Goal: Information Seeking & Learning: Learn about a topic

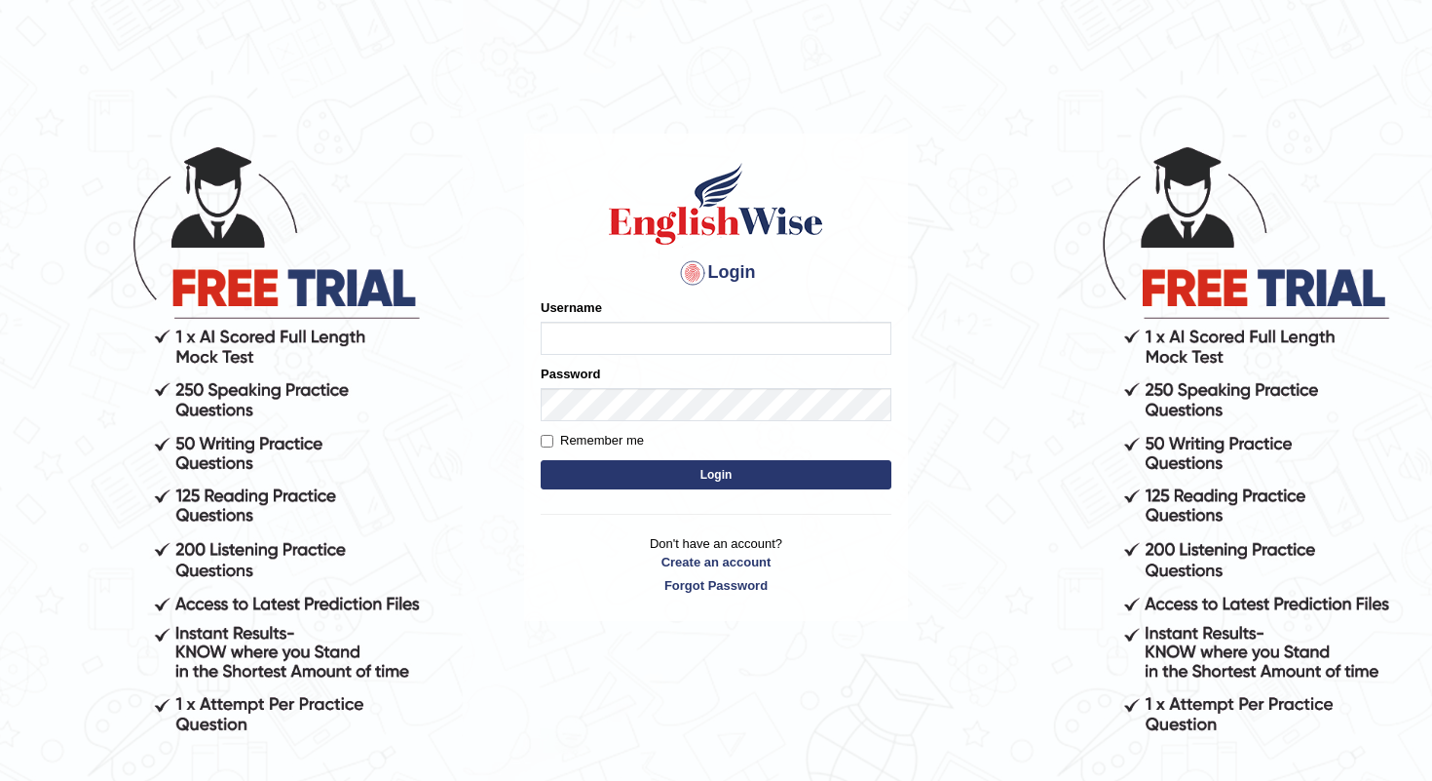
type input "shanti"
click at [731, 476] on button "Login" at bounding box center [716, 474] width 351 height 29
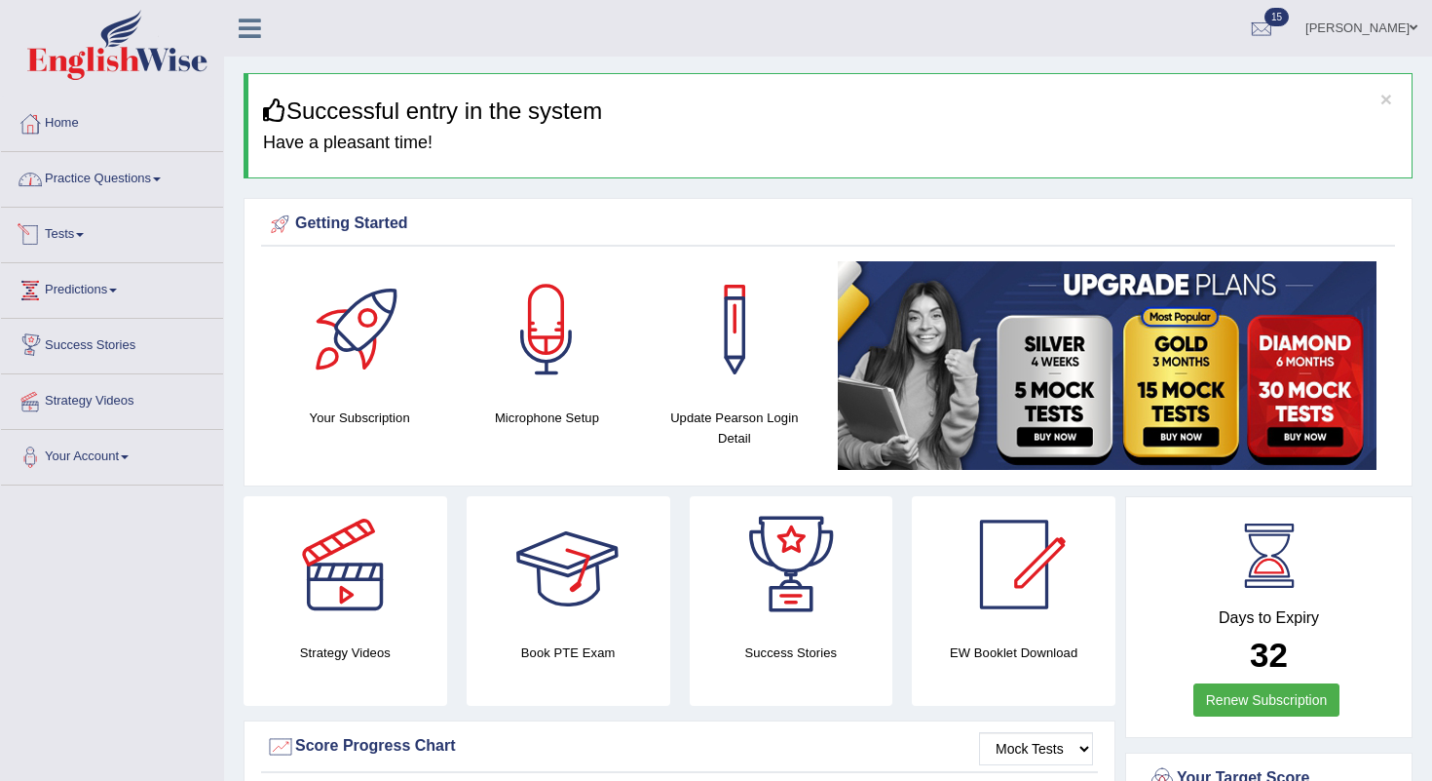
click at [144, 187] on link "Practice Questions" at bounding box center [112, 176] width 222 height 49
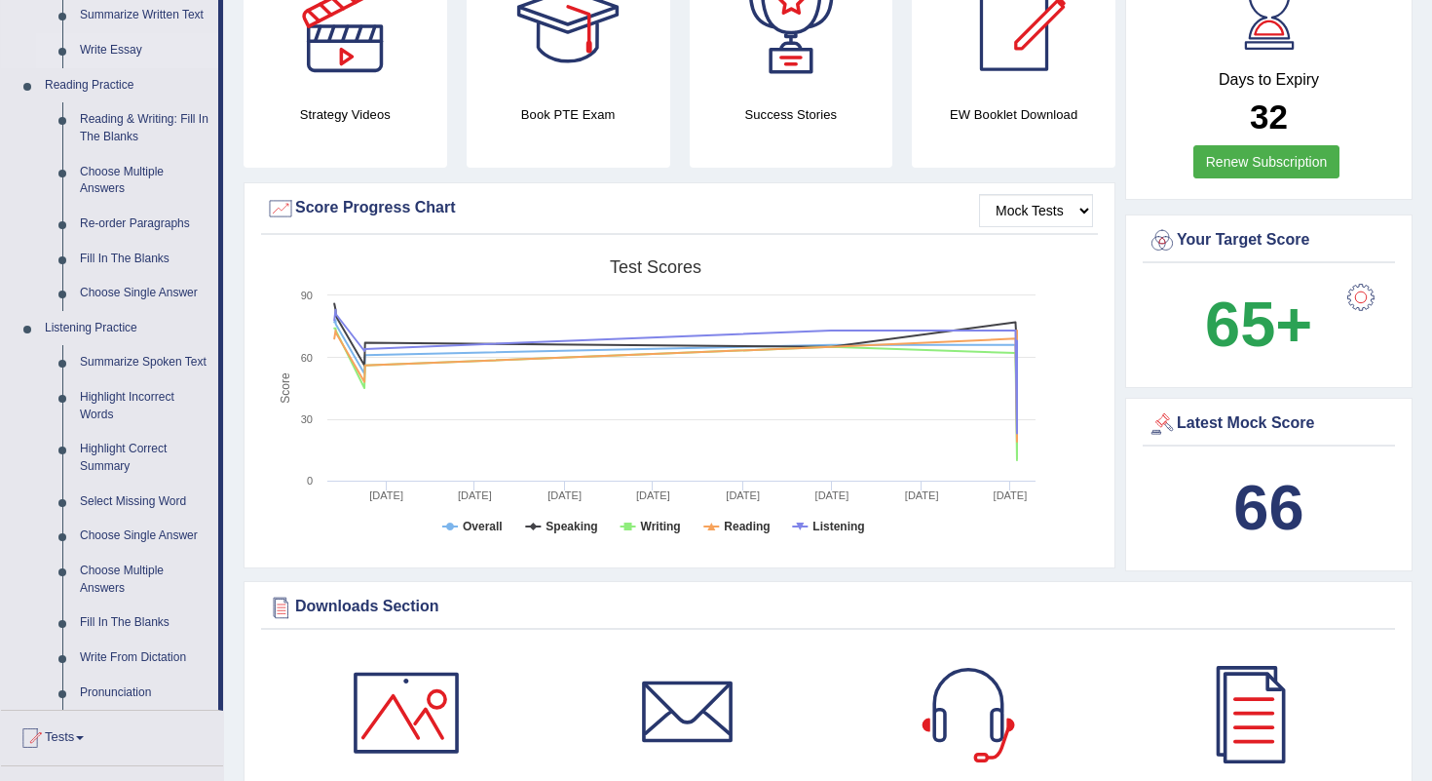
scroll to position [542, 0]
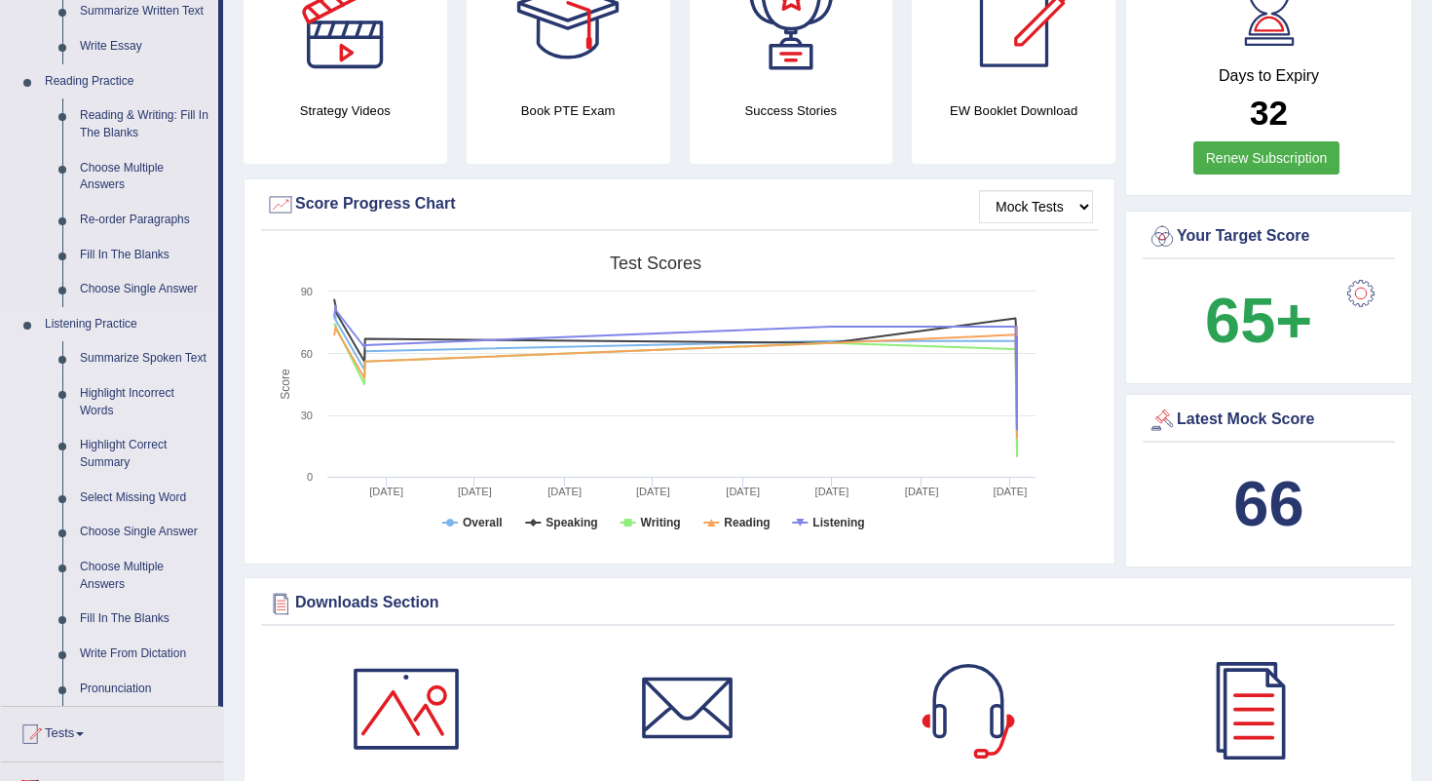
click at [91, 375] on link "Summarize Spoken Text" at bounding box center [144, 358] width 147 height 35
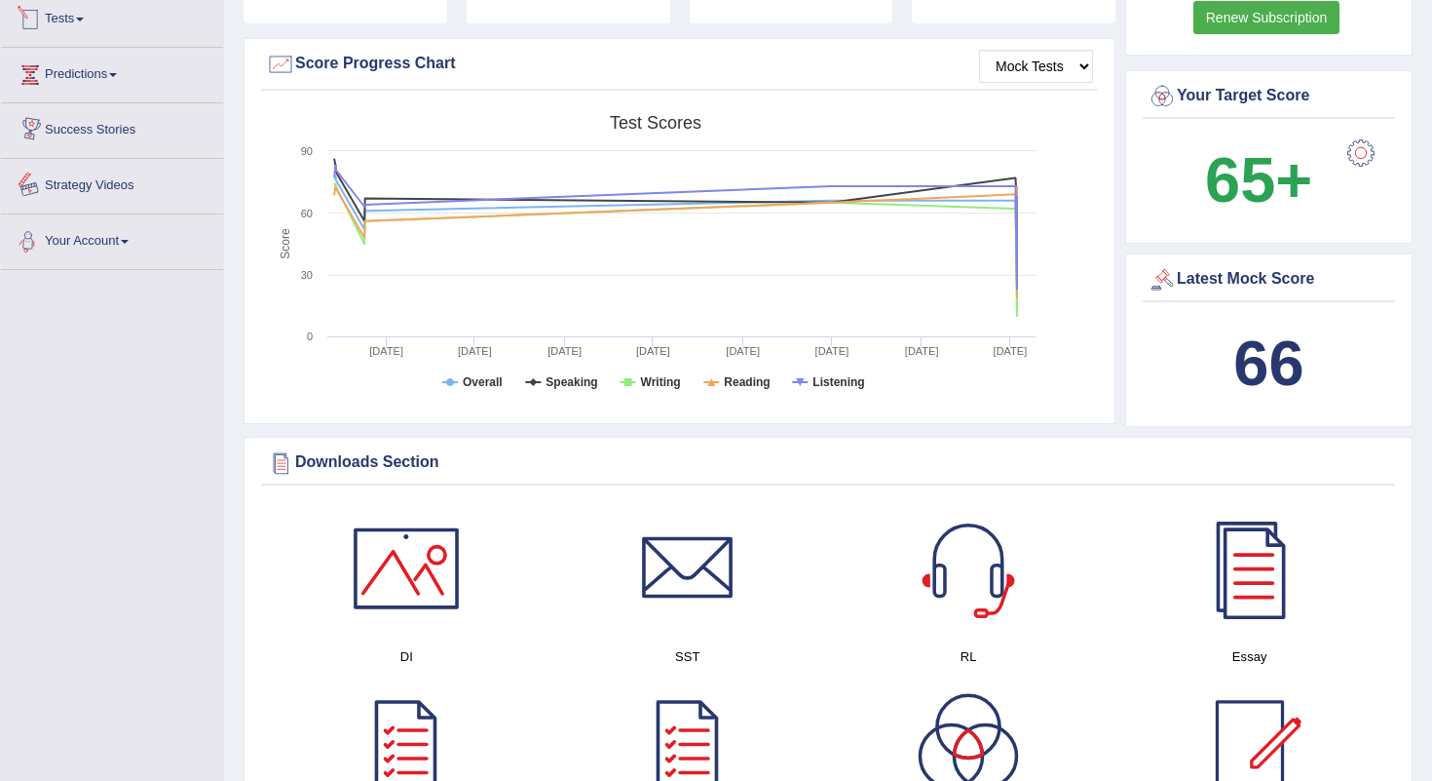
scroll to position [727, 0]
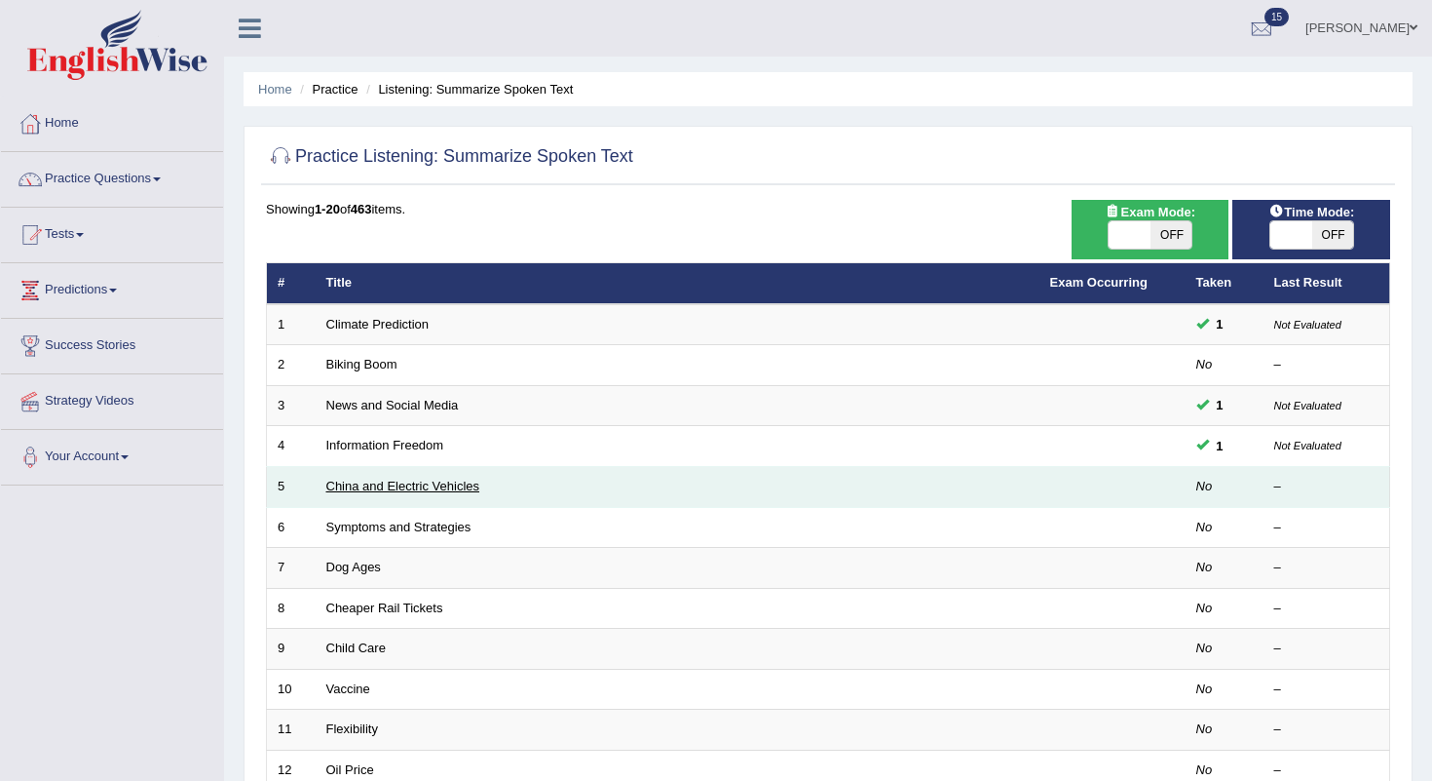
click at [428, 478] on link "China and Electric Vehicles" at bounding box center [403, 485] width 154 height 15
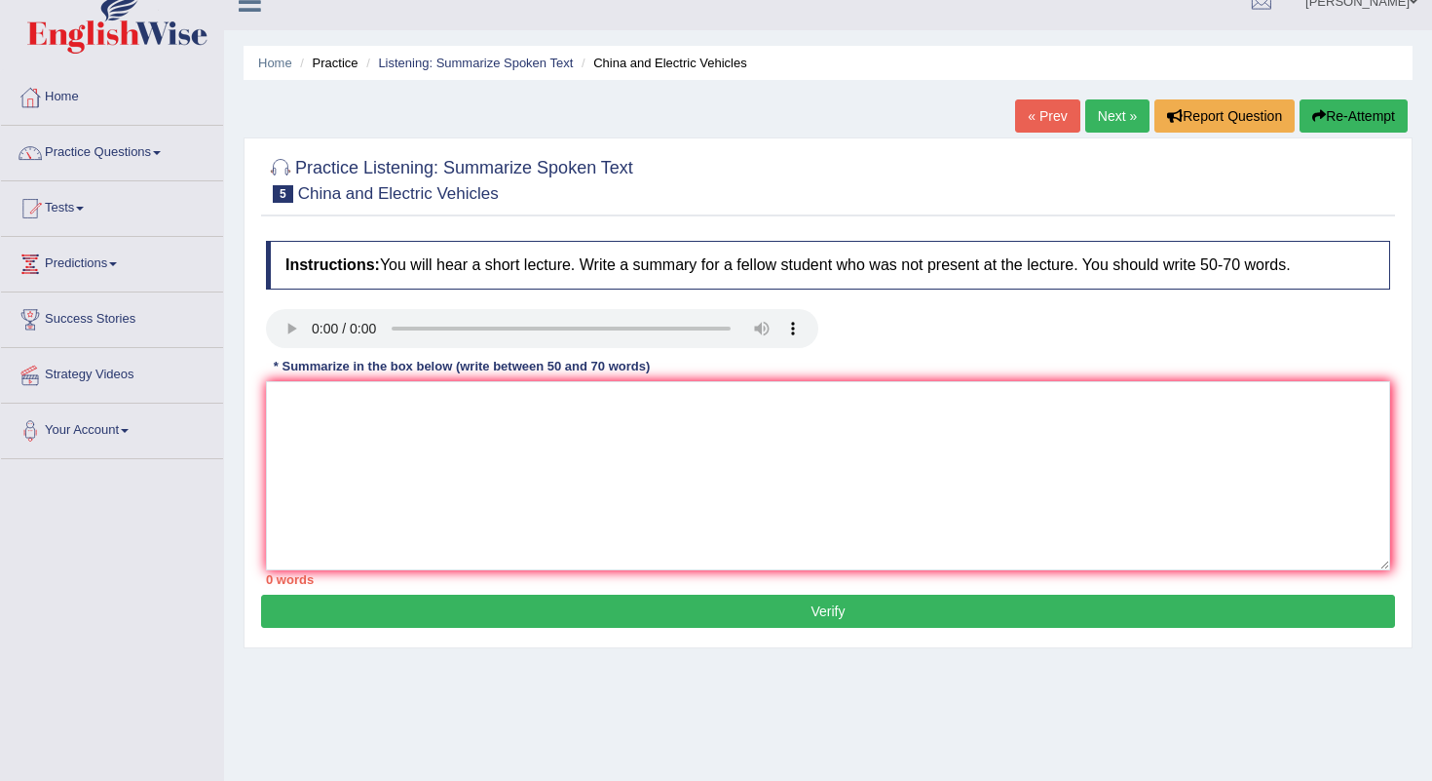
scroll to position [31, 0]
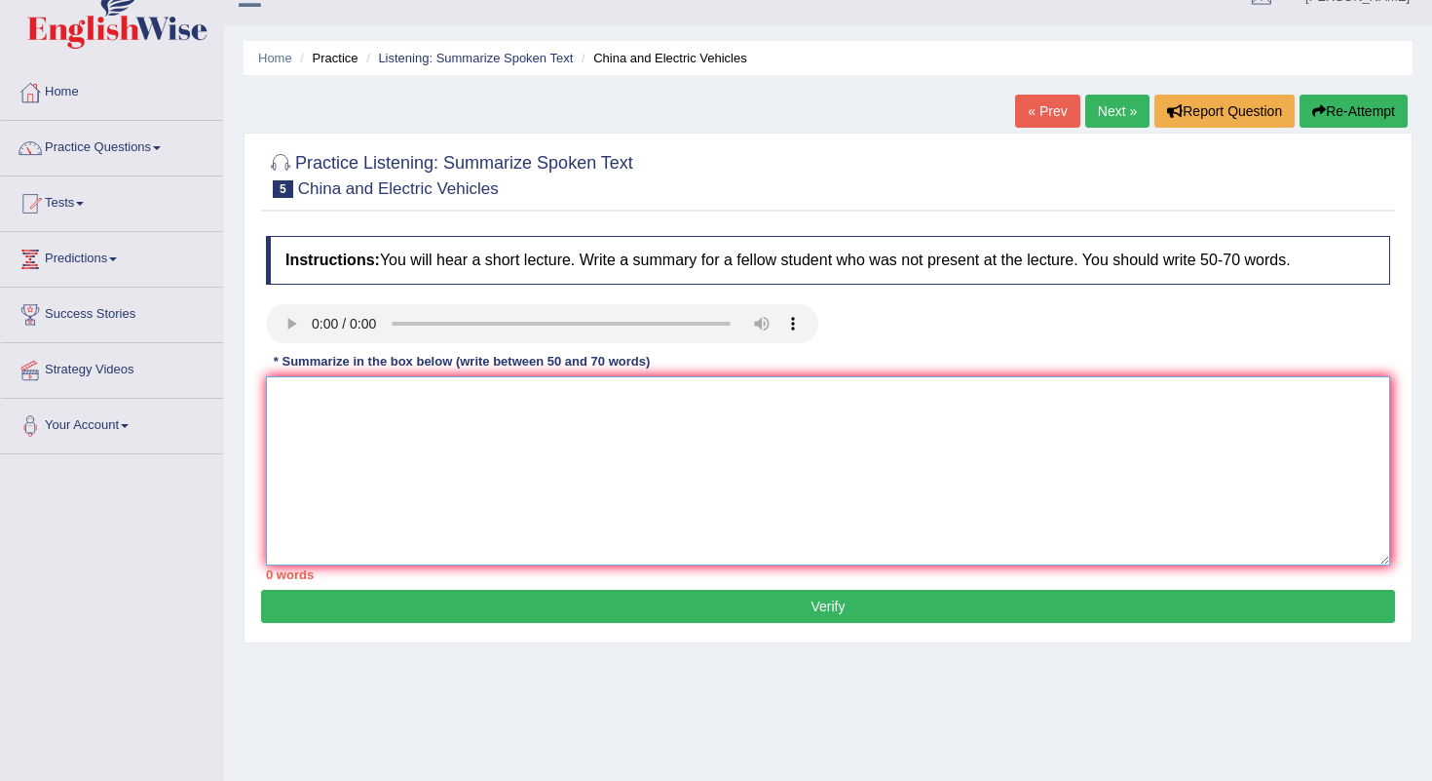
click at [354, 428] on textarea at bounding box center [828, 470] width 1125 height 189
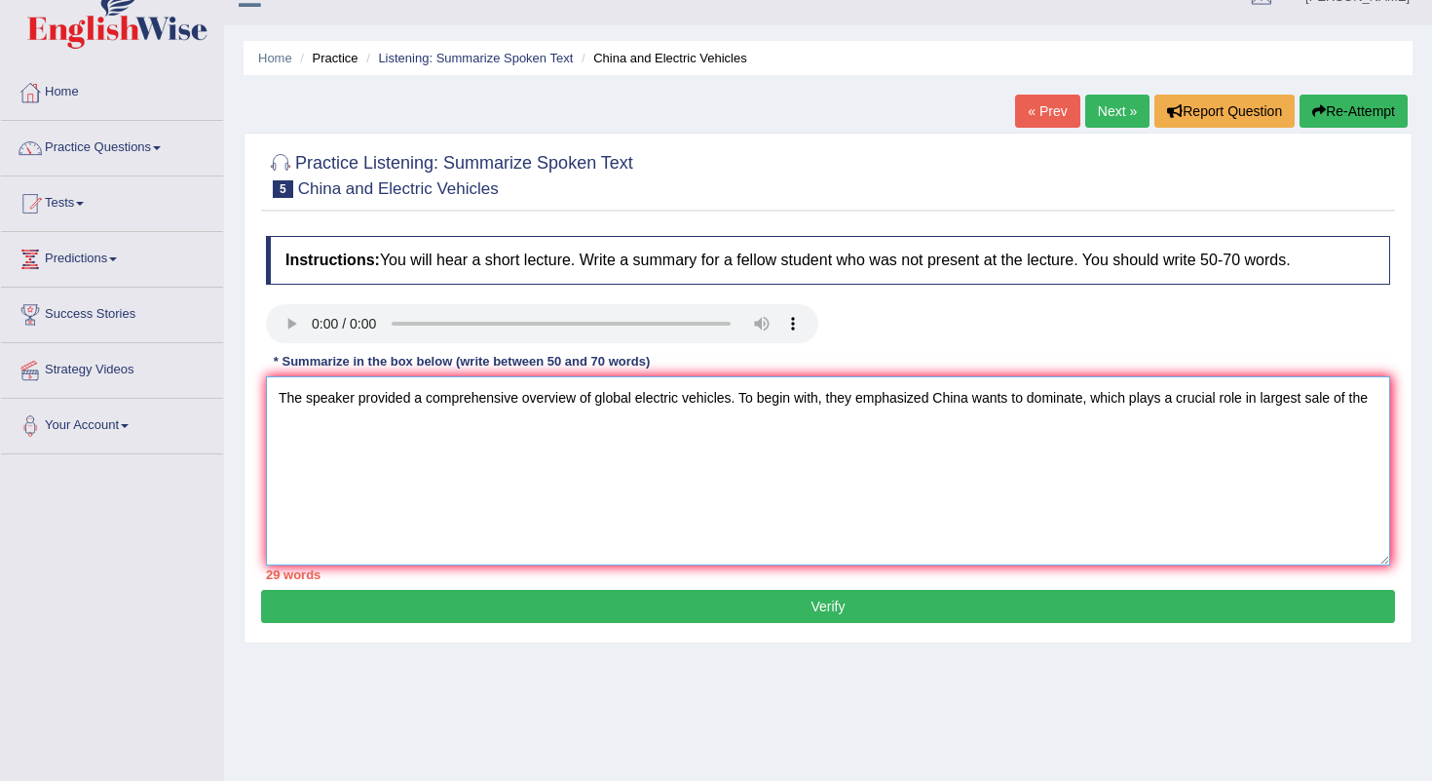
click at [1284, 403] on textarea "The speaker provided a comprehensive overview of global electric vehicles. To b…" at bounding box center [828, 470] width 1125 height 189
click at [321, 444] on textarea "The speaker provided a comprehensive overview of global electric vehicles. To b…" at bounding box center [828, 470] width 1125 height 189
click at [291, 426] on textarea "The speaker provided a comprehensive overview of global electric vehicles. To b…" at bounding box center [828, 470] width 1125 height 189
click at [698, 480] on textarea "The speaker provided a comprehensive overview of global electric vehicles. To b…" at bounding box center [828, 470] width 1125 height 189
click at [312, 418] on textarea "The speaker provided a comprehensive overview of global electric vehicles. To b…" at bounding box center [828, 470] width 1125 height 189
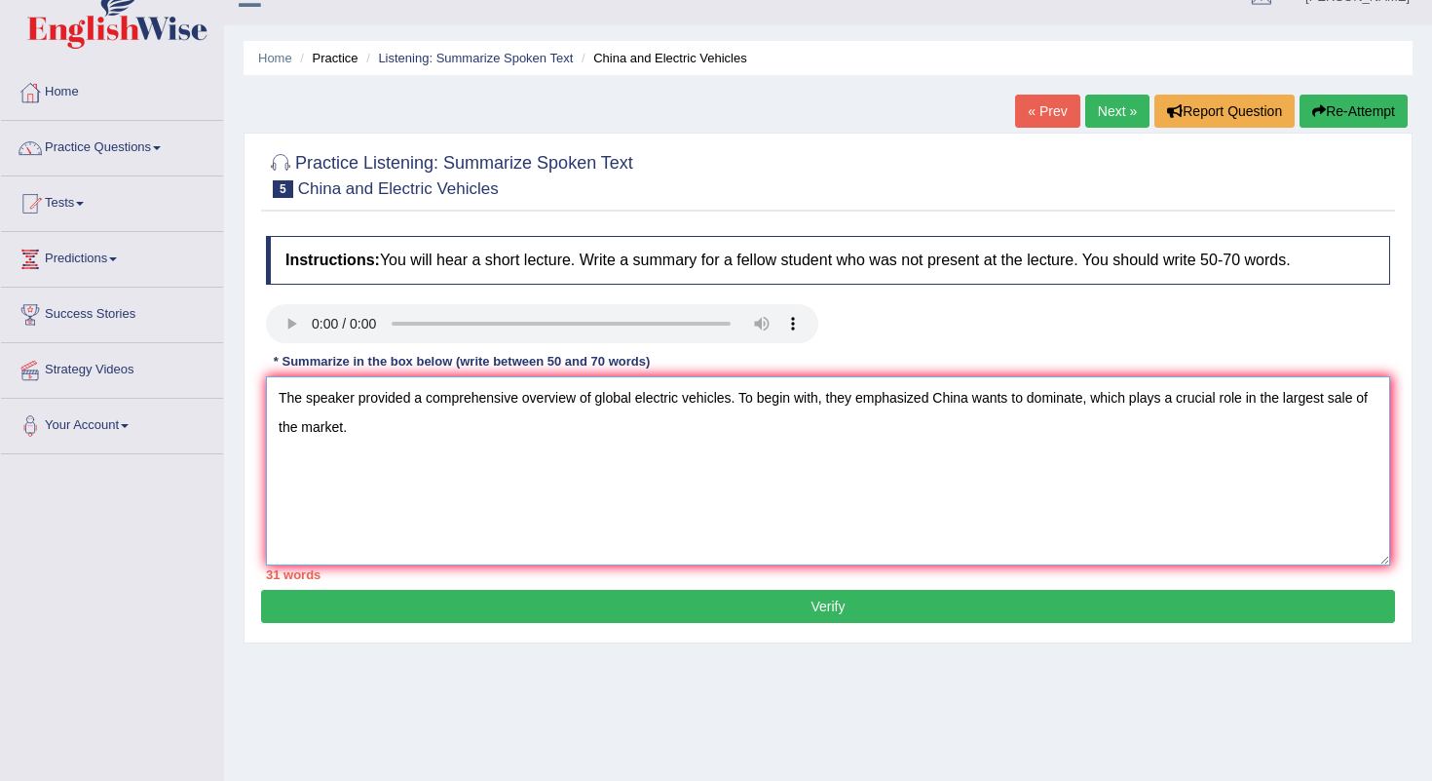
click at [312, 419] on textarea "The speaker provided a comprehensive overview of global electric vehicles. To b…" at bounding box center [828, 470] width 1125 height 189
click at [778, 482] on textarea "The speaker provided a comprehensive overview of global electric vehicles. To b…" at bounding box center [828, 470] width 1125 height 189
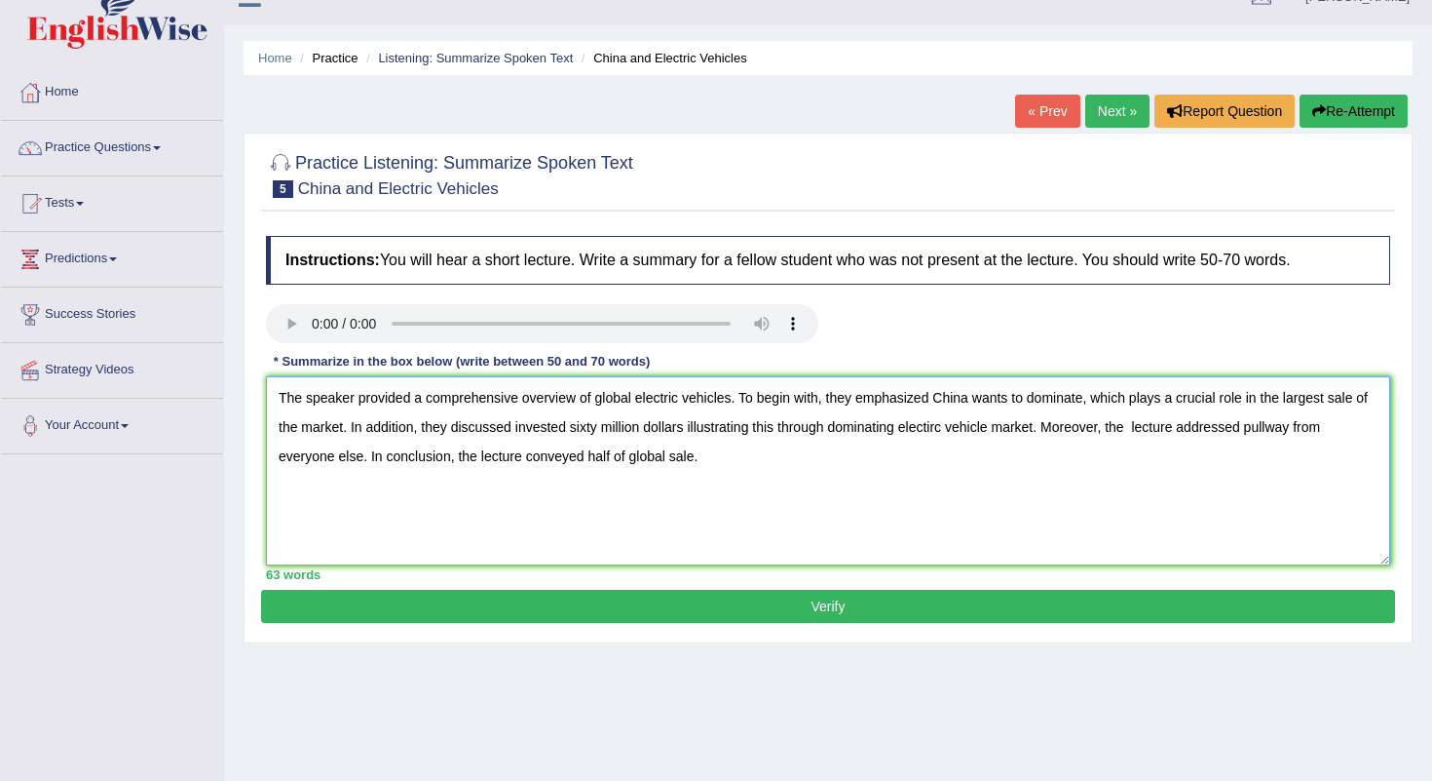
click at [669, 456] on textarea "The speaker provided a comprehensive overview of global electric vehicles. To b…" at bounding box center [828, 470] width 1125 height 189
click at [837, 511] on textarea "The speaker provided a comprehensive overview of global electric vehicles. To b…" at bounding box center [828, 470] width 1125 height 189
type textarea "The speaker provided a comprehensive overview of global electric vehicles. To b…"
click at [840, 607] on button "Verify" at bounding box center [828, 606] width 1134 height 33
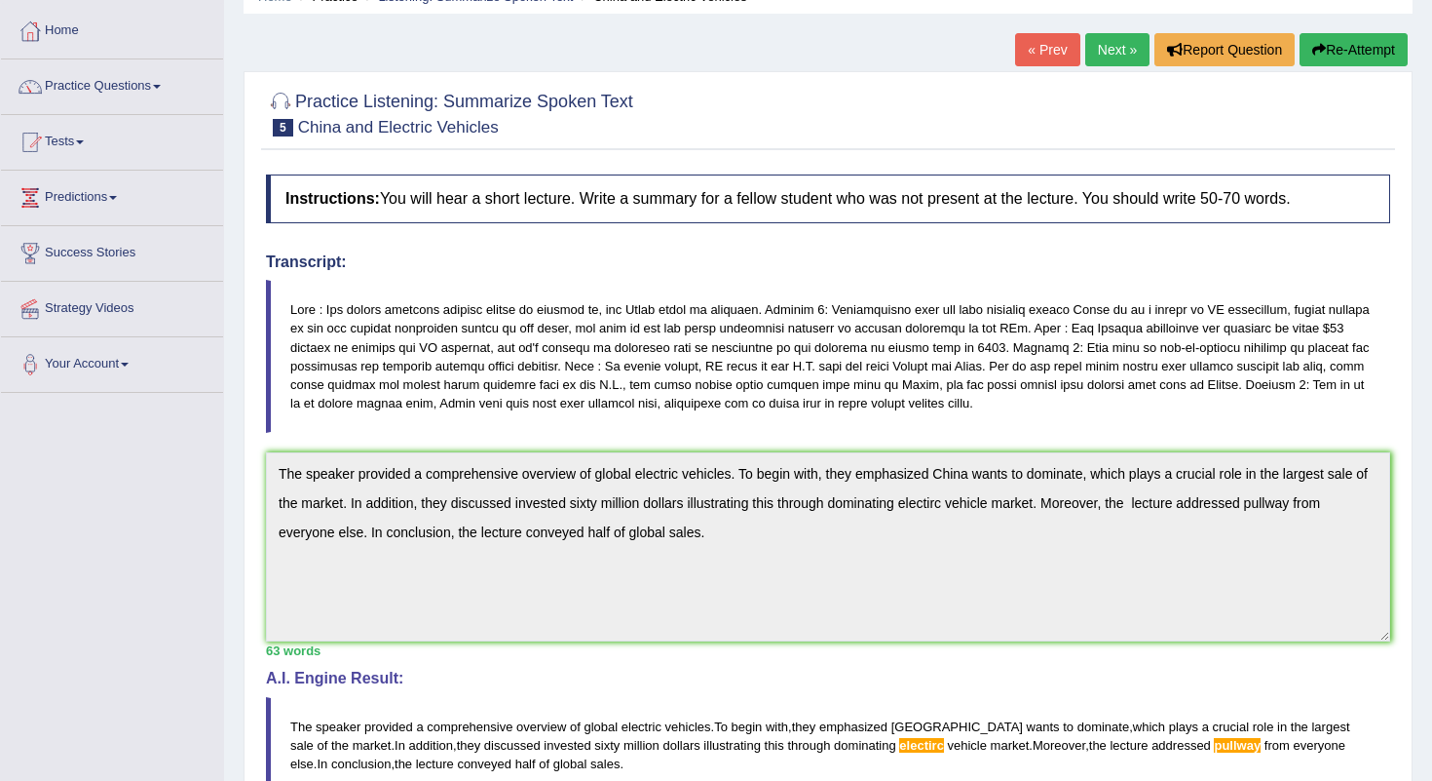
scroll to position [0, 0]
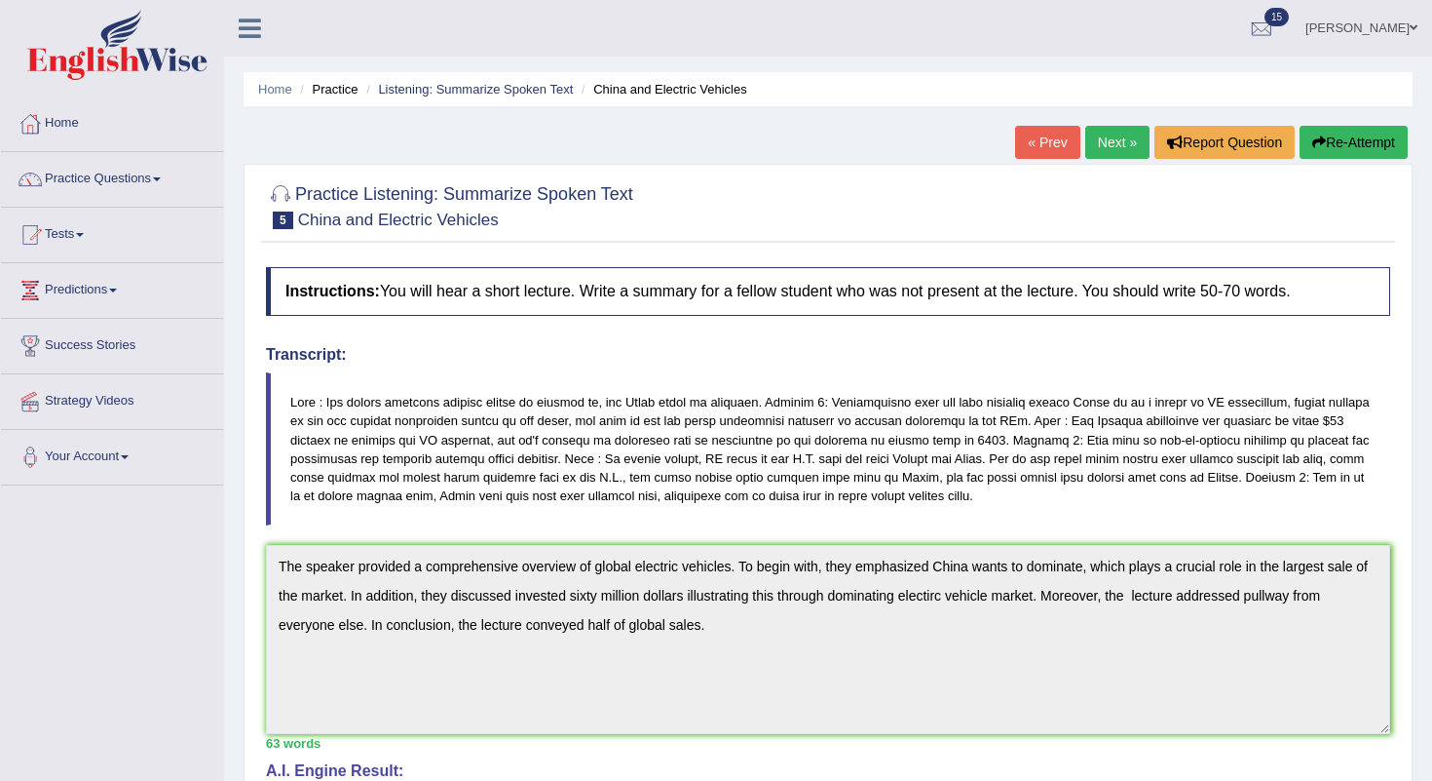
click at [1119, 155] on link "Next »" at bounding box center [1118, 142] width 64 height 33
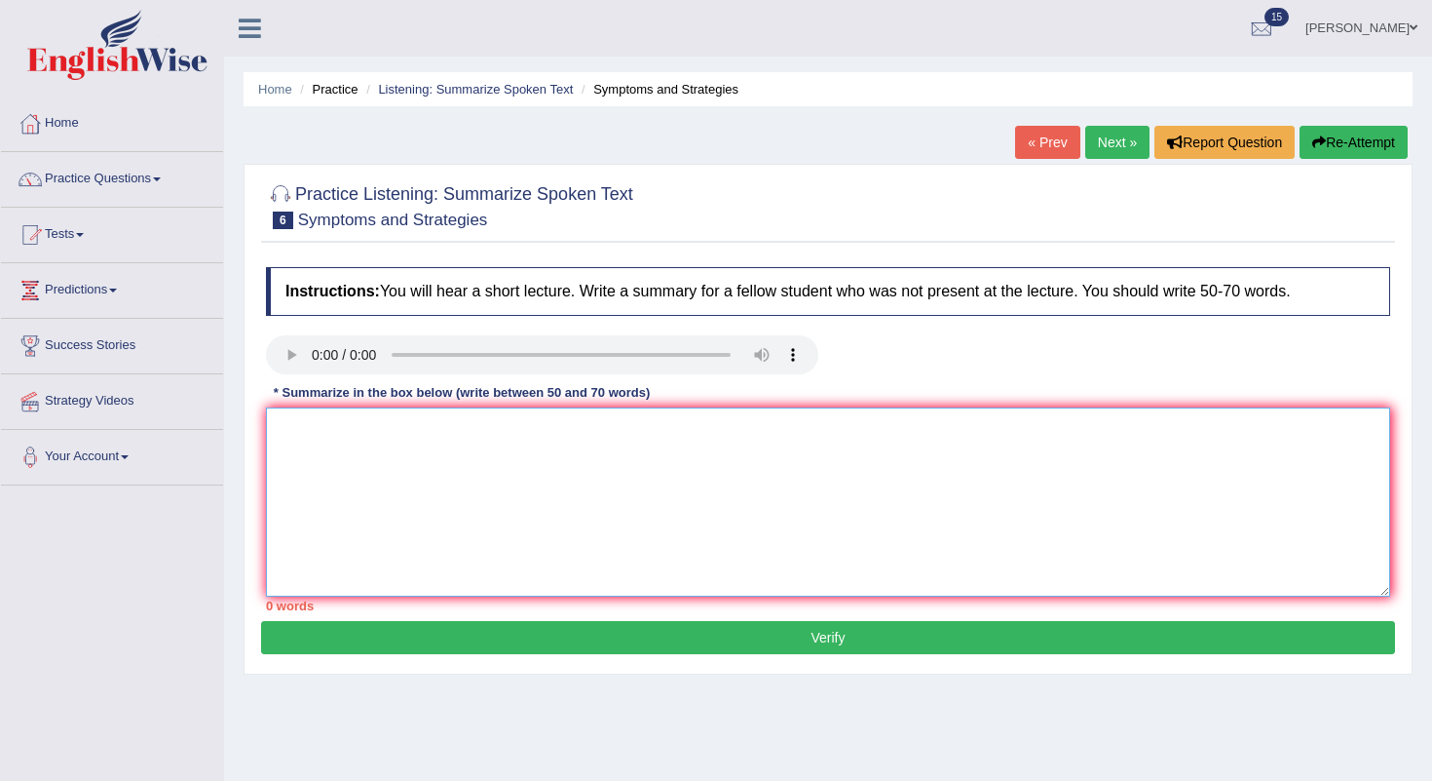
click at [311, 443] on textarea at bounding box center [828, 501] width 1125 height 189
click at [606, 432] on textarea "The speaker provided a comprehensive overview of novel [MEDICAL_DATA]." at bounding box center [828, 501] width 1125 height 189
click at [705, 423] on textarea "The speaker provided a comprehensive overview of Novel coronavirus." at bounding box center [828, 501] width 1125 height 189
click at [730, 435] on textarea "The speaker provided a comprehensive overview of Novel coronavirus." at bounding box center [828, 501] width 1125 height 189
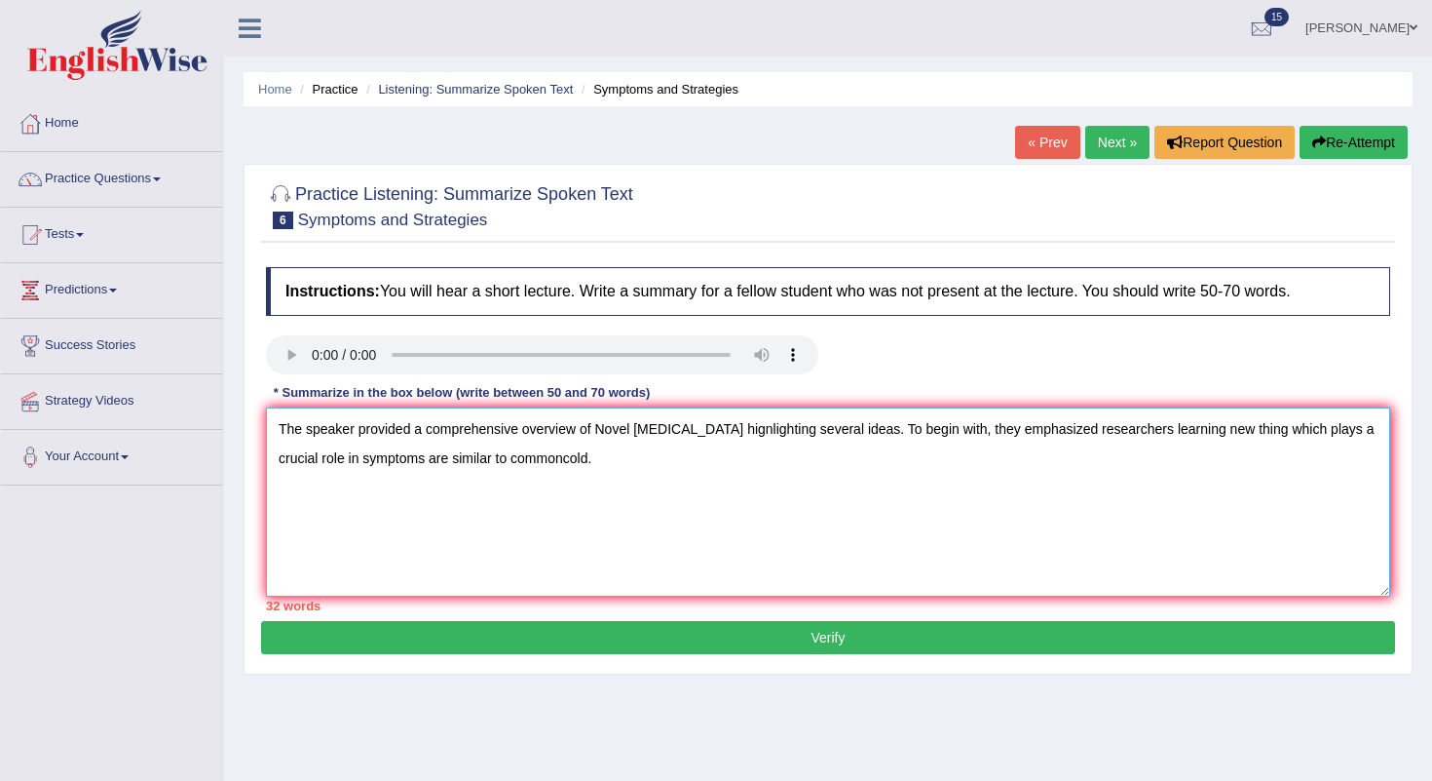
click at [1253, 432] on textarea "The speaker provided a comprehensive overview of Novel coronavirus hignlighting…" at bounding box center [828, 501] width 1125 height 189
click at [621, 456] on textarea "The speaker provided a comprehensive overview of Novel coronavirus hignlighting…" at bounding box center [828, 501] width 1125 height 189
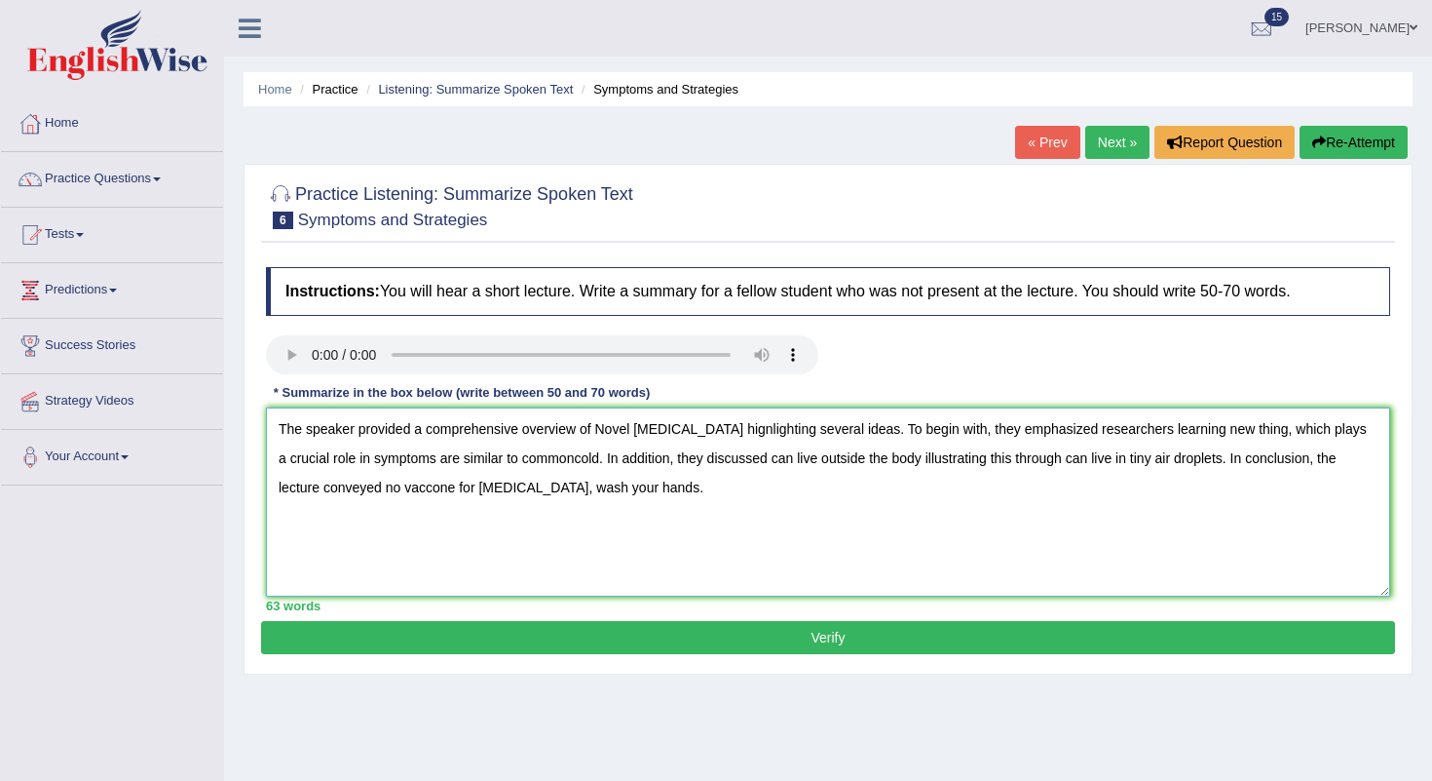
click at [441, 491] on textarea "The speaker provided a comprehensive overview of Novel coronavirus hignlighting…" at bounding box center [828, 501] width 1125 height 189
type textarea "The speaker provided a comprehensive overview of Novel coronavirus hignlighting…"
click at [837, 637] on button "Verify" at bounding box center [828, 637] width 1134 height 33
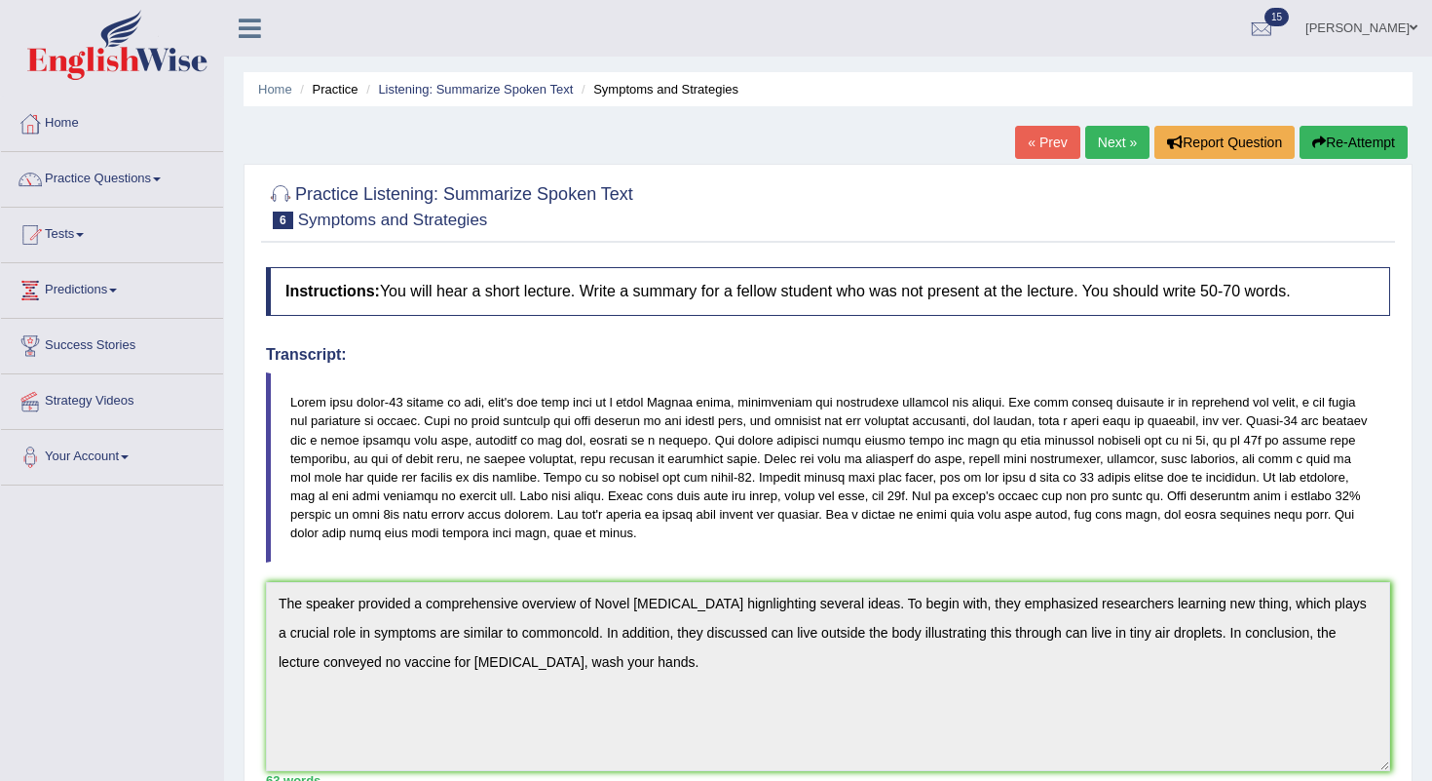
click at [1124, 144] on link "Next »" at bounding box center [1118, 142] width 64 height 33
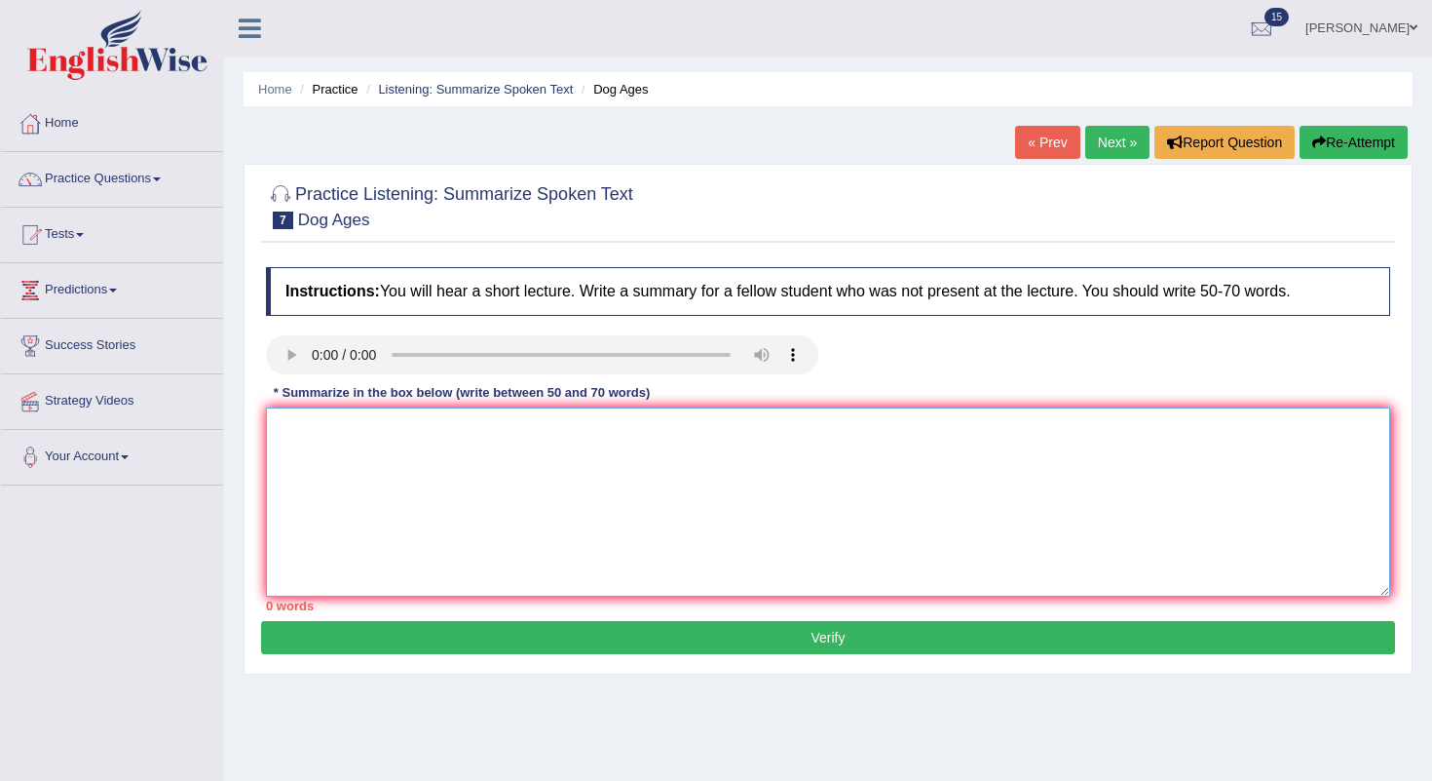
click at [370, 470] on textarea at bounding box center [828, 501] width 1125 height 189
click at [1124, 137] on link "Next »" at bounding box center [1118, 142] width 64 height 33
click at [304, 413] on textarea at bounding box center [828, 501] width 1125 height 189
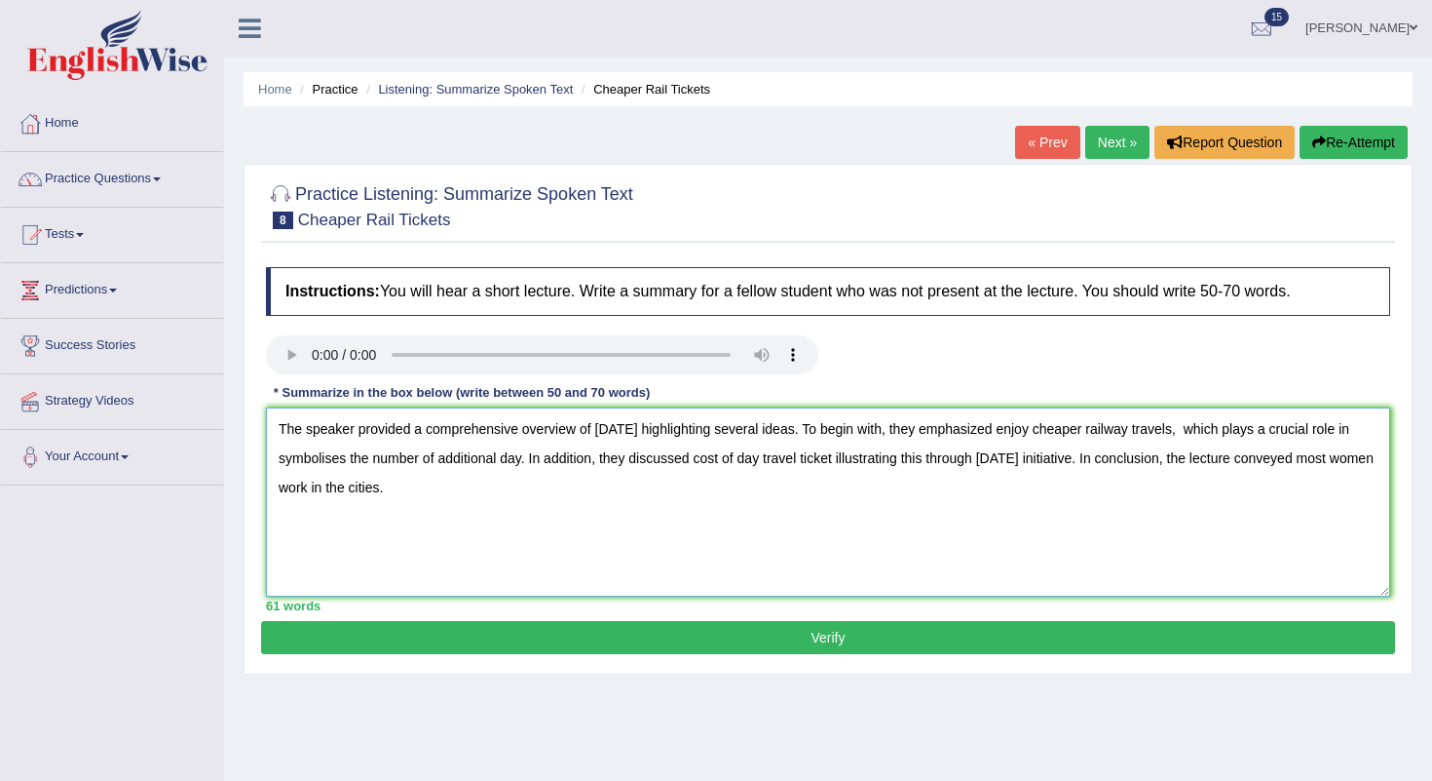
click at [794, 541] on textarea "The speaker provided a comprehensive overview of equal pay day highlighting sev…" at bounding box center [828, 501] width 1125 height 189
type textarea "The speaker provided a comprehensive overview of equal pay day highlighting sev…"
click at [836, 635] on button "Verify" at bounding box center [828, 637] width 1134 height 33
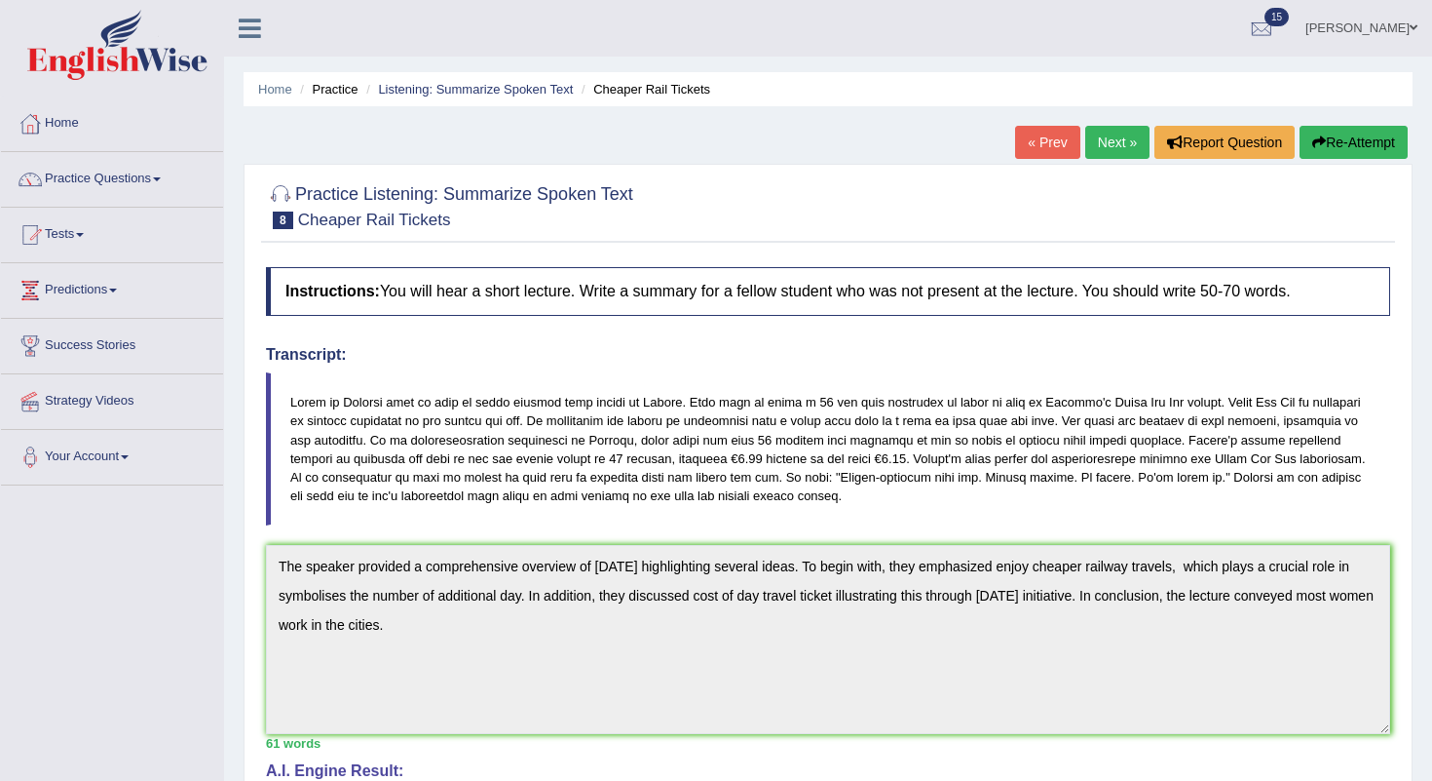
click at [1109, 132] on link "Next »" at bounding box center [1118, 142] width 64 height 33
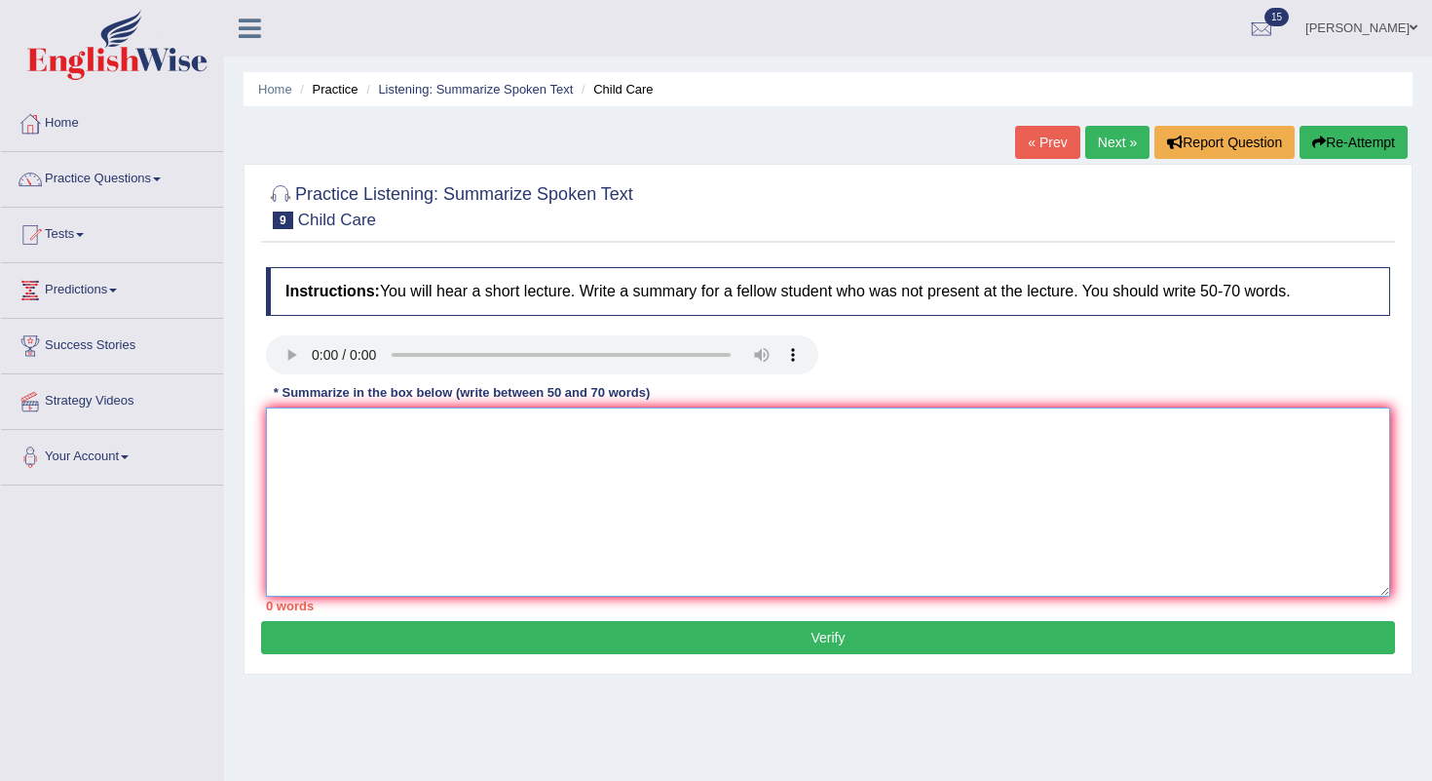
click at [356, 455] on textarea at bounding box center [828, 501] width 1125 height 189
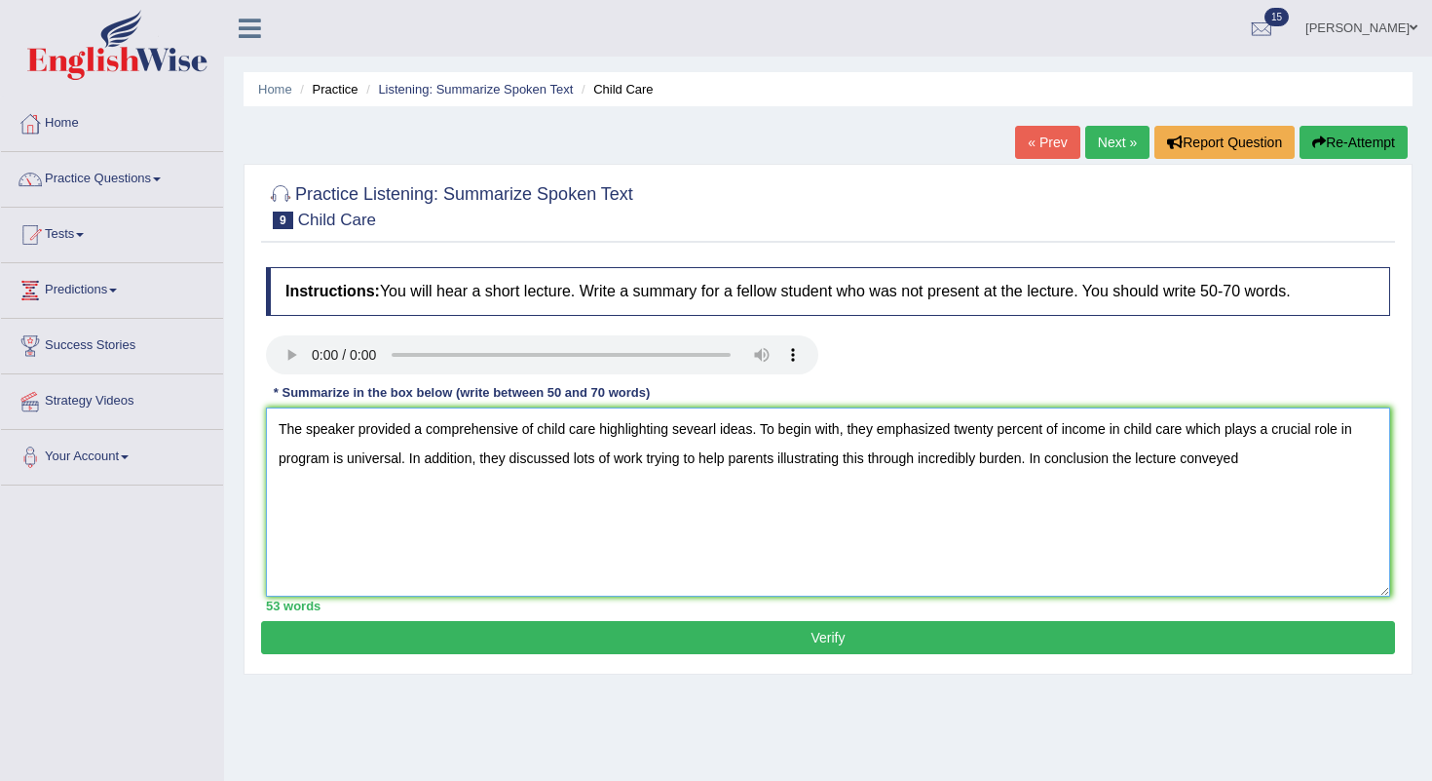
click at [1120, 464] on textarea "The speaker provided a comprehensive of child care highlighting sevearl ideas. …" at bounding box center [828, 501] width 1125 height 189
click at [1282, 454] on textarea "The speaker provided a comprehensive of child care highlighting sevearl ideas. …" at bounding box center [828, 501] width 1125 height 189
drag, startPoint x: 360, startPoint y: 489, endPoint x: 527, endPoint y: 493, distance: 167.7
click at [527, 493] on textarea "The speaker provided a comprehensive of child care highlighting sevearl ideas. …" at bounding box center [828, 501] width 1125 height 189
type textarea "The speaker provided a comprehensive of child care highlighting sevearl ideas. …"
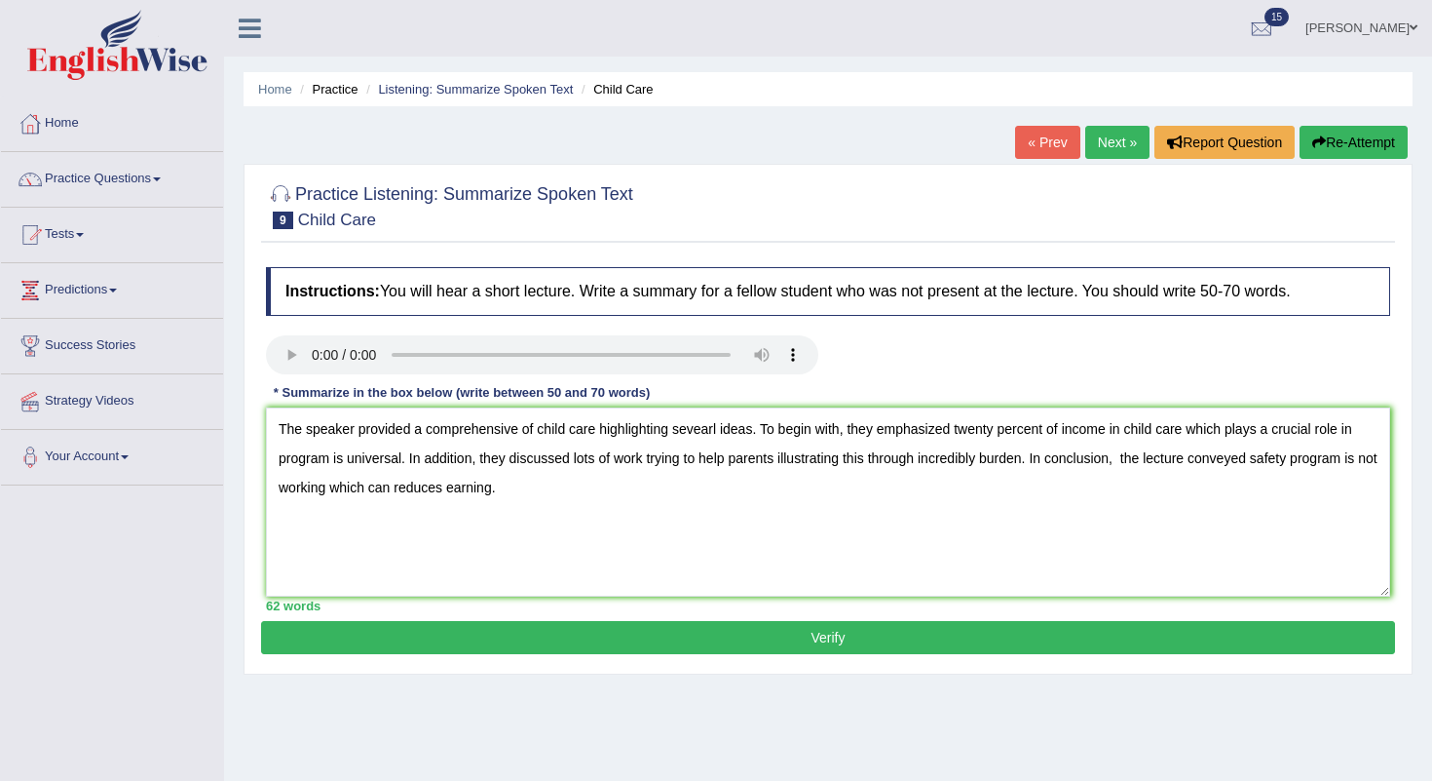
click at [812, 637] on button "Verify" at bounding box center [828, 637] width 1134 height 33
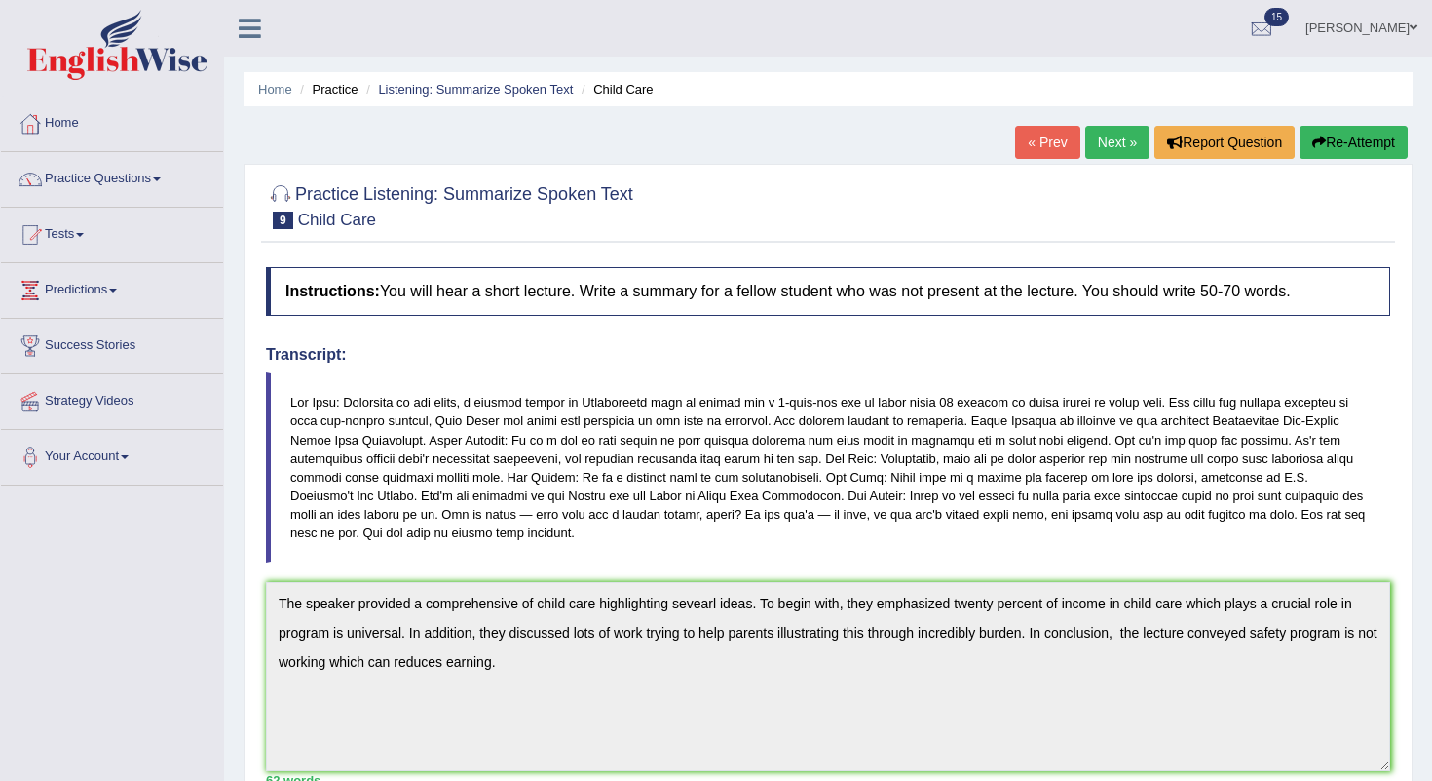
click at [1108, 152] on link "Next »" at bounding box center [1118, 142] width 64 height 33
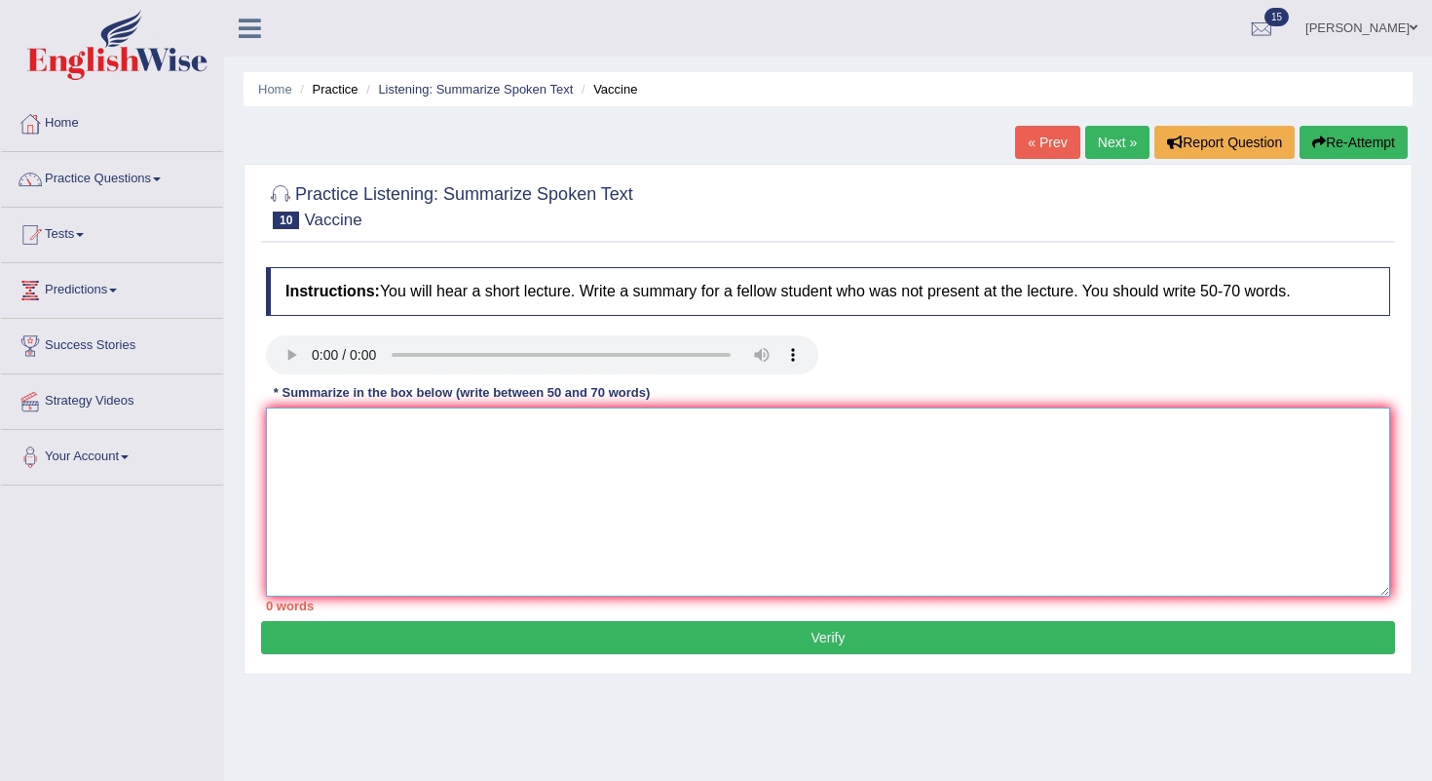
click at [335, 417] on textarea at bounding box center [828, 501] width 1125 height 189
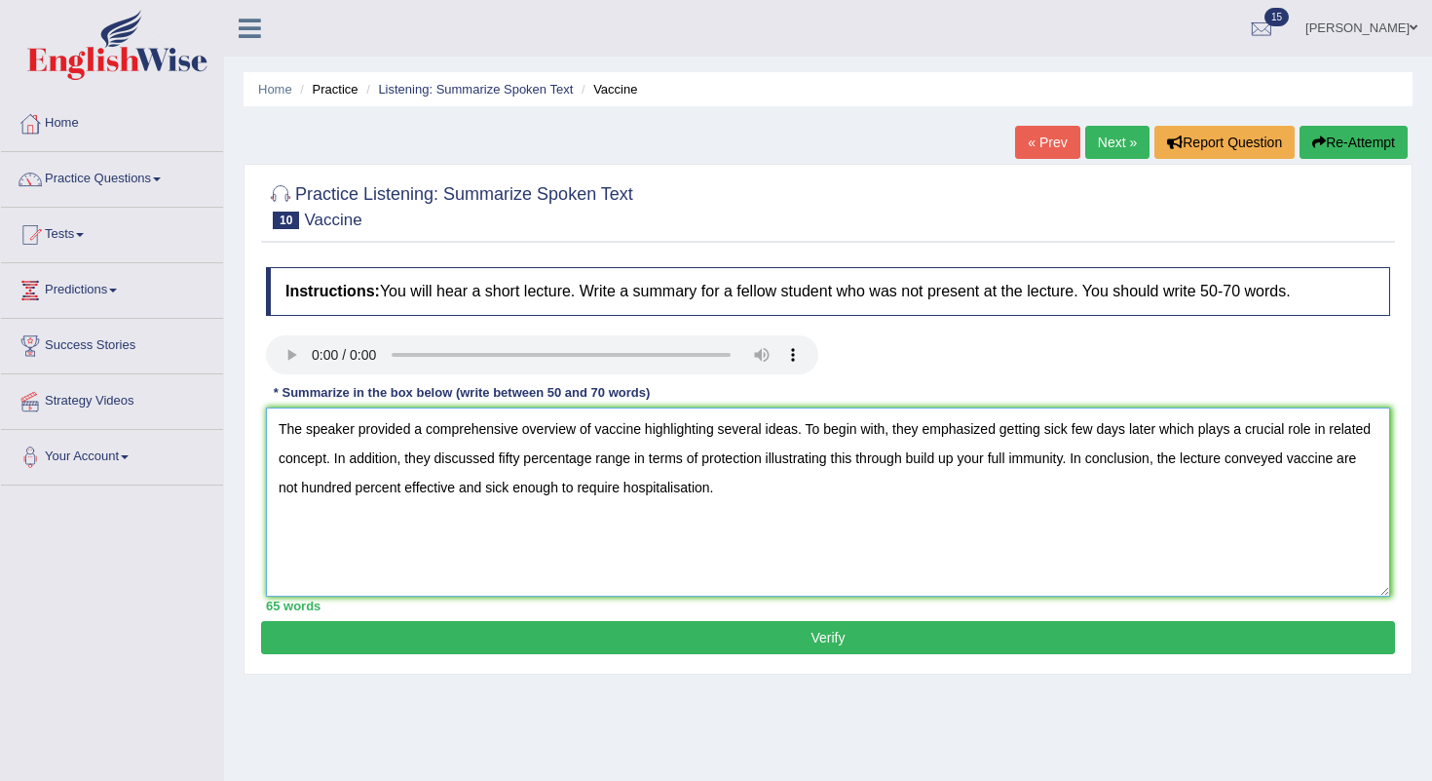
click at [373, 492] on textarea "The speaker provided a comprehensive overview of vaccine highlighting several i…" at bounding box center [828, 501] width 1125 height 189
click at [639, 463] on textarea "The speaker provided a comprehensive overview of vaccine highlighting several i…" at bounding box center [828, 501] width 1125 height 189
type textarea "The speaker provided a comprehensive overview of vaccine highlighting several i…"
click at [799, 624] on button "Verify" at bounding box center [828, 637] width 1134 height 33
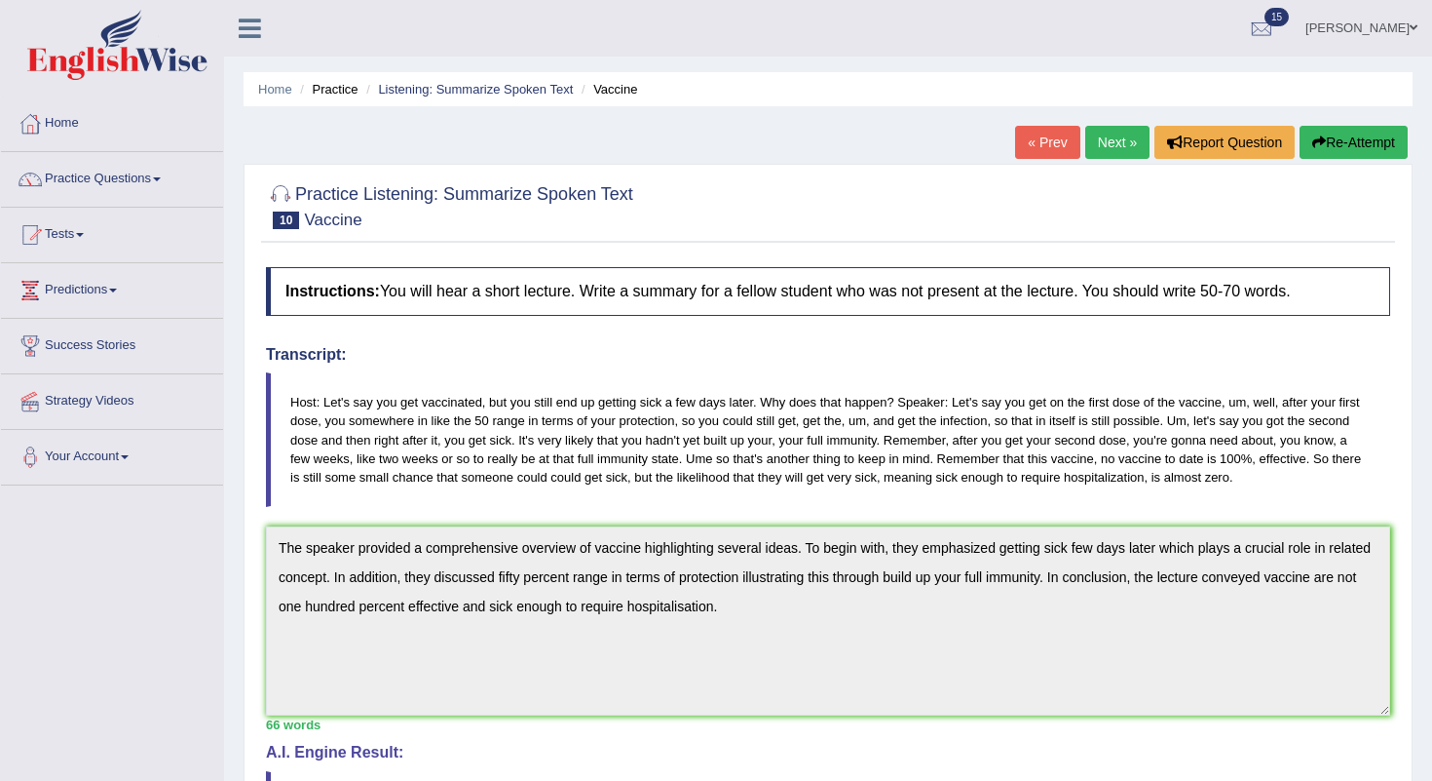
click at [1096, 132] on link "Next »" at bounding box center [1118, 142] width 64 height 33
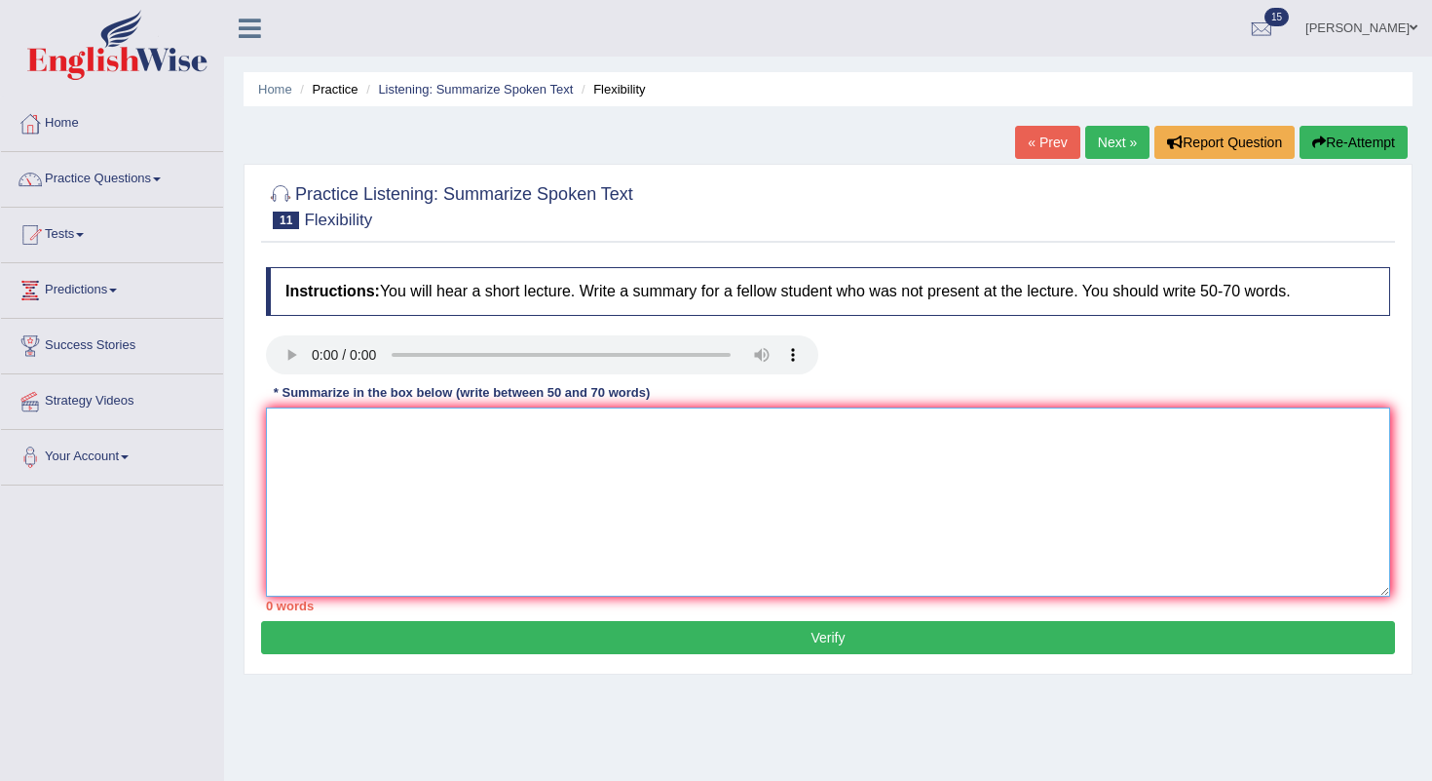
click at [389, 514] on textarea at bounding box center [828, 501] width 1125 height 189
click at [363, 486] on textarea at bounding box center [828, 501] width 1125 height 189
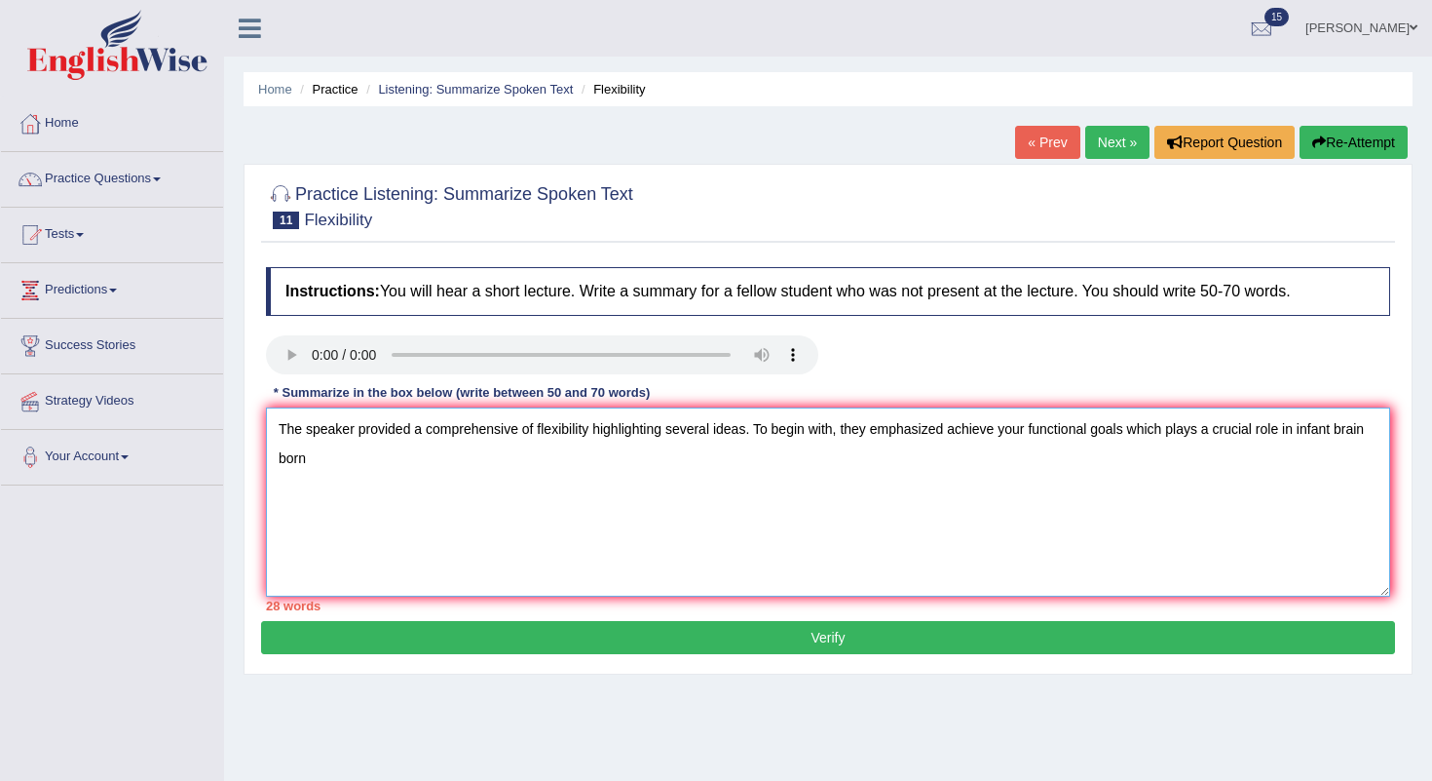
click at [1131, 431] on textarea "The speaker provided a comprehensive of flexibility highlighting several ideas.…" at bounding box center [828, 501] width 1125 height 189
click at [341, 460] on textarea "The speaker provided a comprehensive of flexibility highlighting several ideas.…" at bounding box center [828, 501] width 1125 height 189
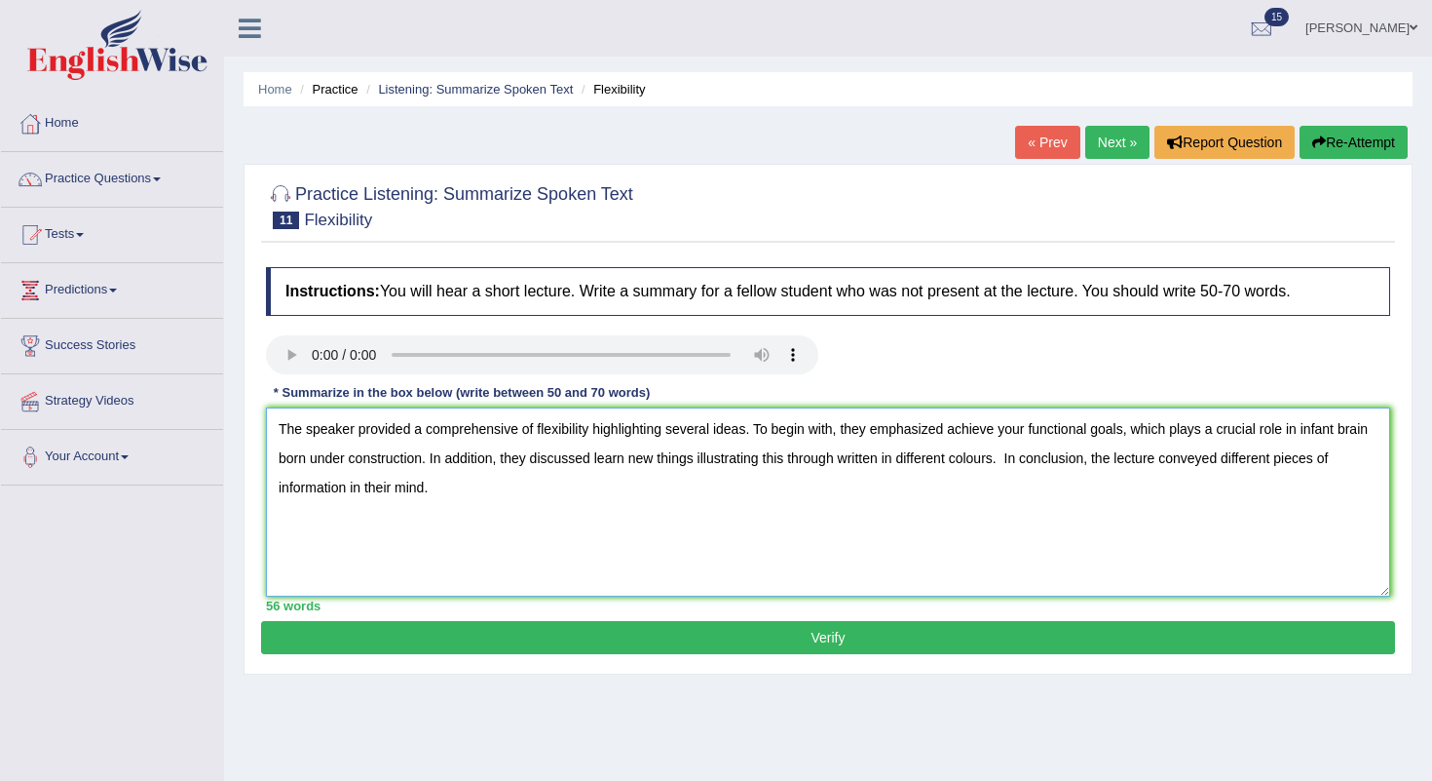
type textarea "The speaker provided a comprehensive of flexibility highlighting several ideas.…"
click at [808, 644] on button "Verify" at bounding box center [828, 637] width 1134 height 33
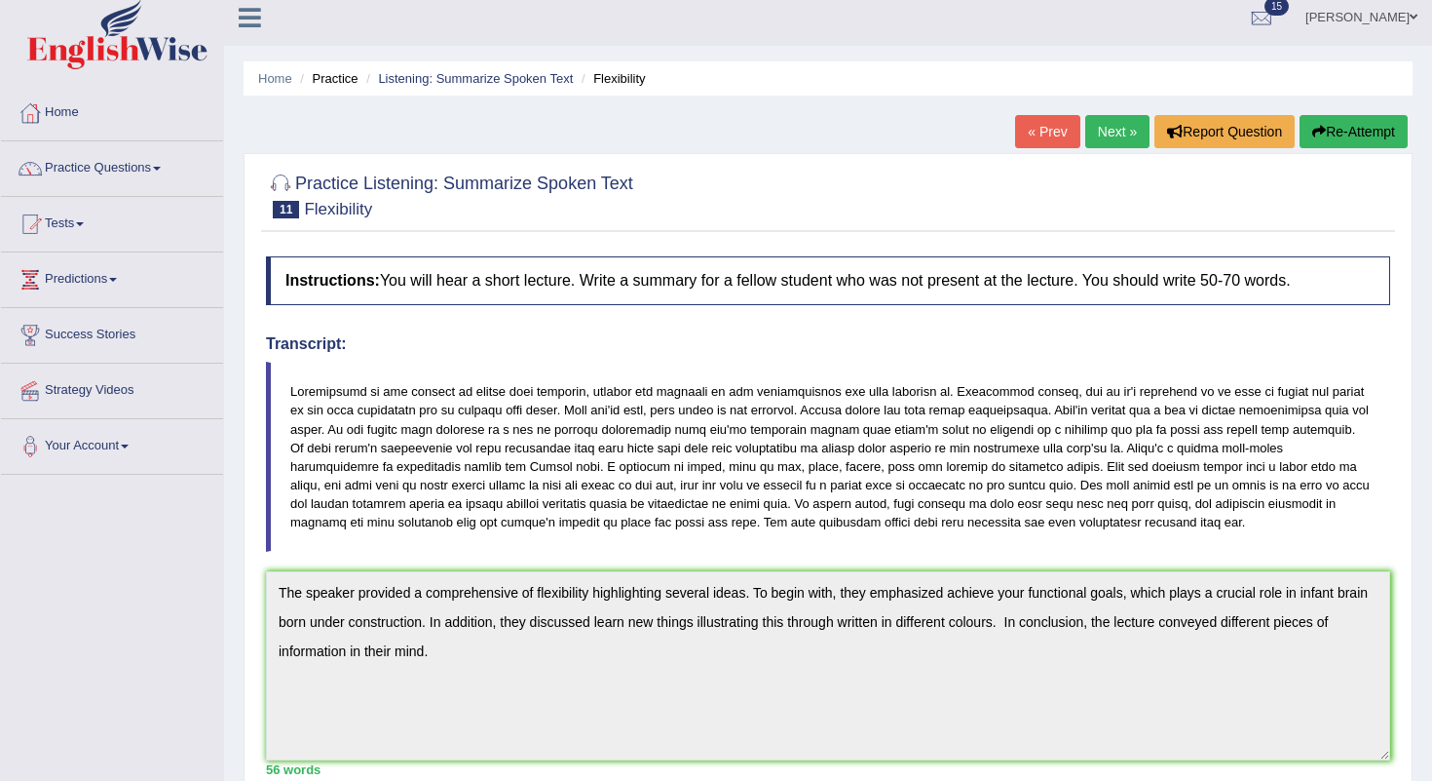
scroll to position [3, 0]
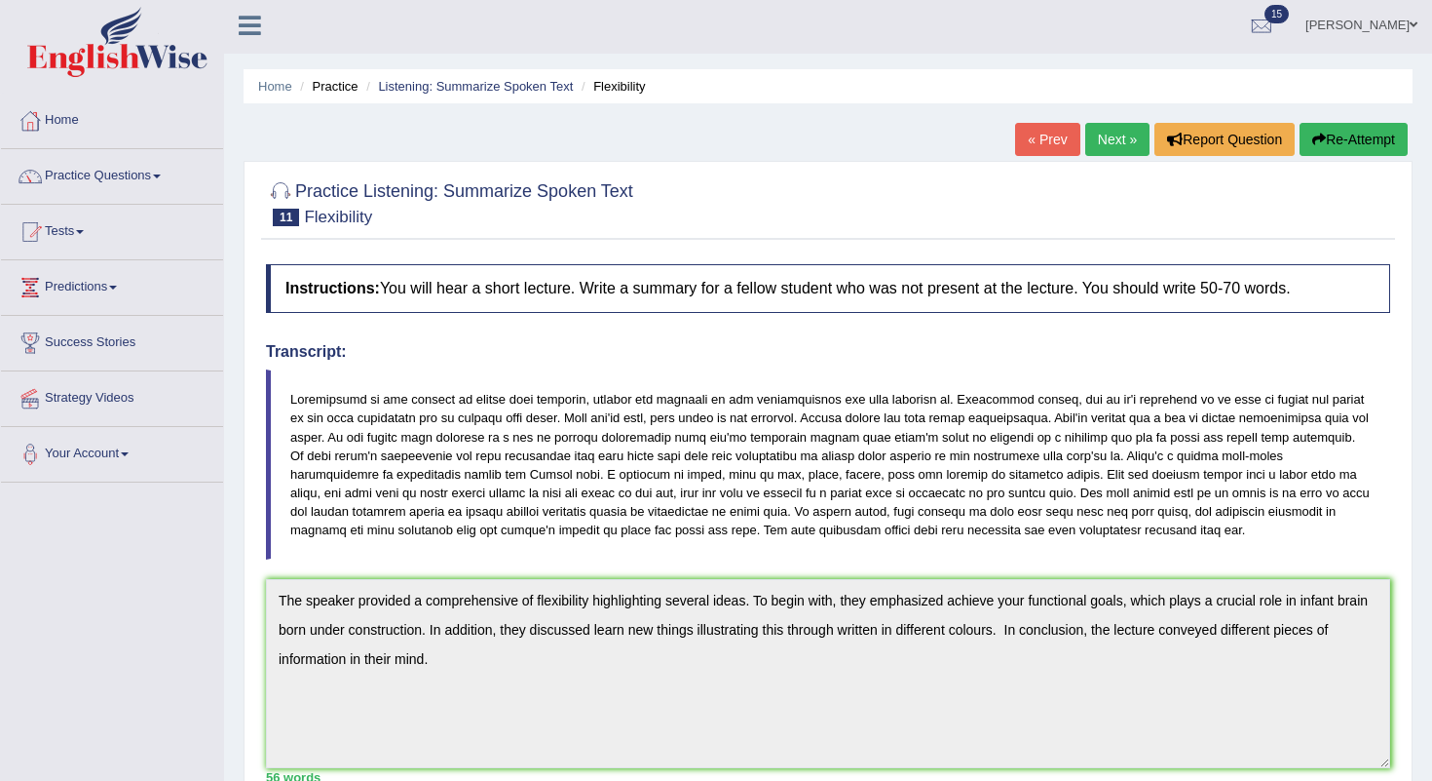
click at [1101, 141] on link "Next »" at bounding box center [1118, 139] width 64 height 33
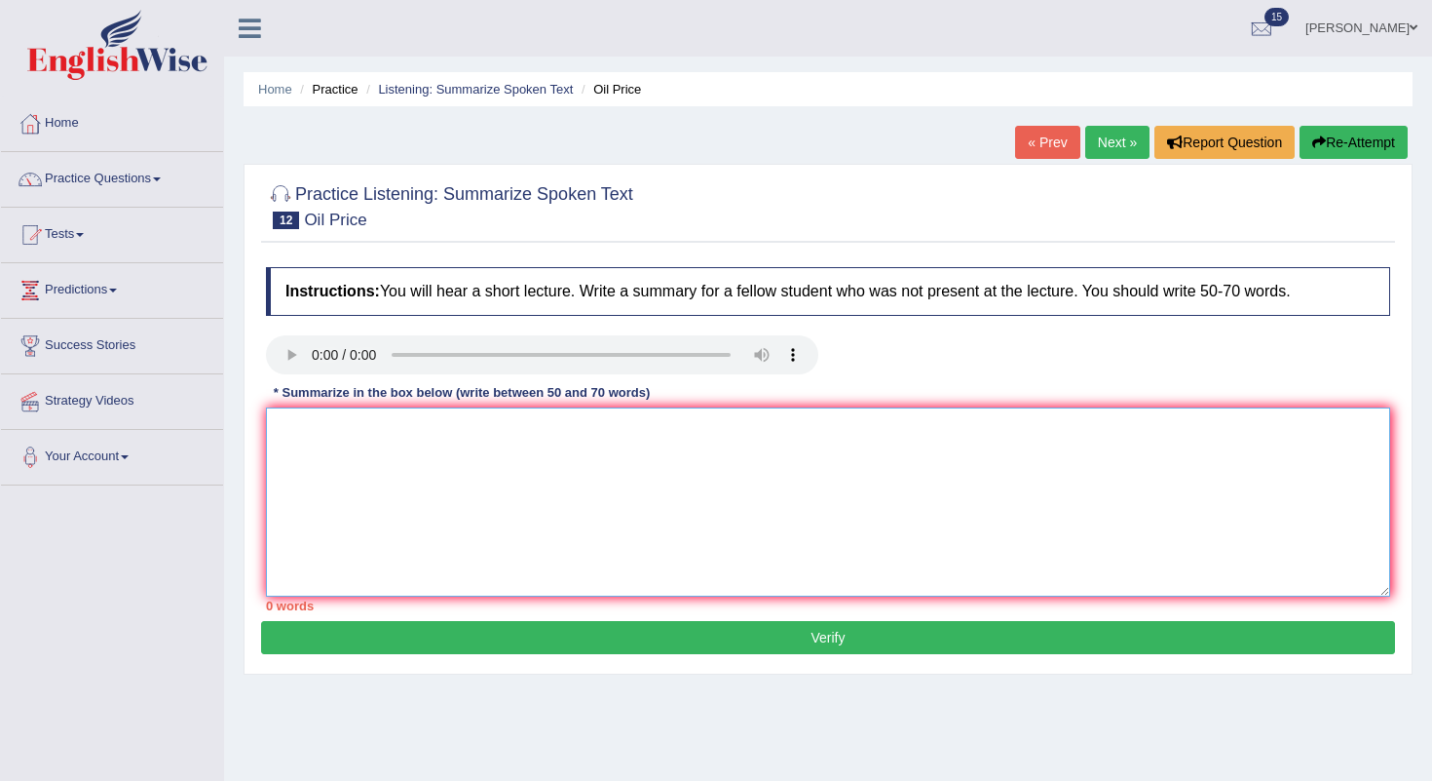
click at [395, 488] on textarea at bounding box center [828, 501] width 1125 height 189
click at [1130, 141] on link "Next »" at bounding box center [1118, 142] width 64 height 33
click at [1117, 136] on link "Next »" at bounding box center [1118, 142] width 64 height 33
click at [329, 444] on textarea at bounding box center [828, 501] width 1125 height 189
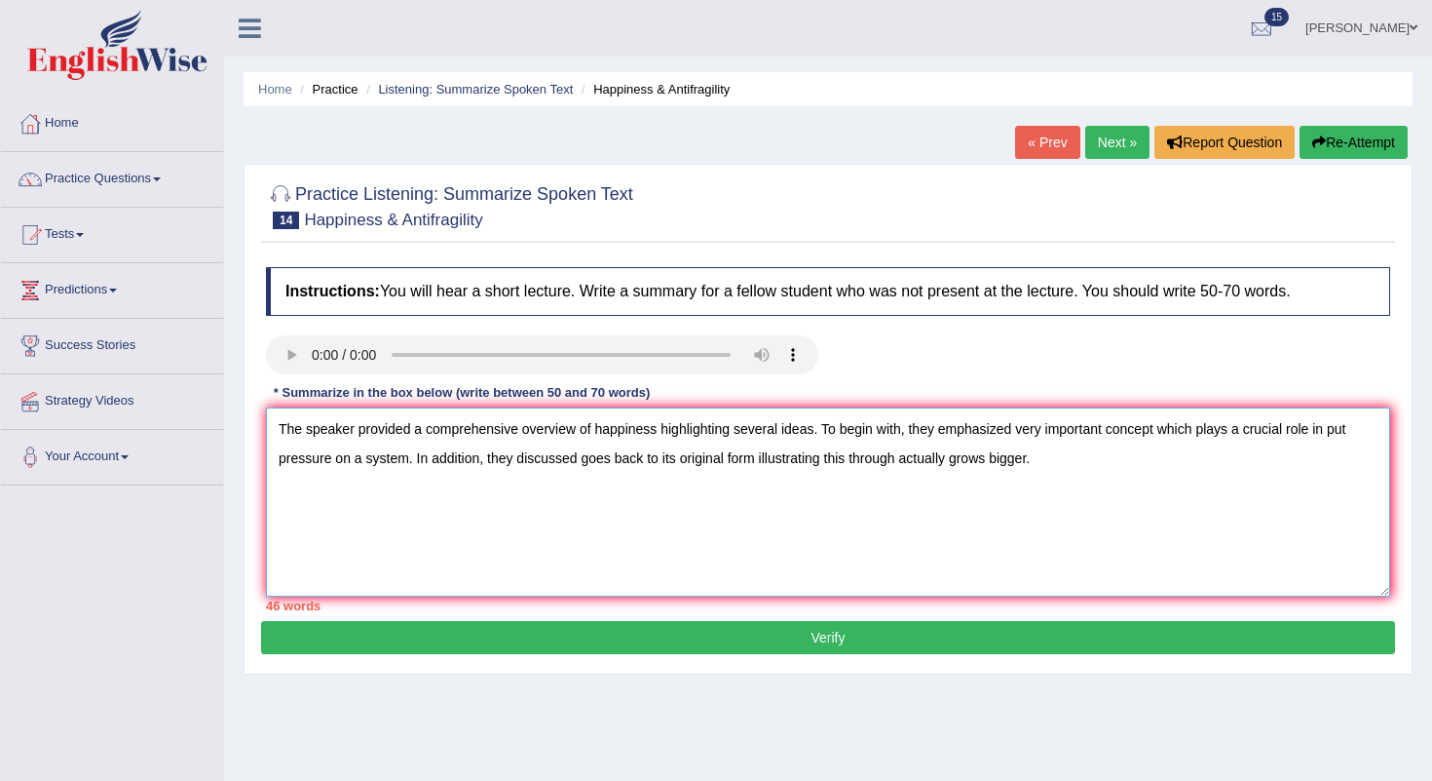
click at [1159, 433] on textarea "The speaker provided a comprehensive overview of happiness highlighting several…" at bounding box center [828, 501] width 1125 height 189
click at [1059, 461] on textarea "The speaker provided a comprehensive overview of happiness highlighting several…" at bounding box center [828, 501] width 1125 height 189
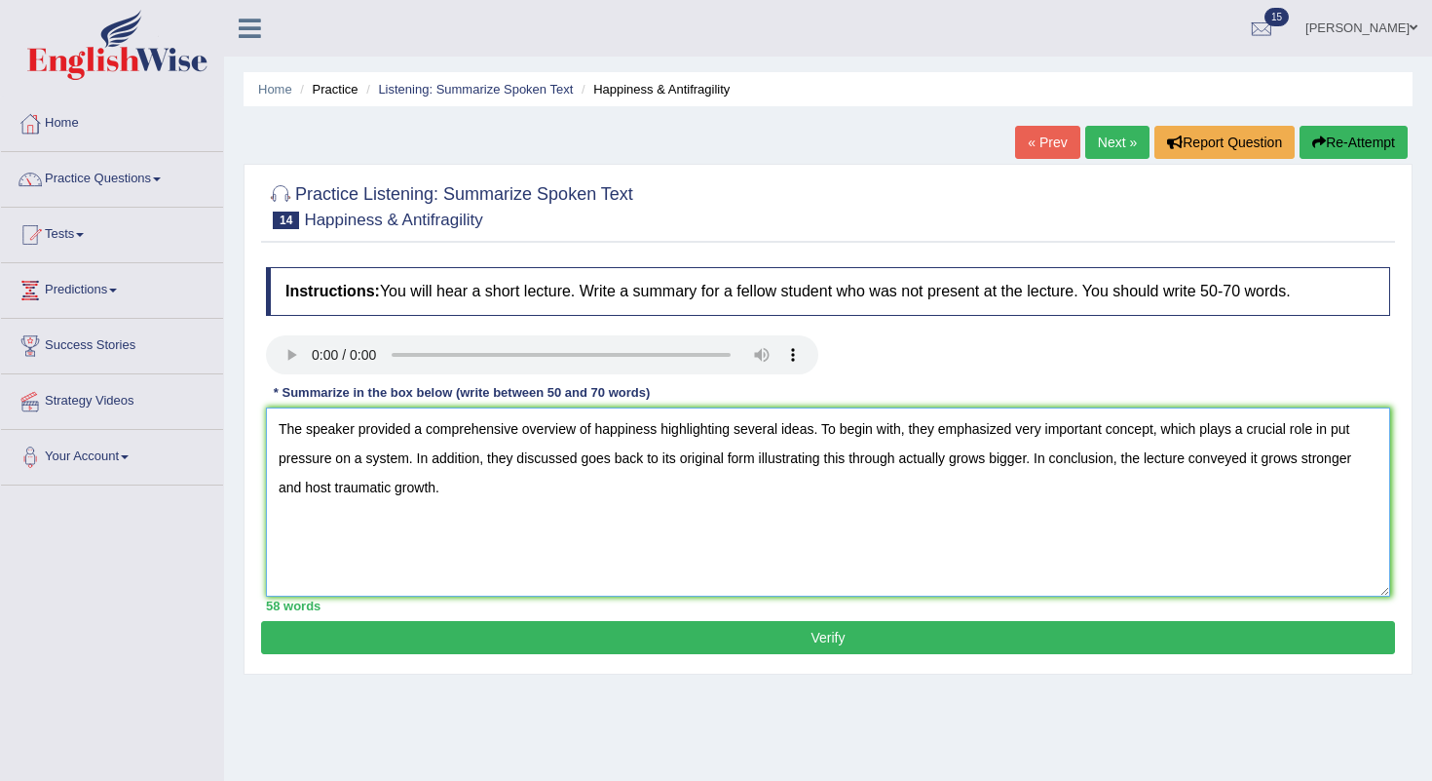
type textarea "The speaker provided a comprehensive overview of happiness highlighting several…"
click at [846, 630] on button "Verify" at bounding box center [828, 637] width 1134 height 33
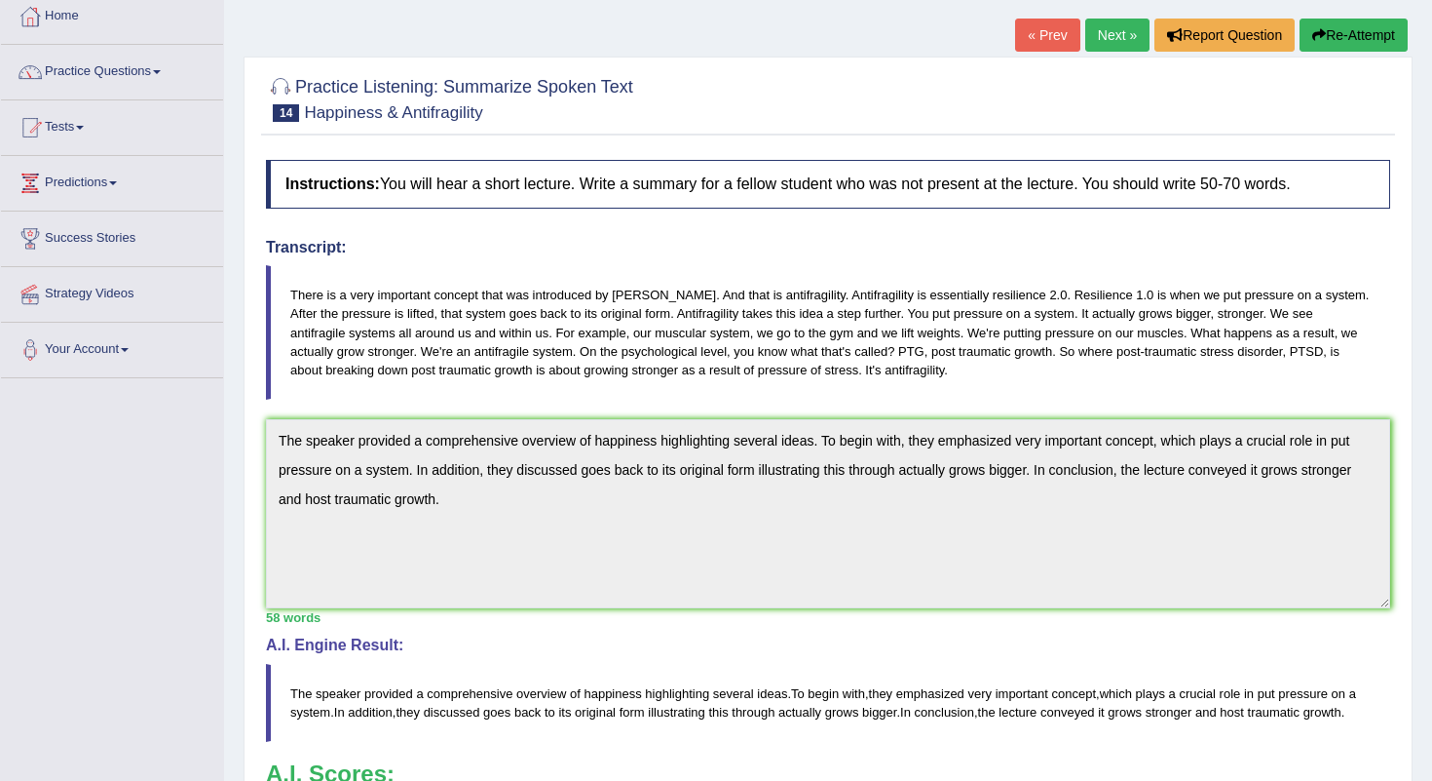
scroll to position [105, 0]
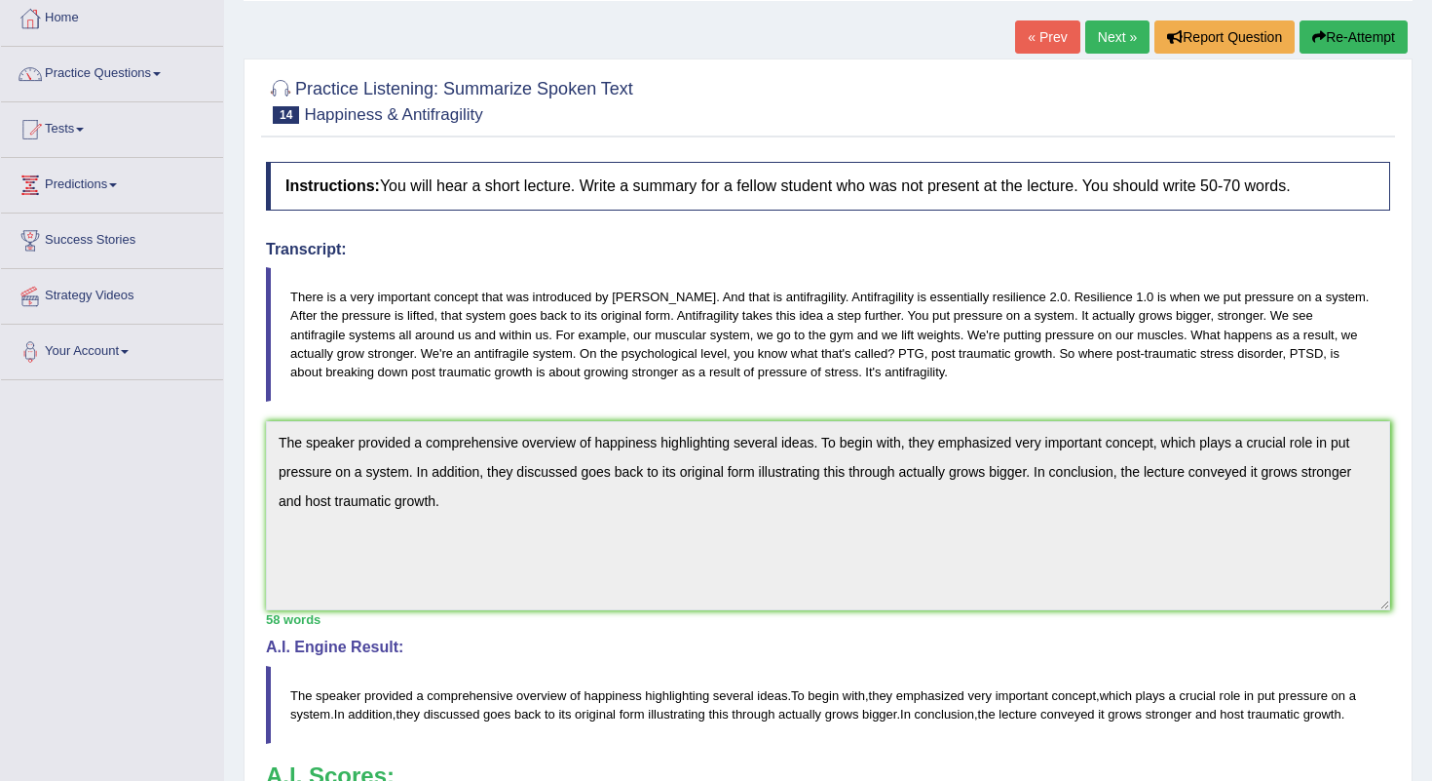
click at [1114, 40] on link "Next »" at bounding box center [1118, 36] width 64 height 33
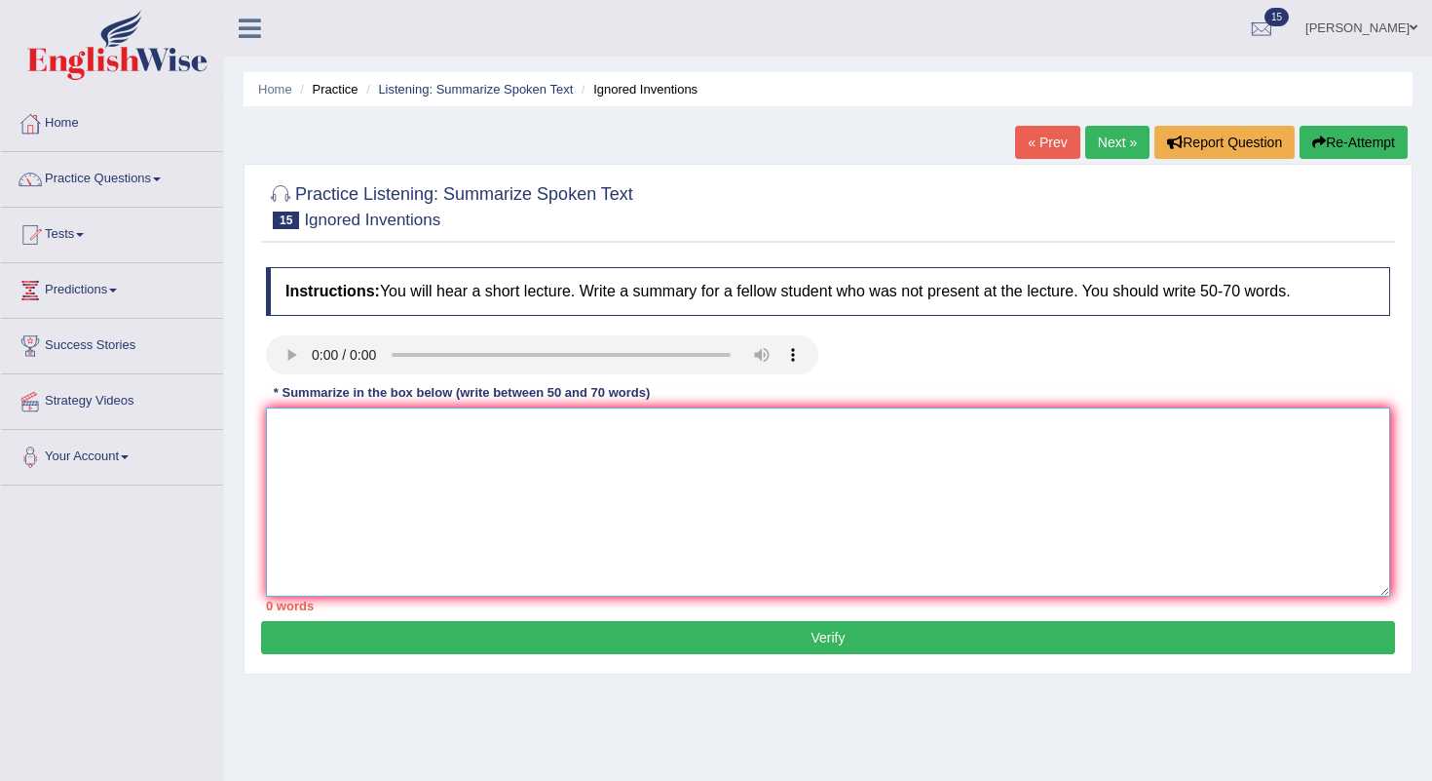
click at [404, 468] on textarea at bounding box center [828, 501] width 1125 height 189
click at [284, 424] on textarea at bounding box center [828, 501] width 1125 height 189
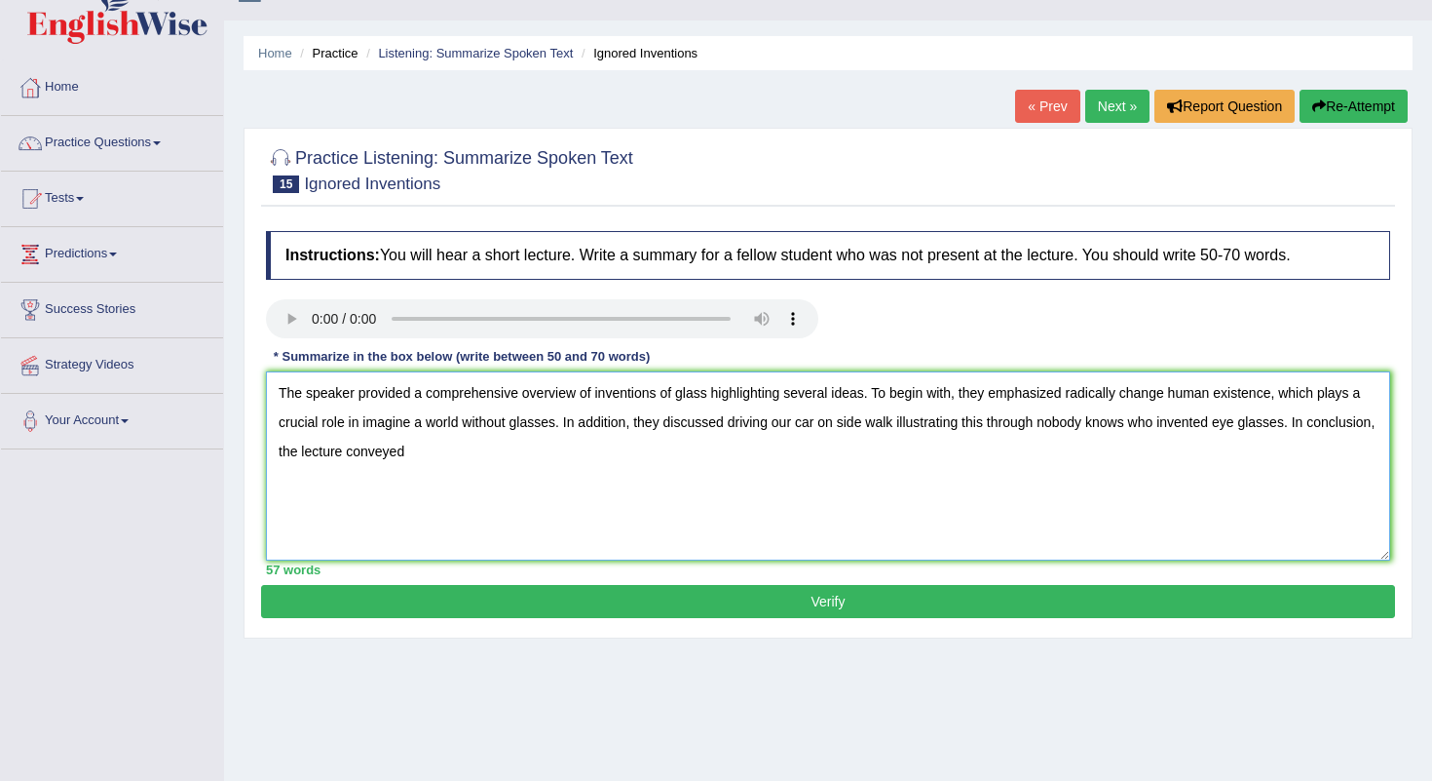
scroll to position [34, 0]
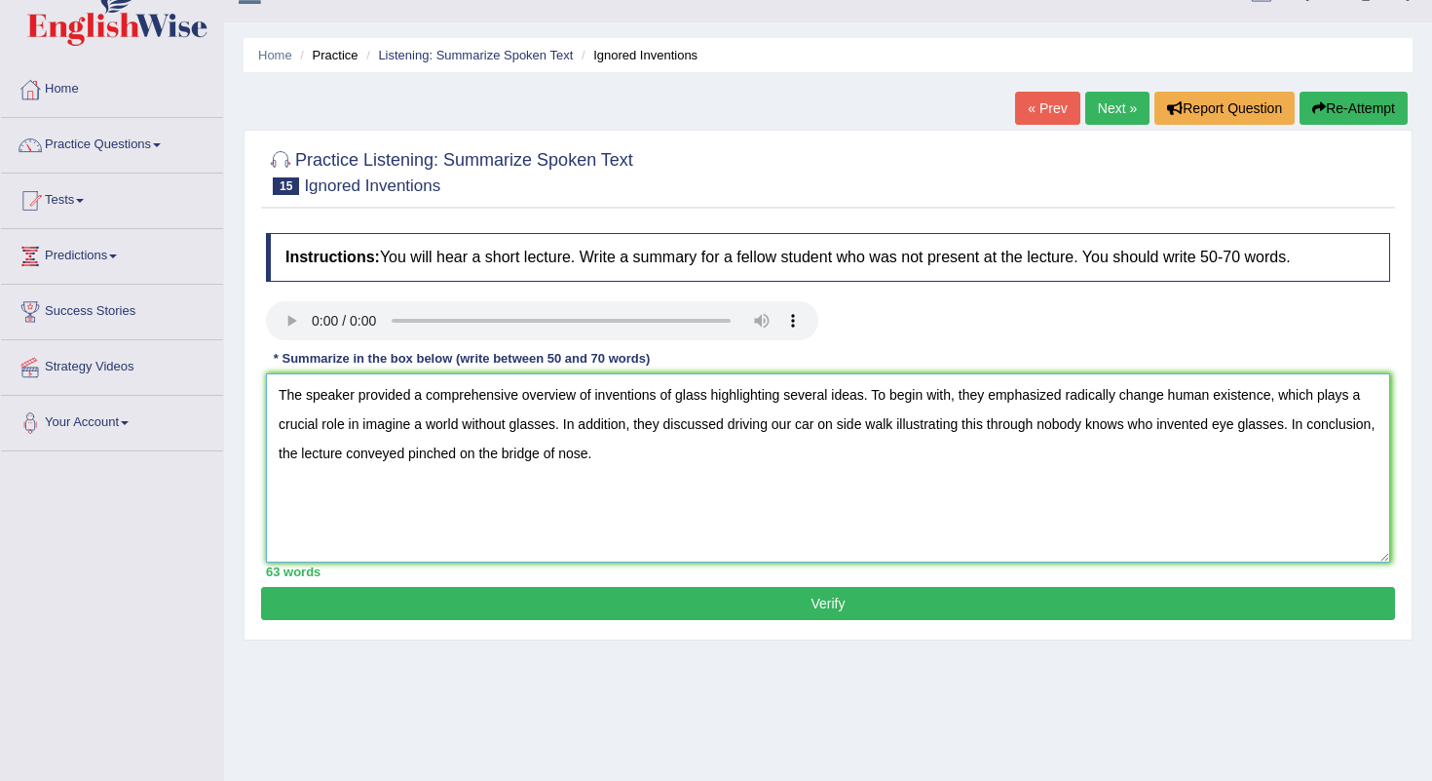
type textarea "The speaker provided a comprehensive overview of inventions of glass highlighti…"
click at [800, 594] on button "Verify" at bounding box center [828, 603] width 1134 height 33
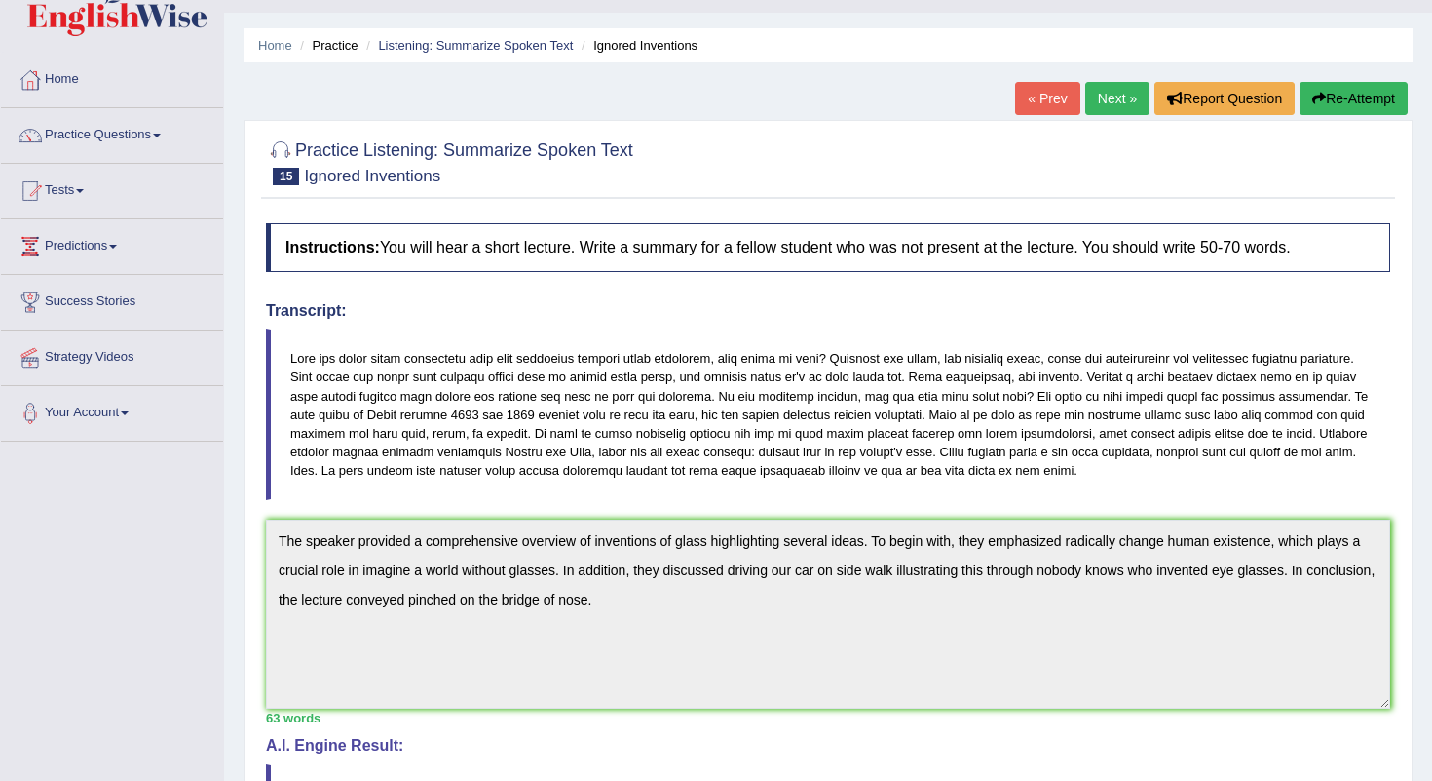
scroll to position [0, 0]
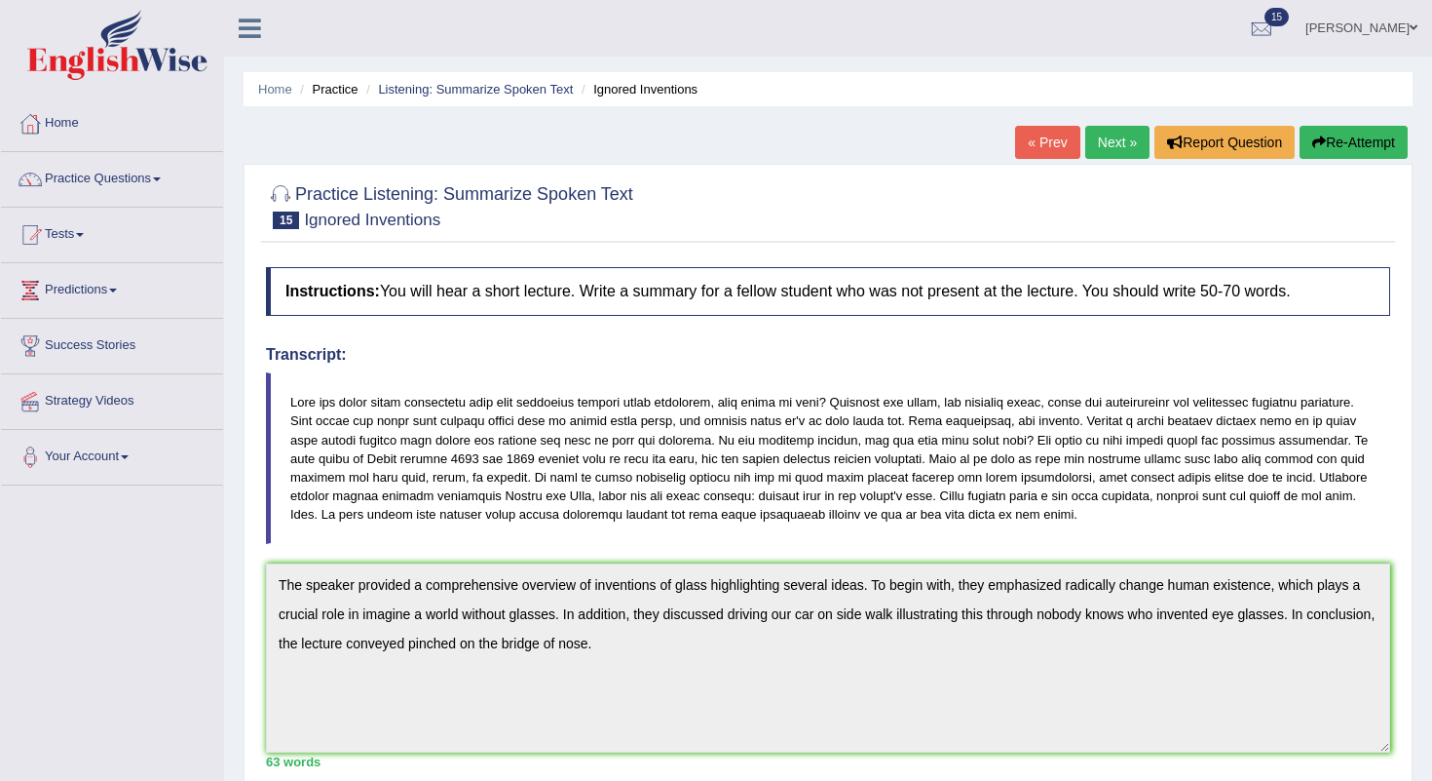
click at [1119, 153] on link "Next »" at bounding box center [1118, 142] width 64 height 33
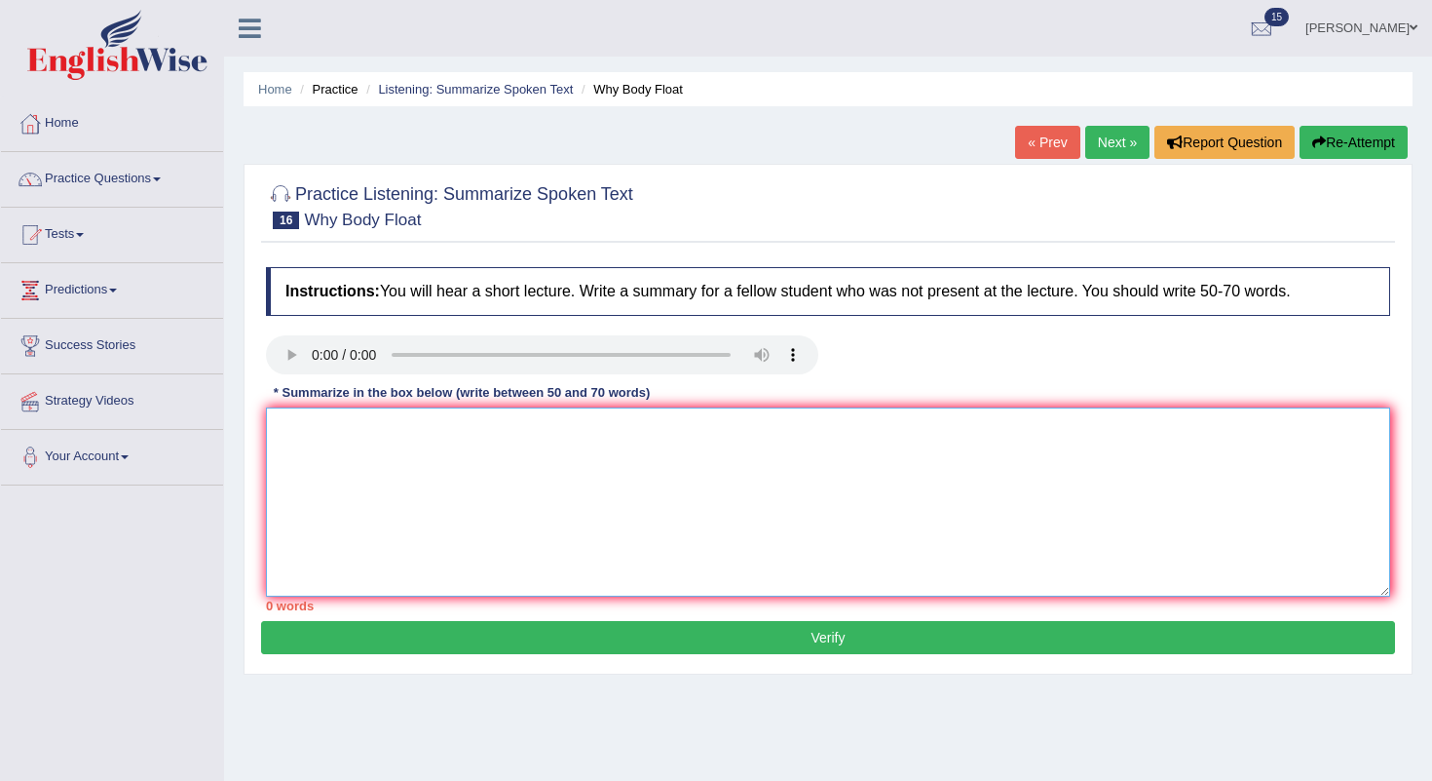
click at [553, 548] on textarea at bounding box center [828, 501] width 1125 height 189
click at [289, 428] on textarea at bounding box center [828, 501] width 1125 height 189
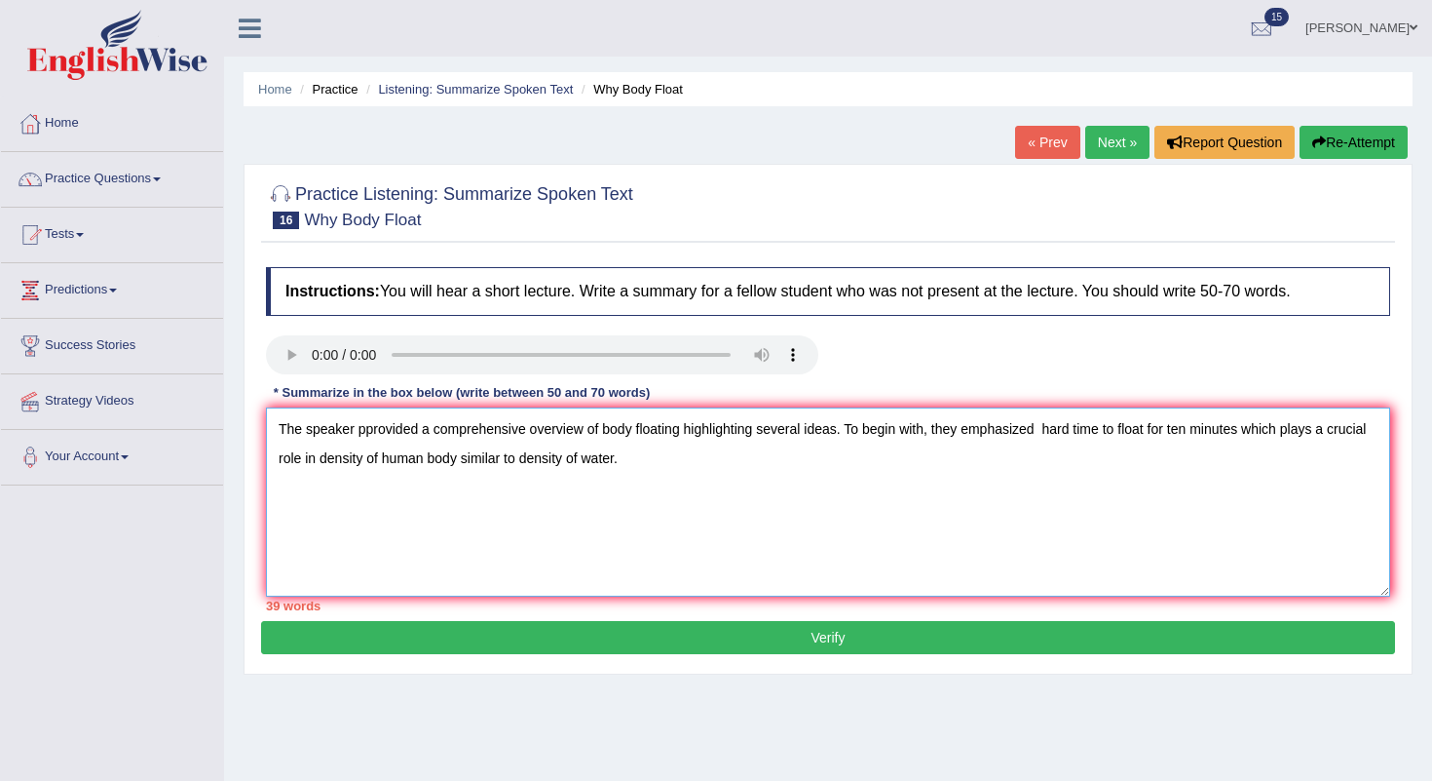
click at [1248, 433] on textarea "The speaker pprovided a comprehensive overview of body floating highlighting se…" at bounding box center [828, 501] width 1125 height 189
click at [669, 454] on textarea "The speaker pprovided a comprehensive overview of body floating highlighting se…" at bounding box center [828, 501] width 1125 height 189
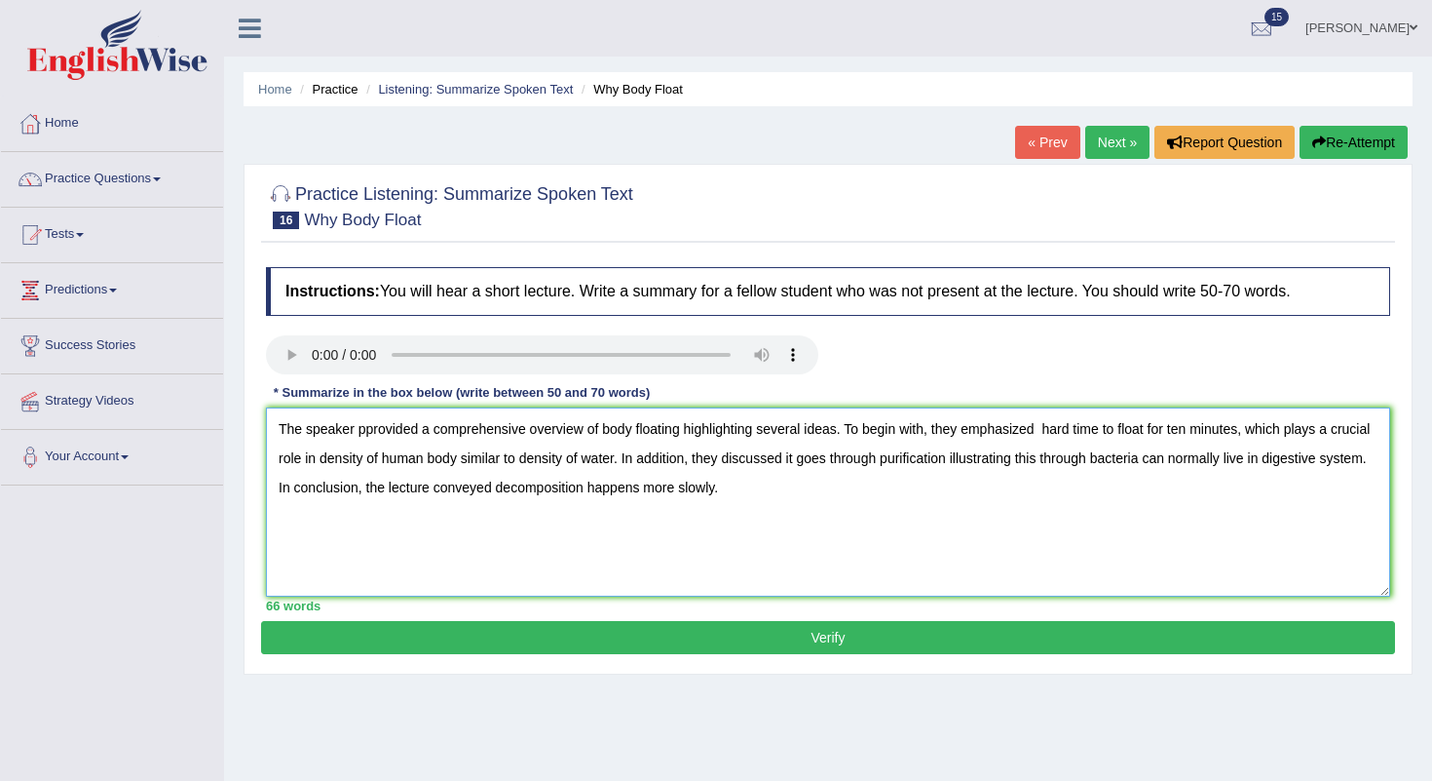
type textarea "The speaker pprovided a comprehensive overview of body floating highlighting se…"
click at [813, 643] on button "Verify" at bounding box center [828, 637] width 1134 height 33
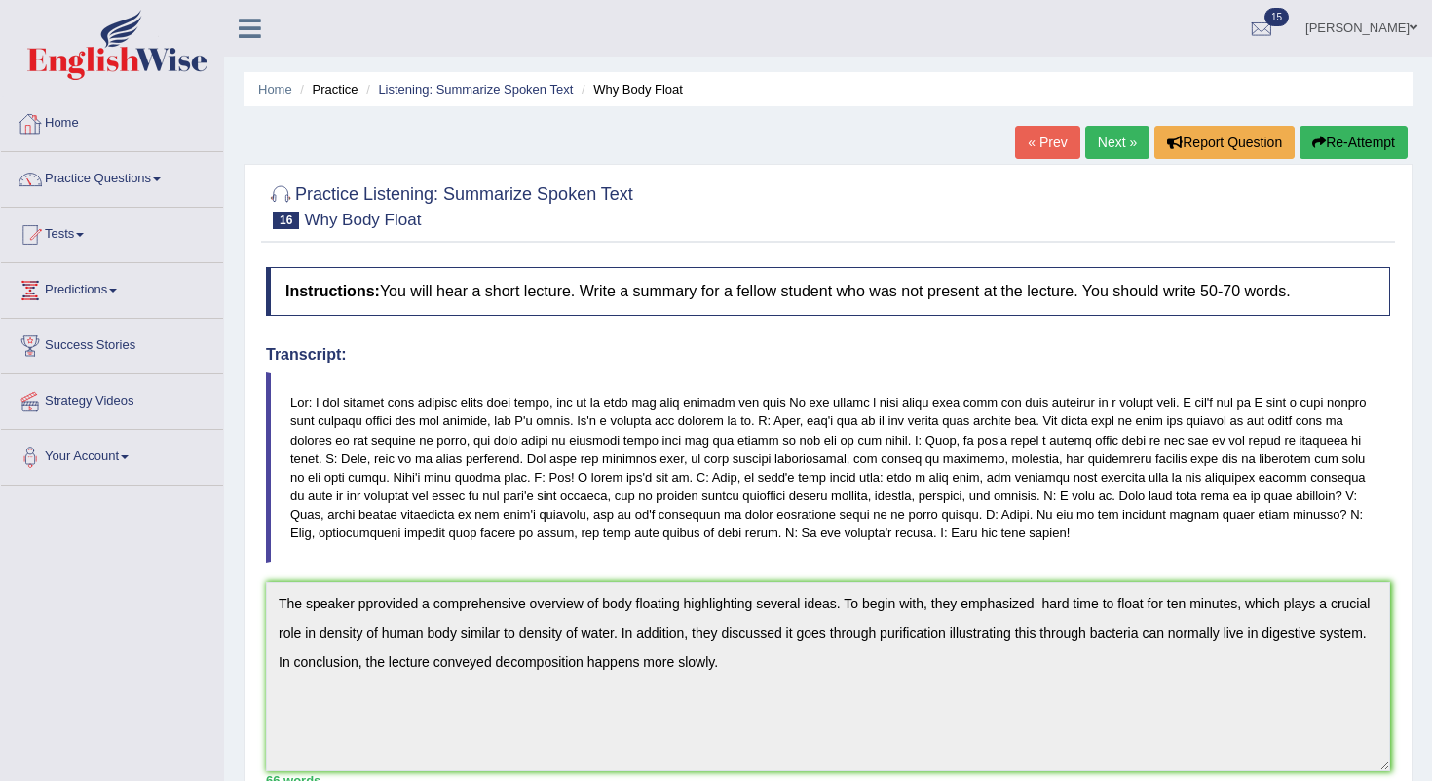
click at [47, 111] on link "Home" at bounding box center [112, 120] width 222 height 49
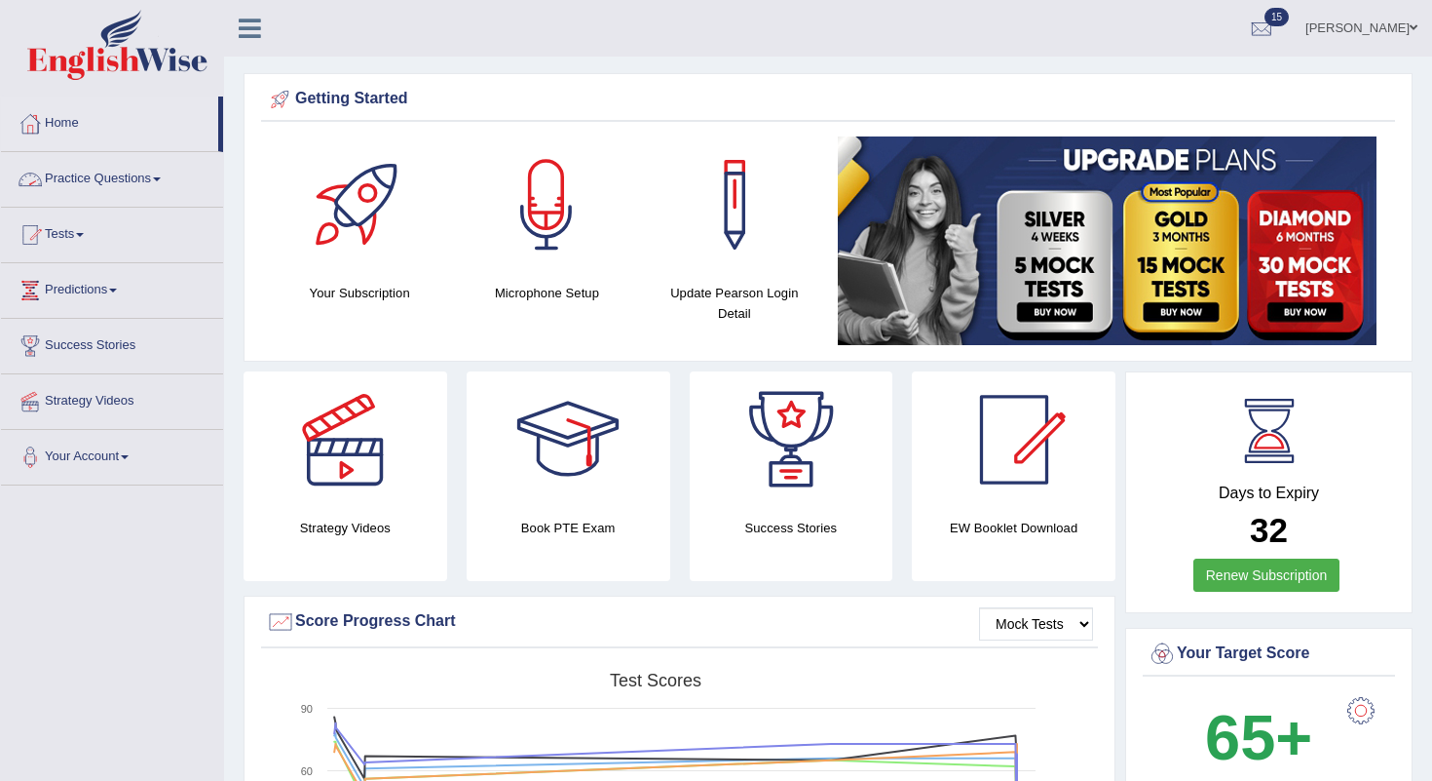
click at [141, 179] on link "Practice Questions" at bounding box center [112, 176] width 222 height 49
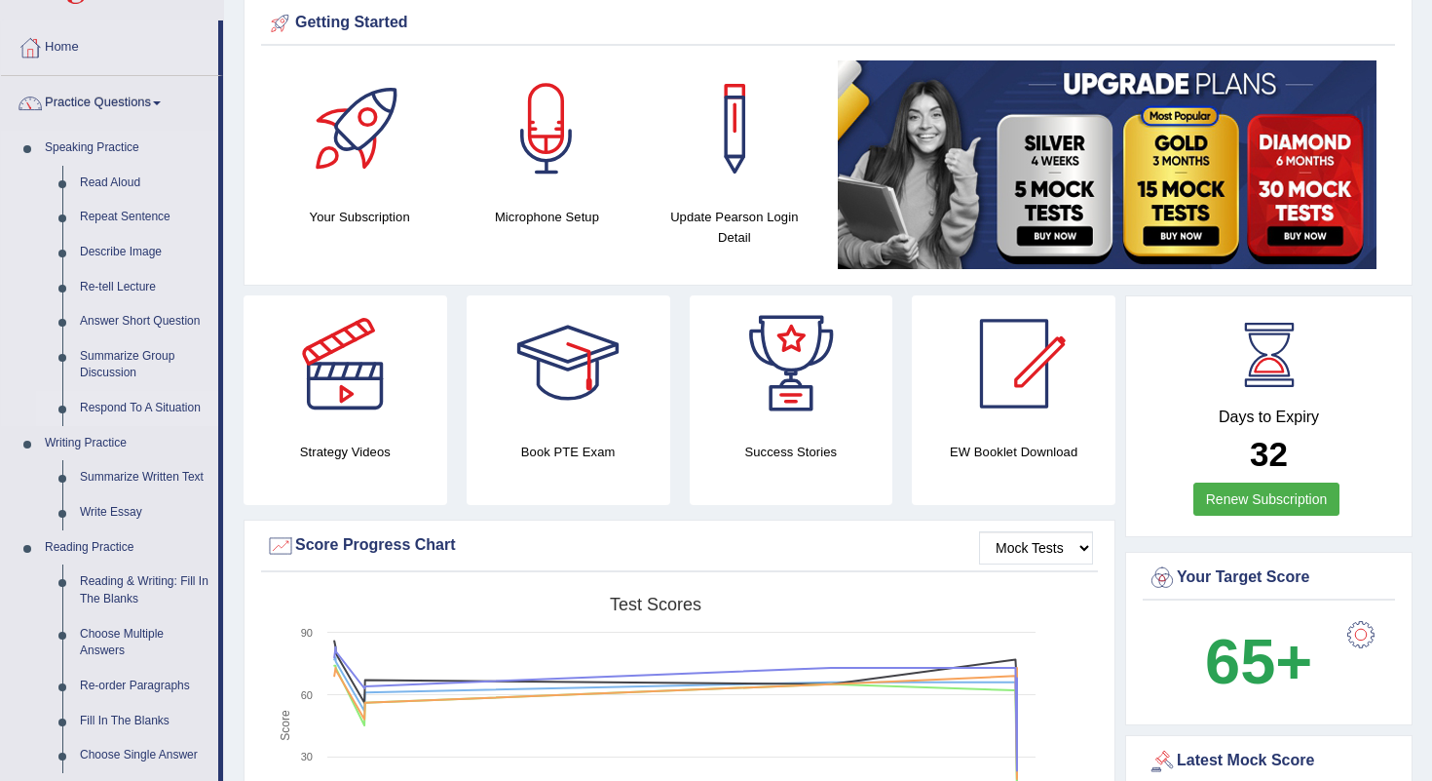
scroll to position [81, 0]
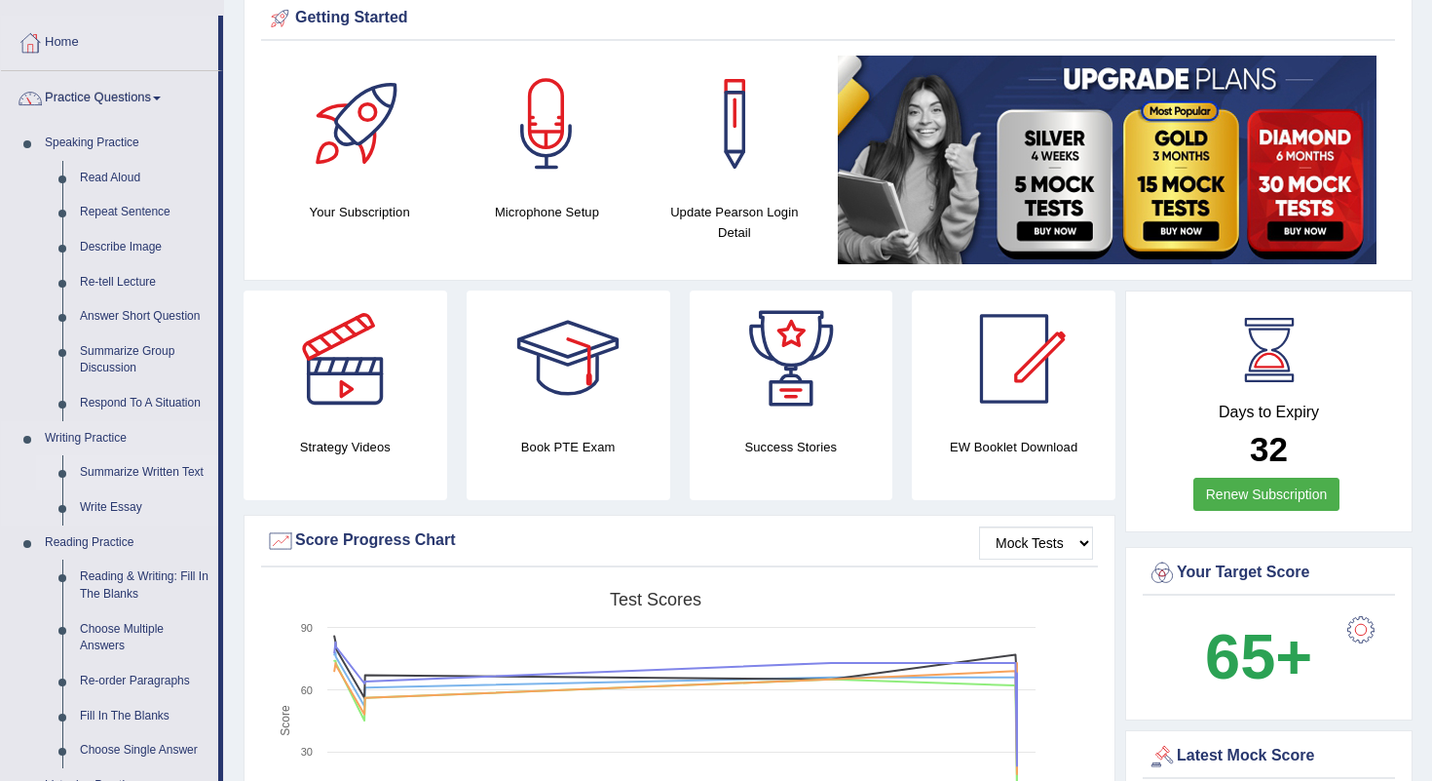
click at [171, 472] on link "Summarize Written Text" at bounding box center [144, 472] width 147 height 35
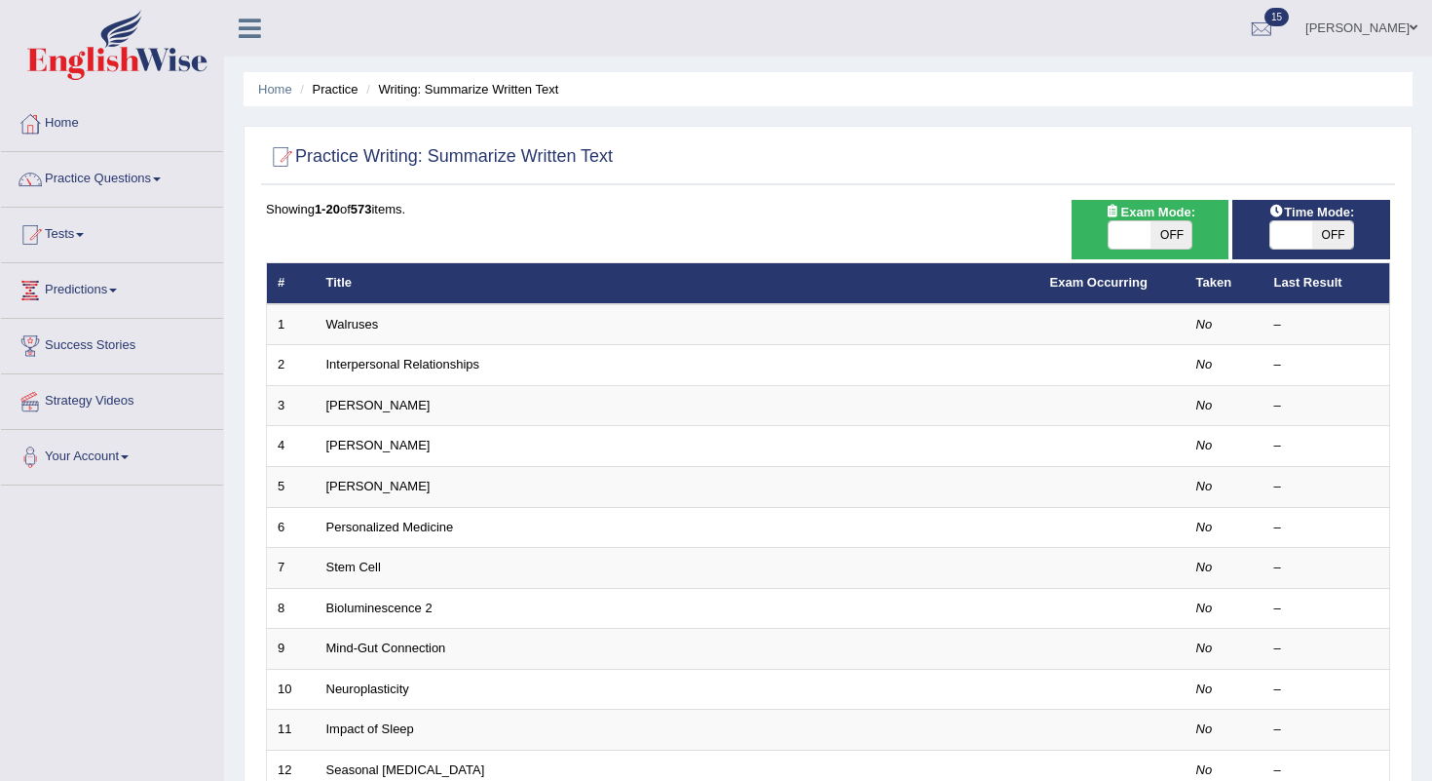
click at [1164, 231] on span "OFF" at bounding box center [1172, 234] width 42 height 27
checkbox input "true"
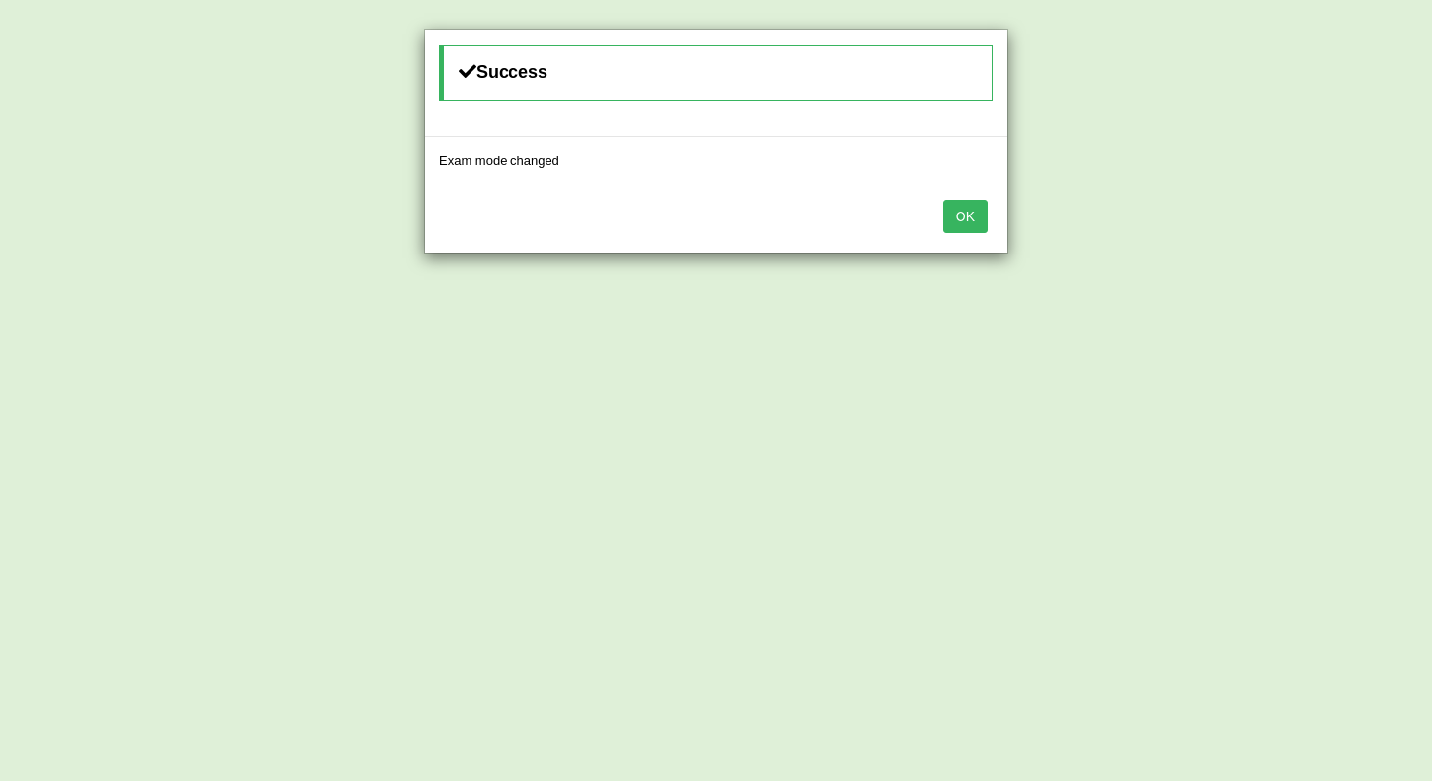
click at [953, 203] on button "OK" at bounding box center [965, 216] width 45 height 33
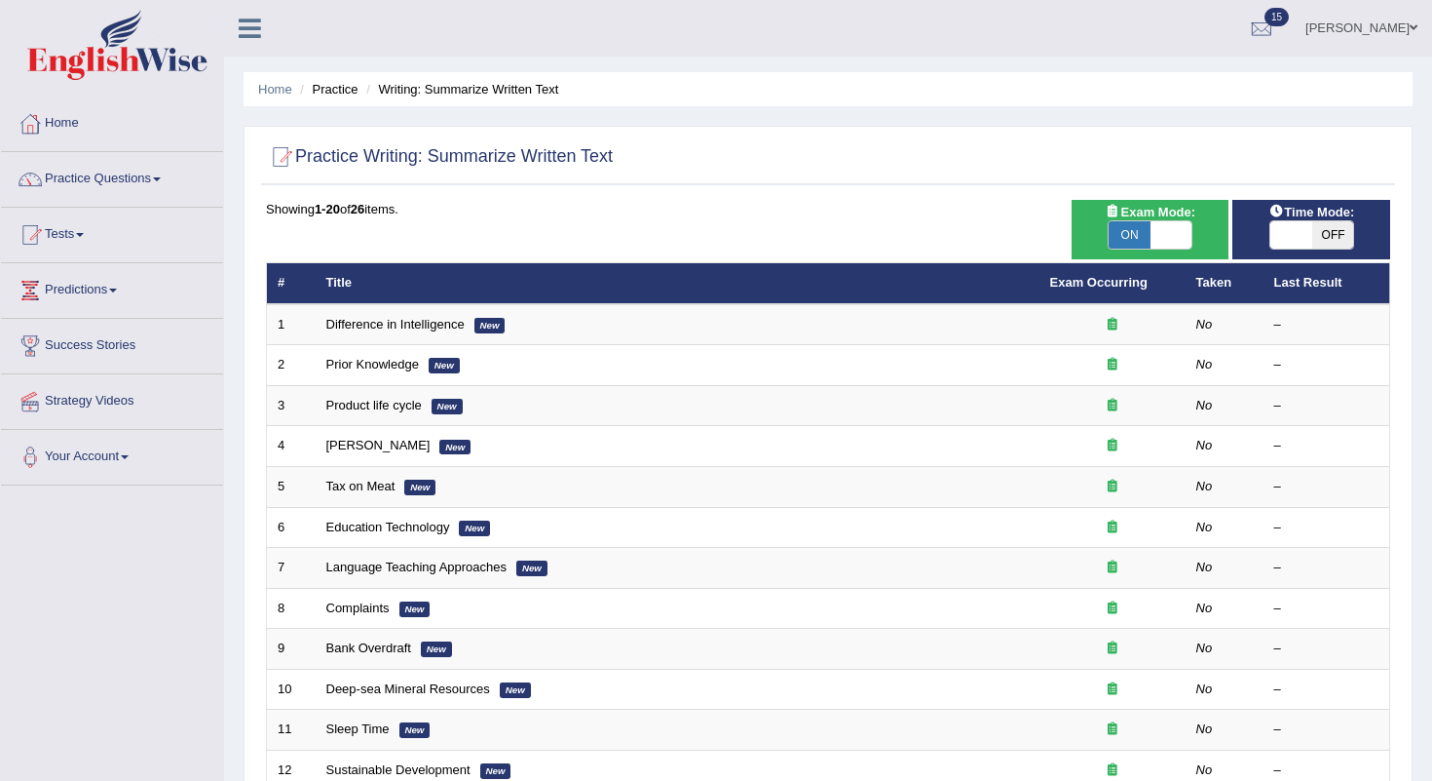
click at [1343, 238] on span "OFF" at bounding box center [1334, 234] width 42 height 27
checkbox input "true"
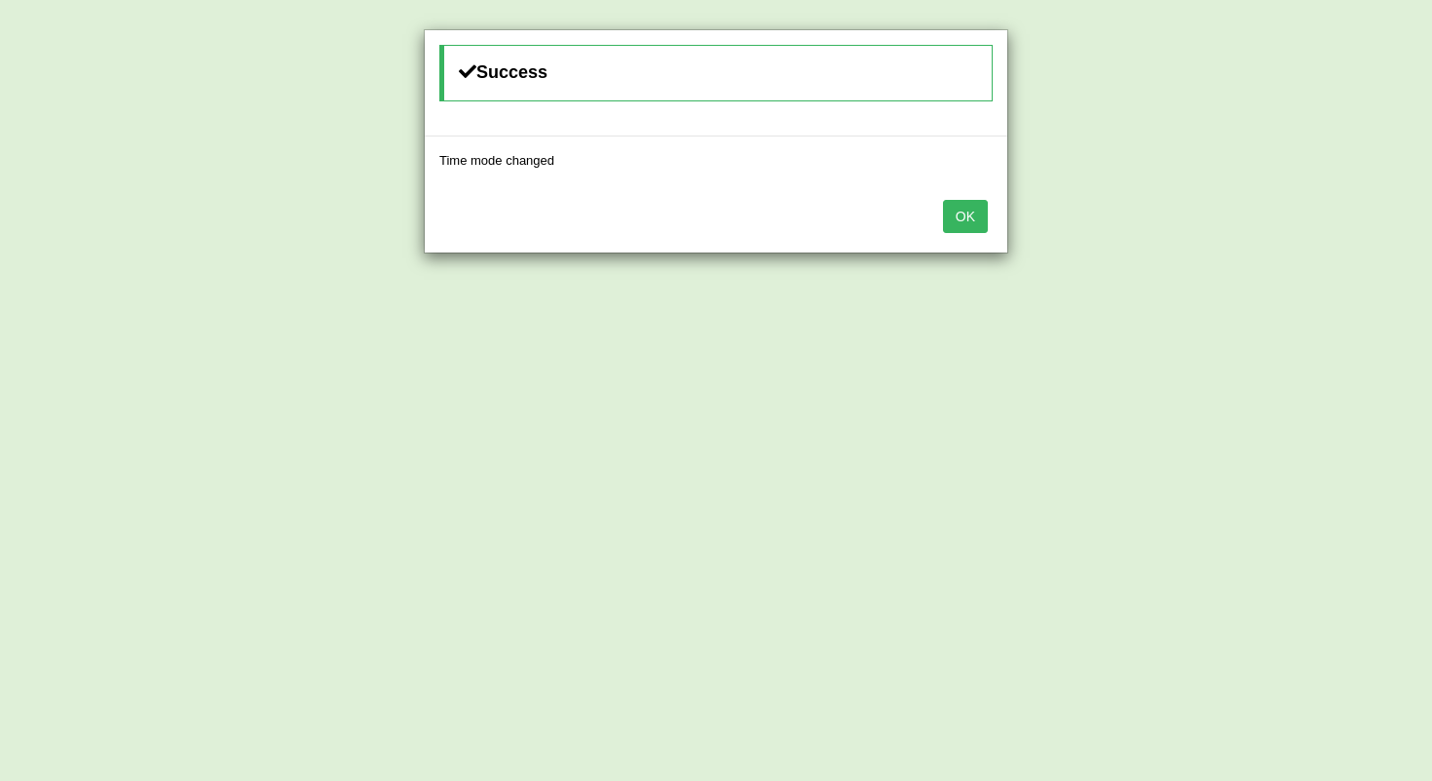
click at [973, 214] on button "OK" at bounding box center [965, 216] width 45 height 33
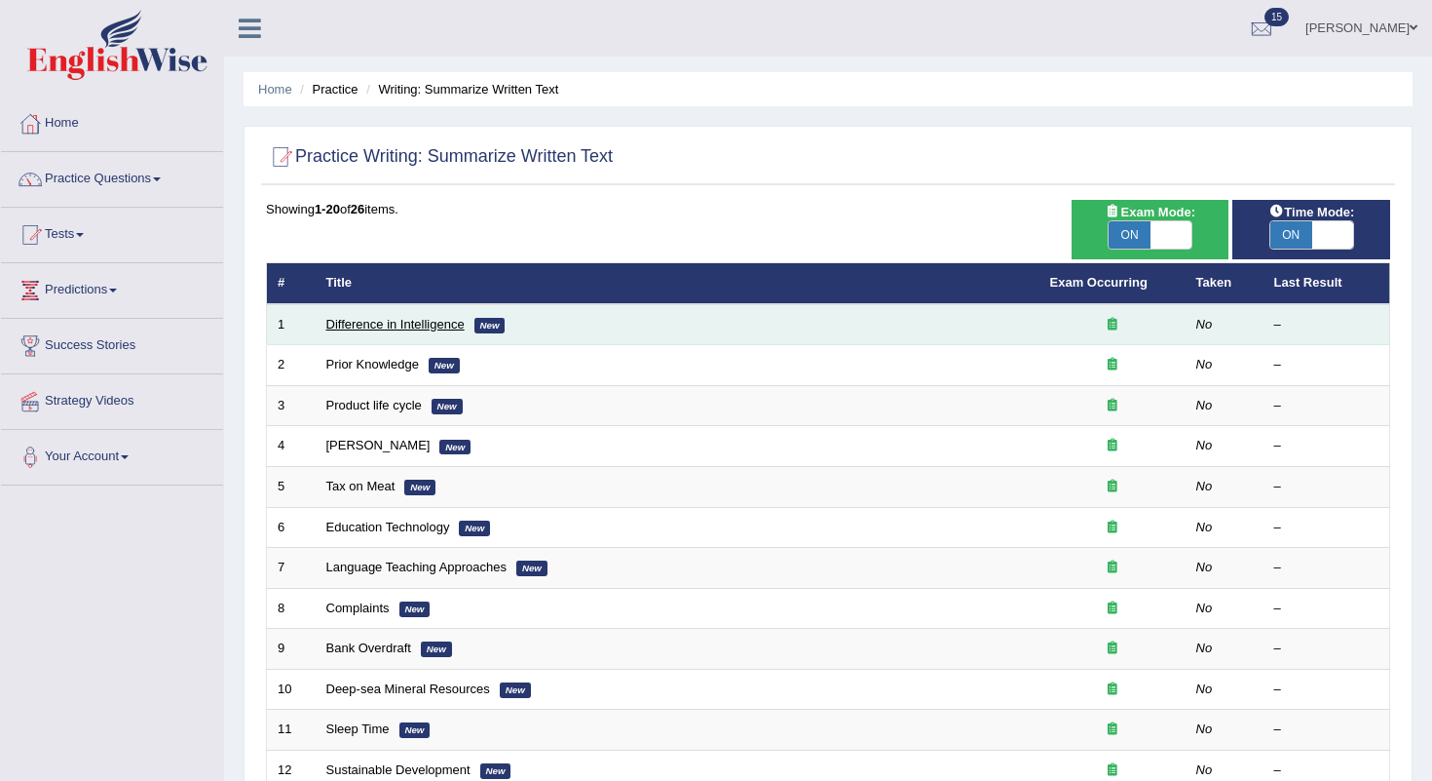
click at [391, 323] on link "Difference in Intelligence" at bounding box center [395, 324] width 138 height 15
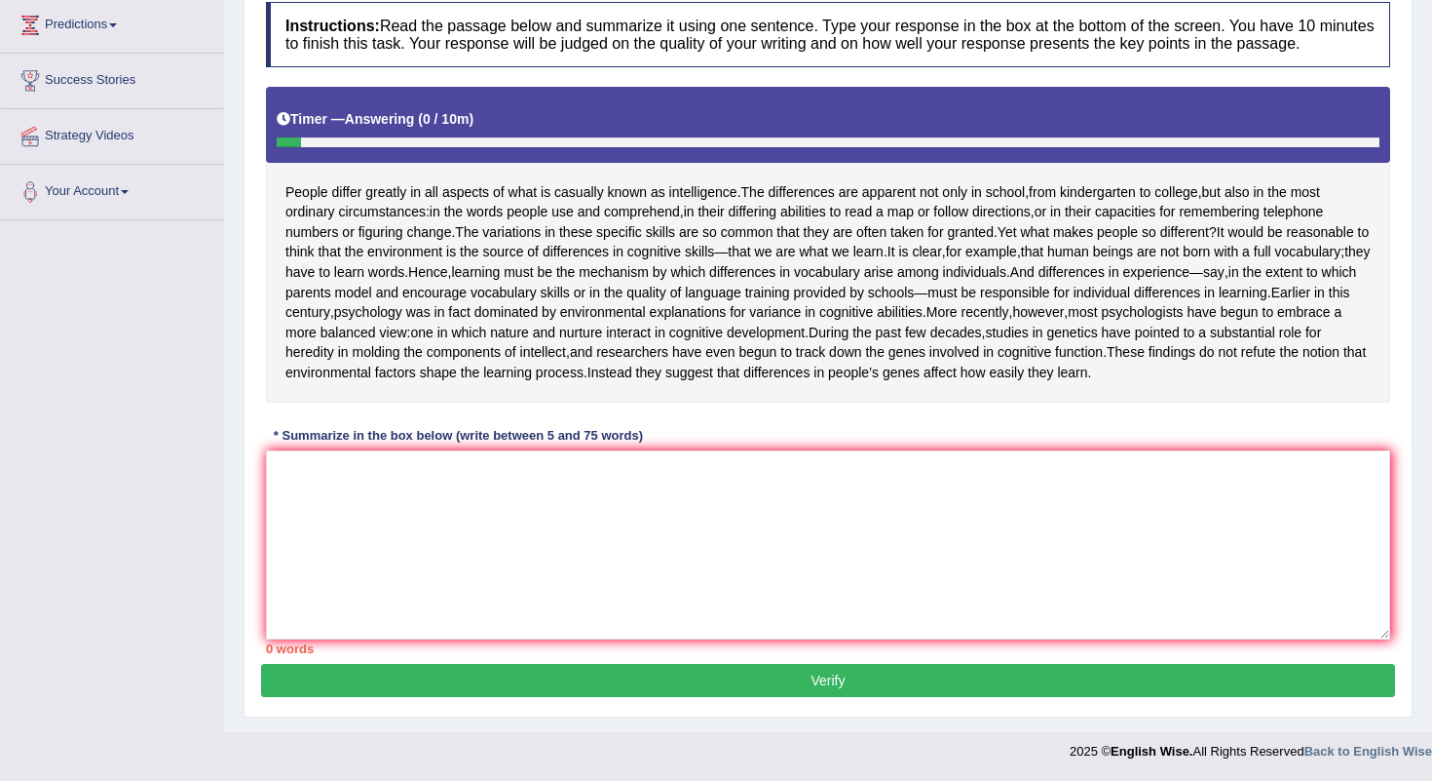
scroll to position [300, 0]
click at [426, 568] on textarea at bounding box center [828, 544] width 1125 height 189
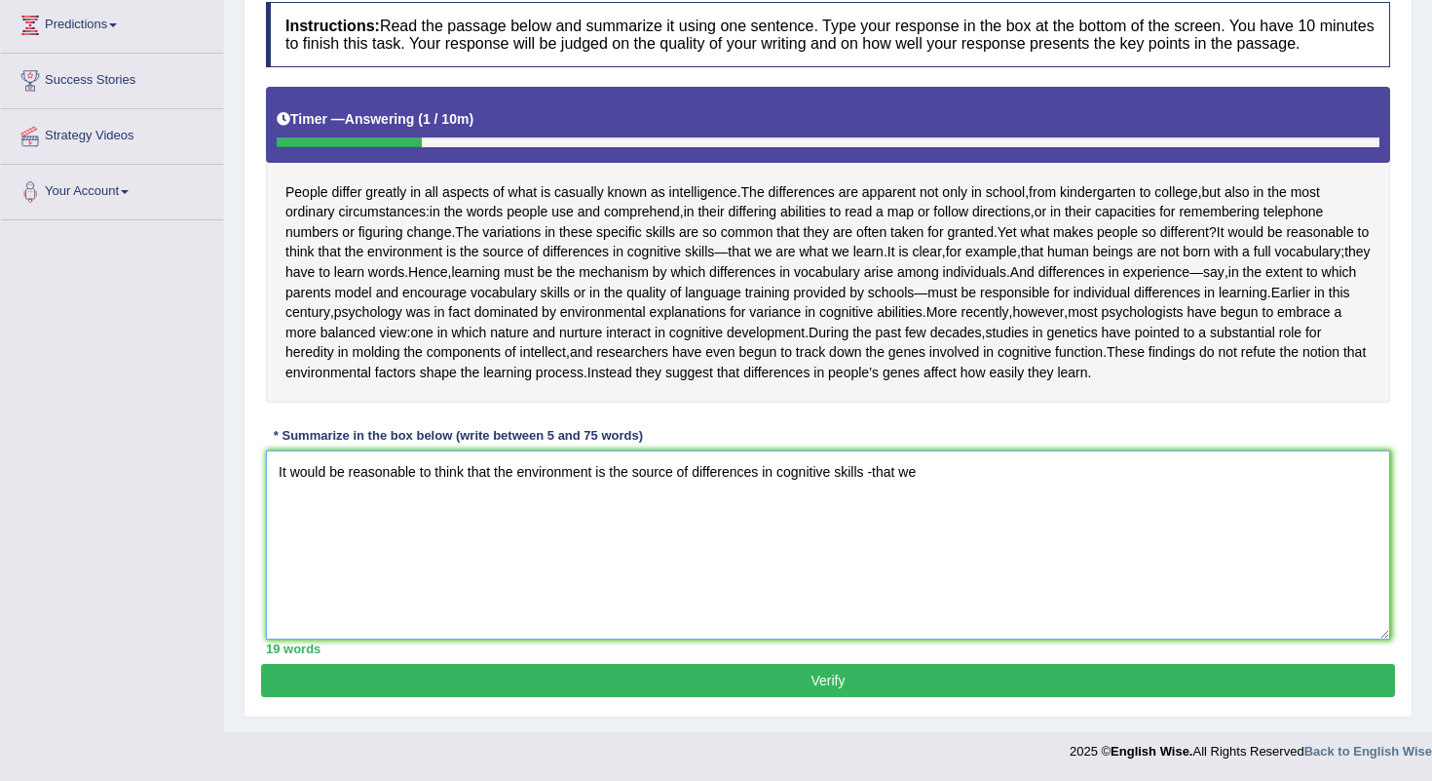
click at [880, 518] on textarea "It would be reasonable to think that the environment is the source of differenc…" at bounding box center [828, 544] width 1125 height 189
click at [949, 512] on textarea "It would be reasonable to think that the environment is the source of differenc…" at bounding box center [828, 544] width 1125 height 189
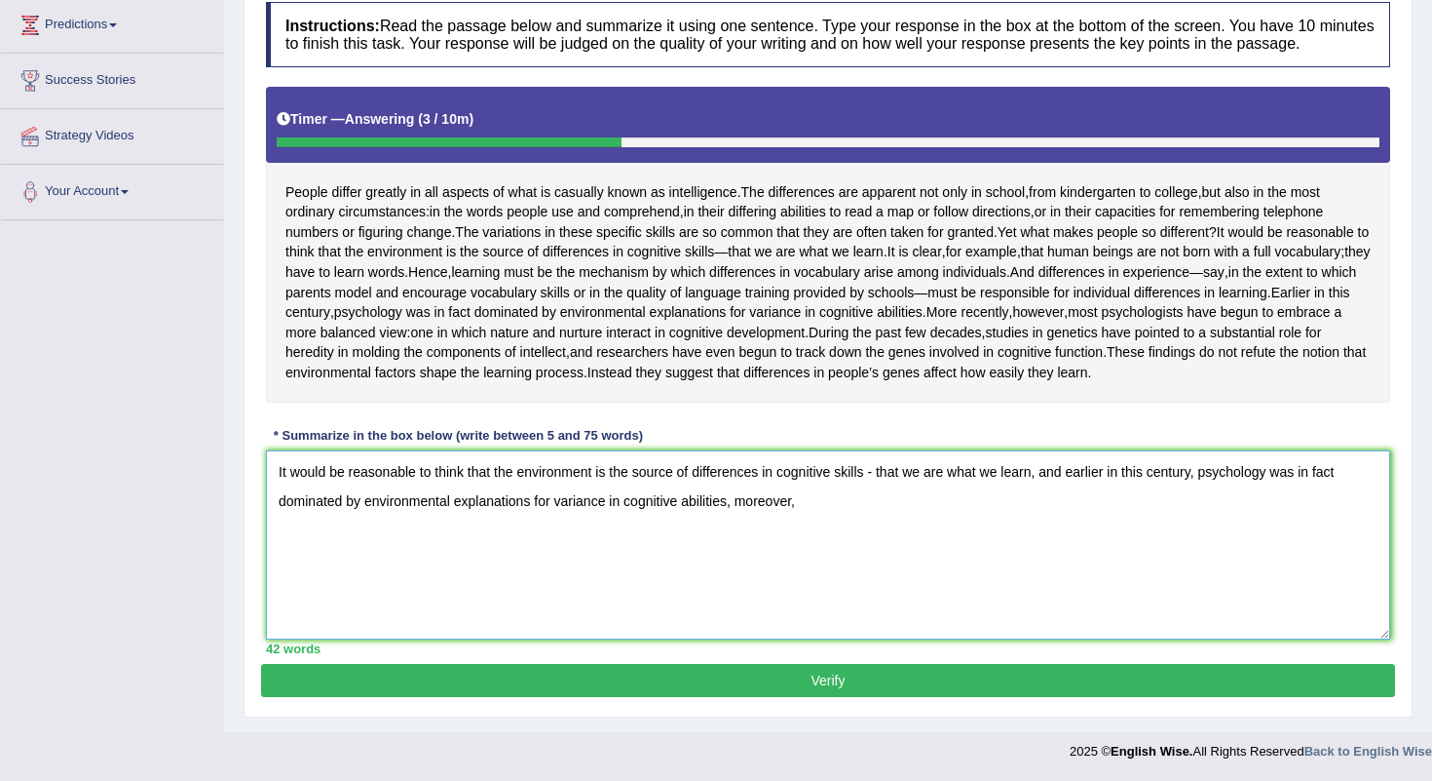
drag, startPoint x: 1069, startPoint y: 515, endPoint x: 1096, endPoint y: 576, distance: 66.3
click at [1096, 576] on textarea "It would be reasonable to think that the environment is the source of differenc…" at bounding box center [828, 544] width 1125 height 189
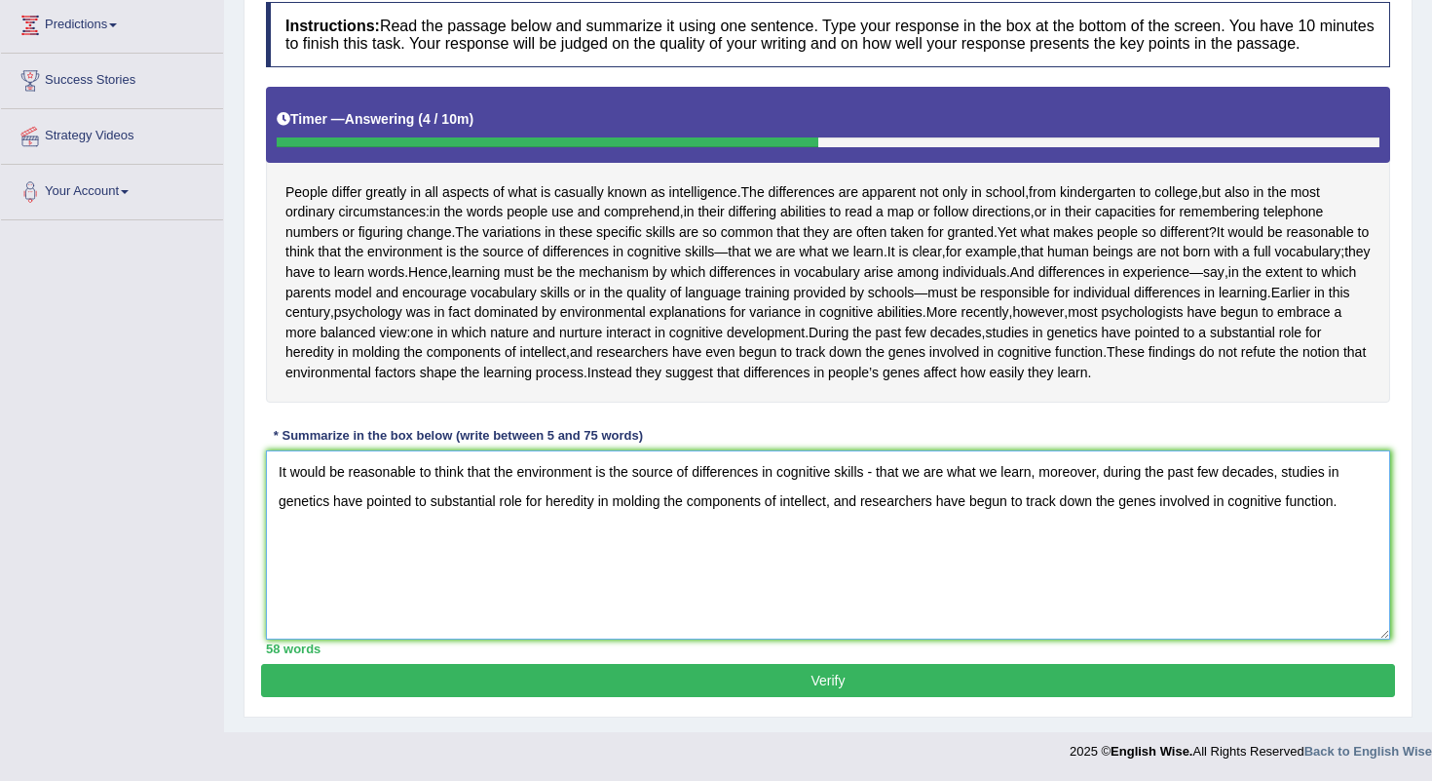
click at [271, 507] on textarea "It would be reasonable to think that the environment is the source of differenc…" at bounding box center [828, 544] width 1125 height 189
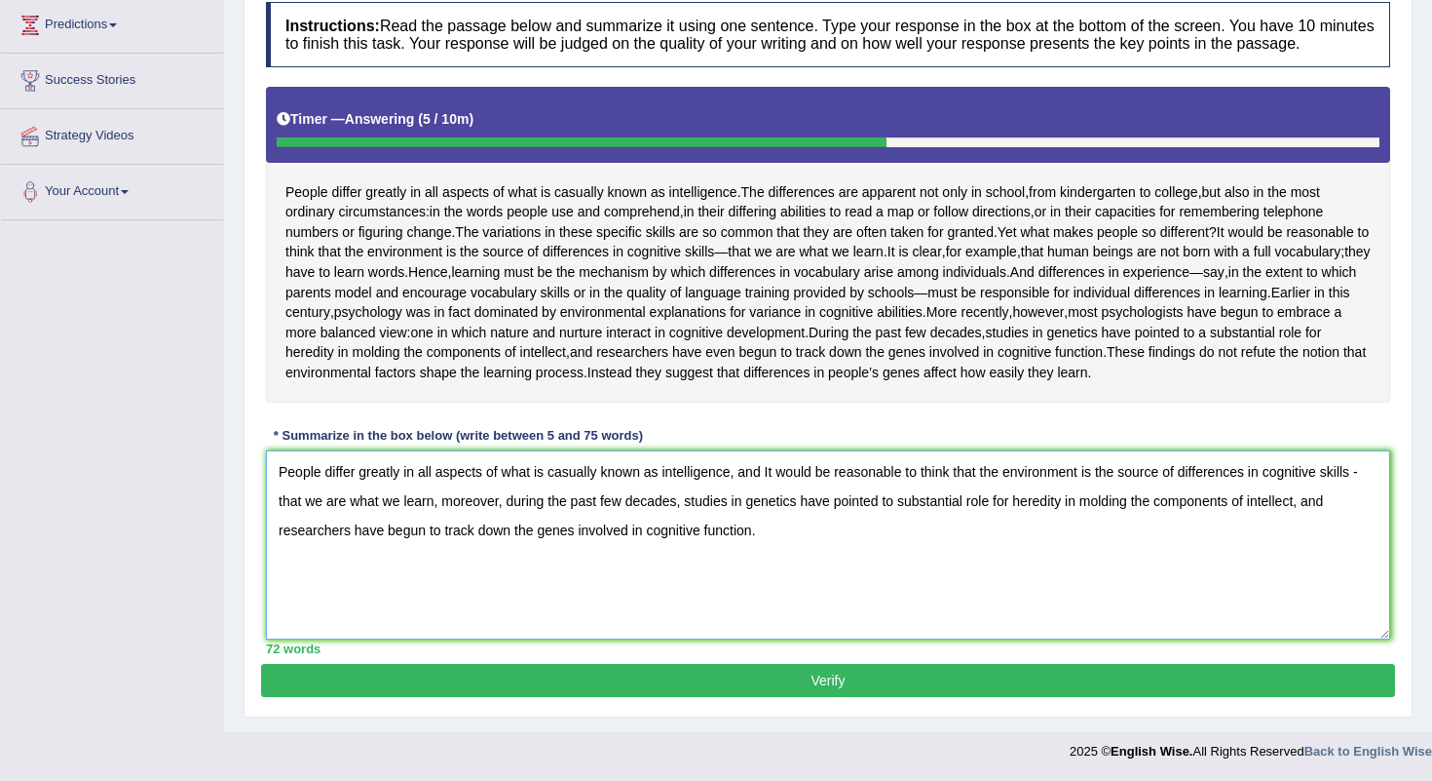
click at [776, 513] on textarea "People differ greatly in all aspects of what is casually known as intelligence,…" at bounding box center [828, 544] width 1125 height 189
type textarea "People differ greatly in all aspects of what is casually known as intelligence,…"
click at [817, 677] on button "Verify" at bounding box center [828, 680] width 1134 height 33
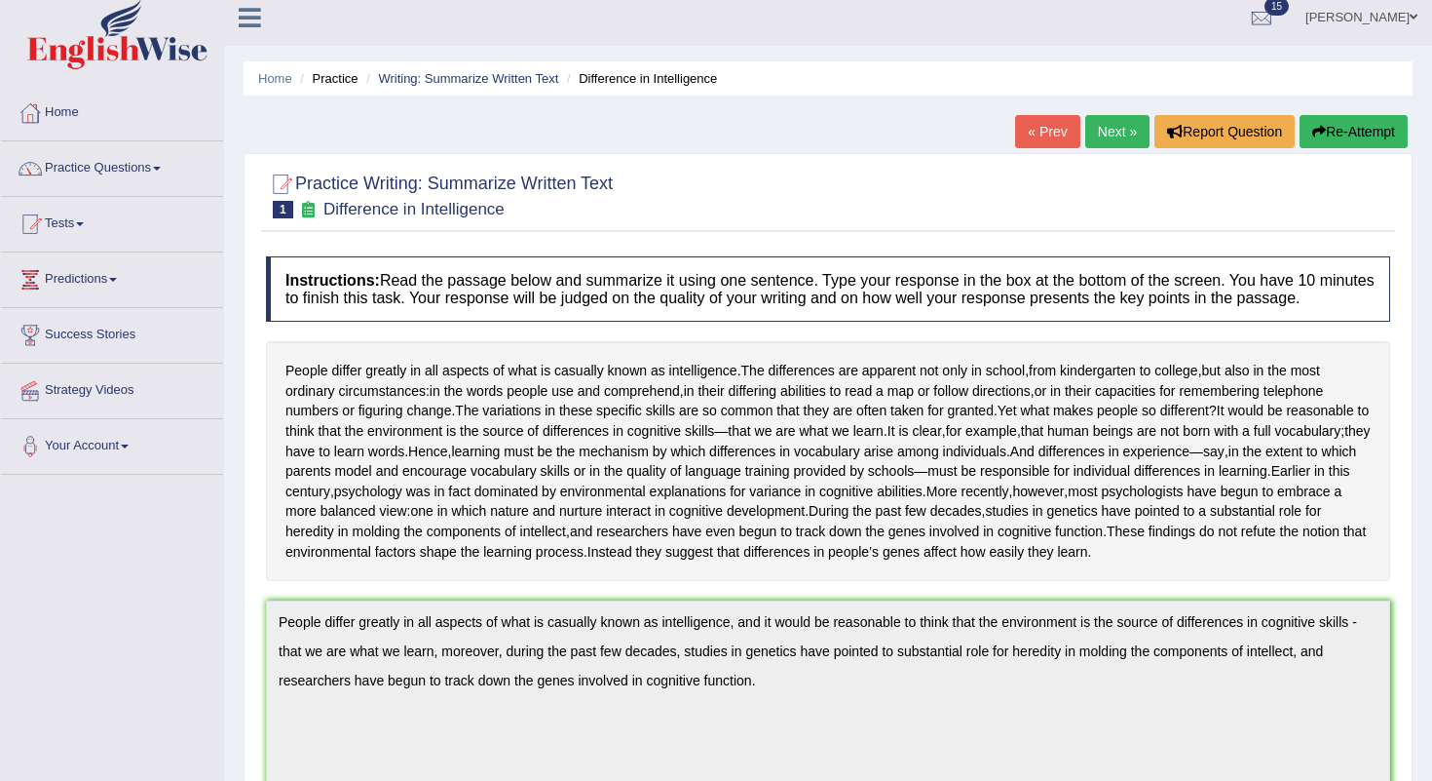
scroll to position [0, 0]
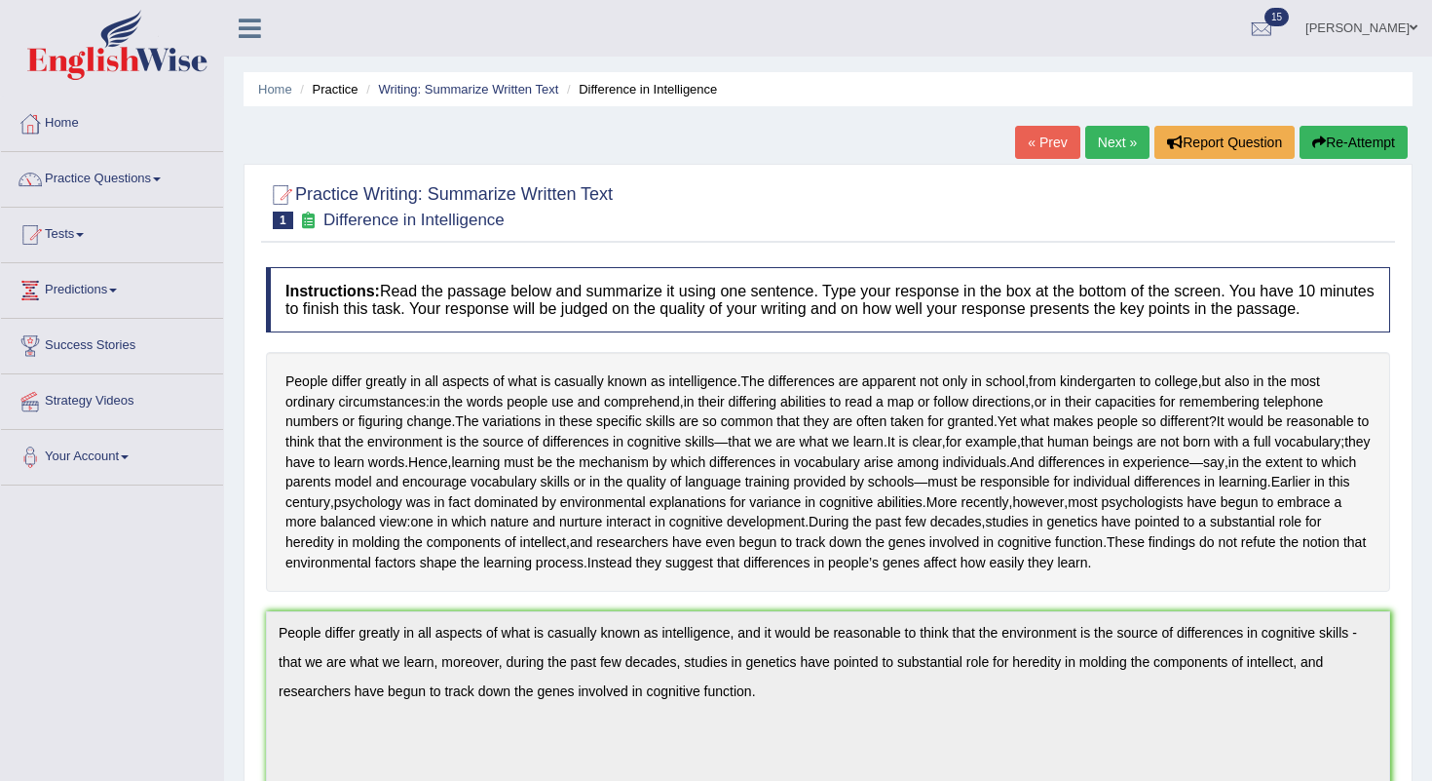
click at [1126, 143] on link "Next »" at bounding box center [1118, 142] width 64 height 33
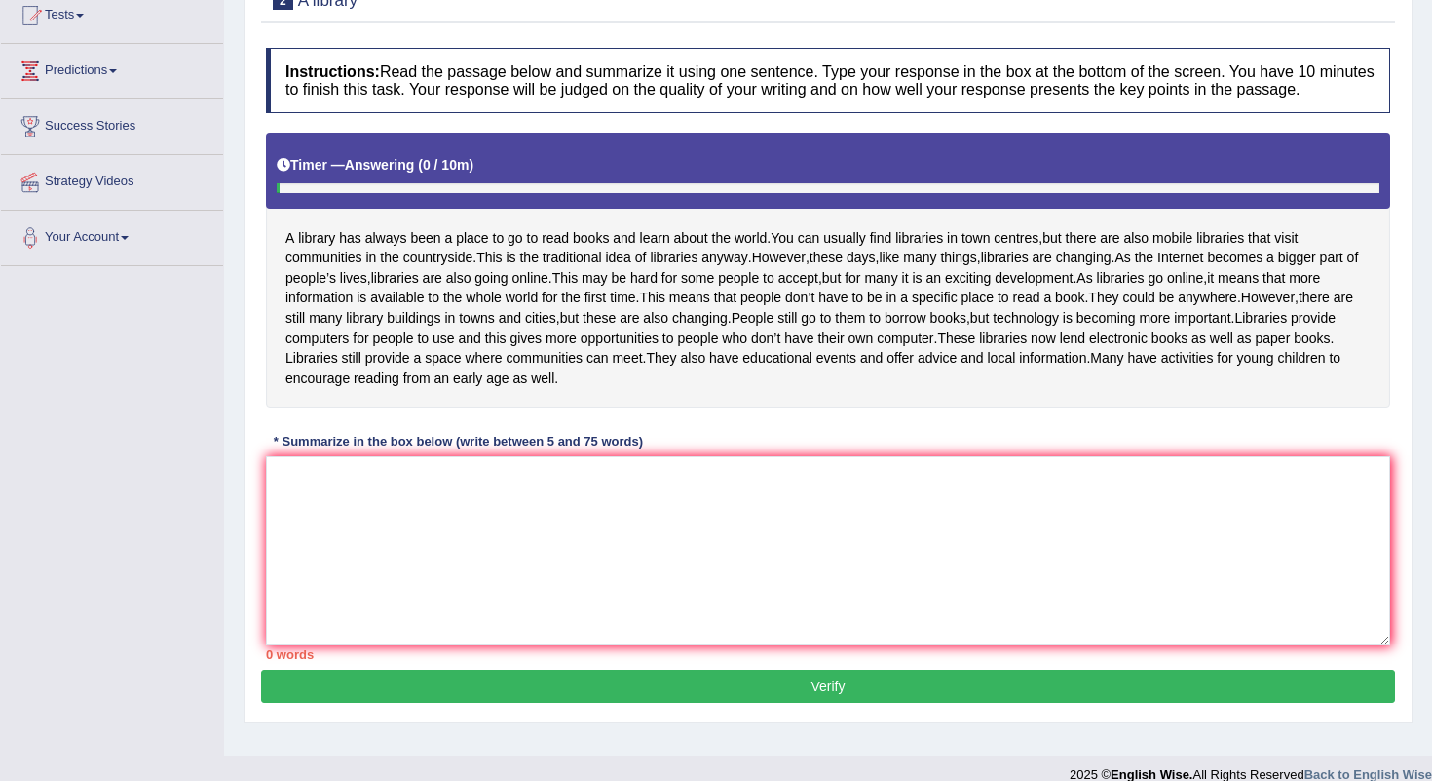
scroll to position [220, 0]
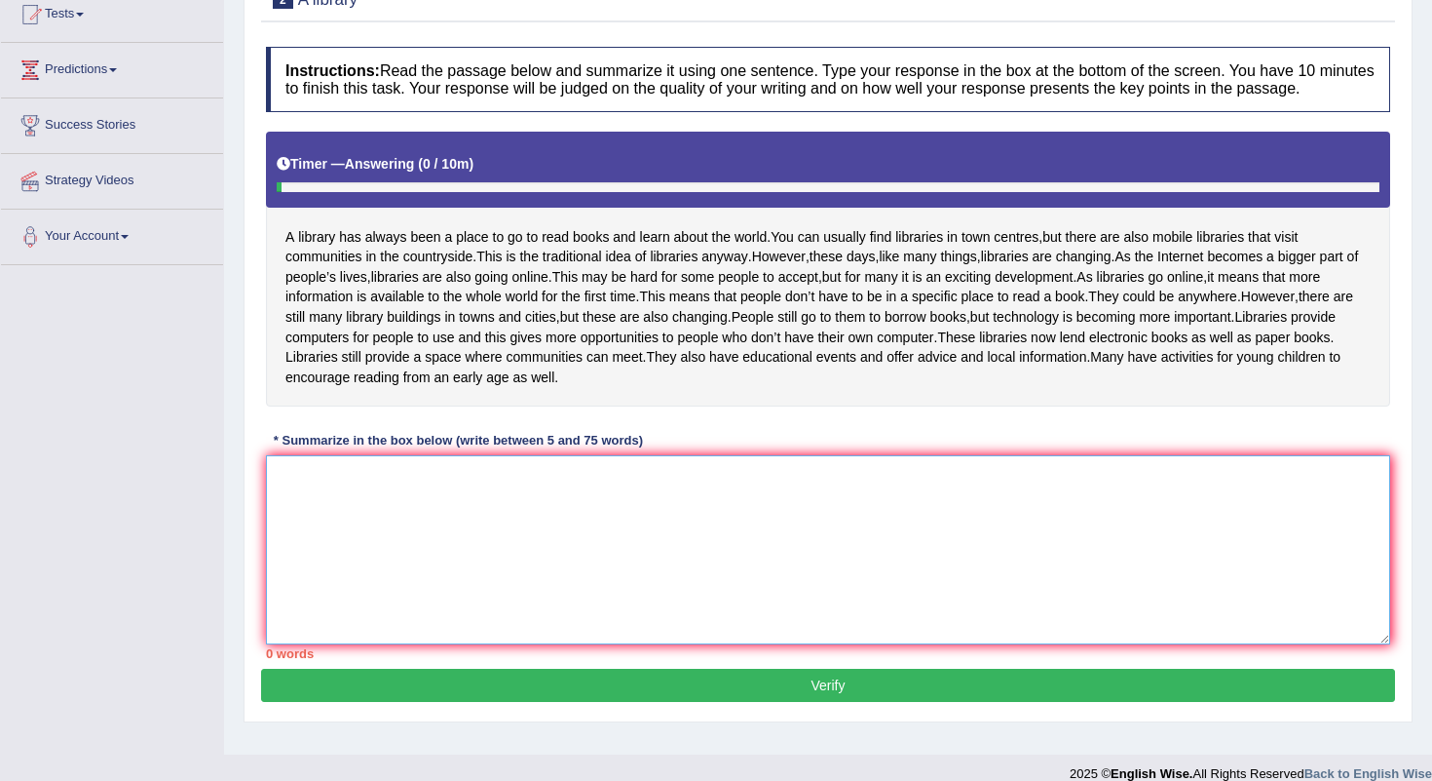
click at [410, 585] on textarea at bounding box center [828, 549] width 1125 height 189
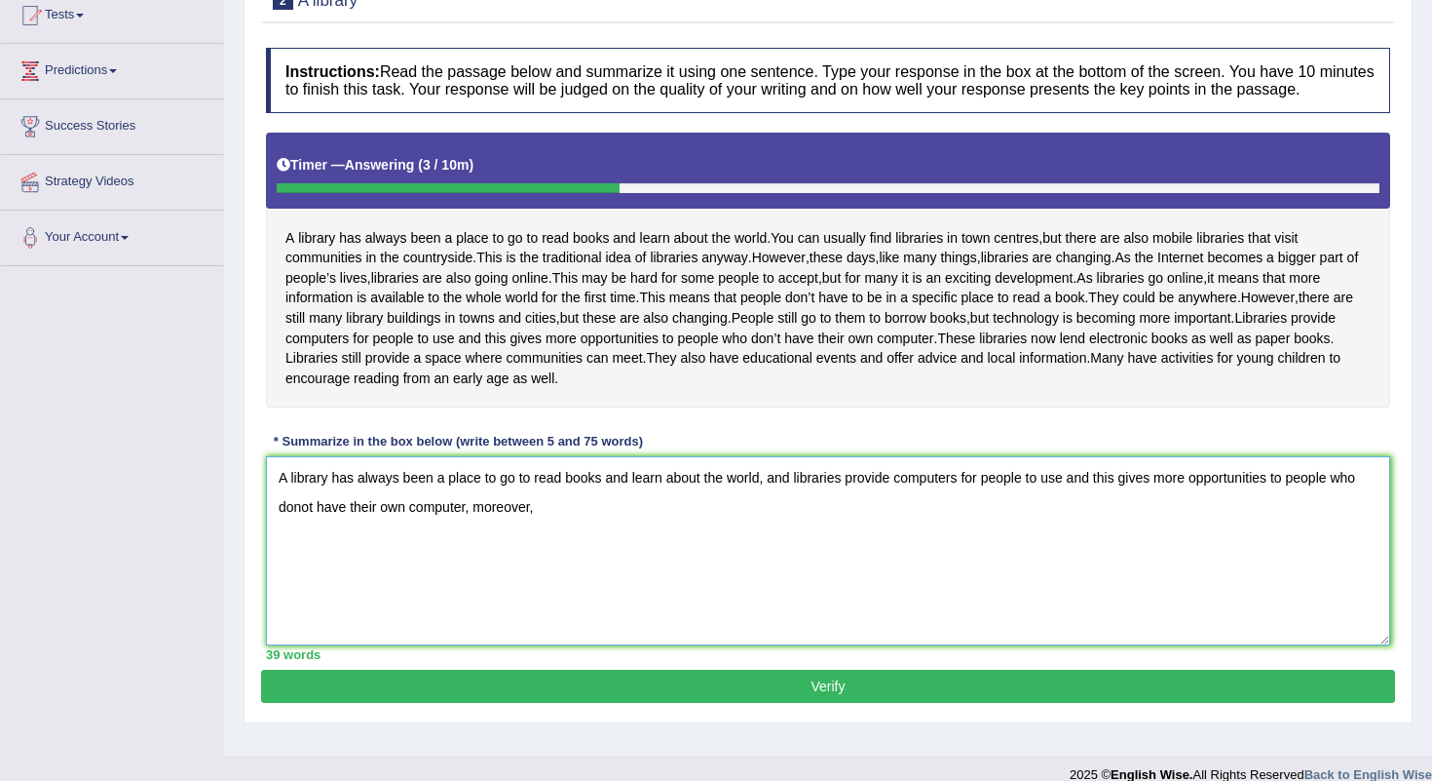
click at [411, 585] on textarea "A library has always been a place to go to read books and learn about the world…" at bounding box center [828, 550] width 1125 height 189
click at [583, 581] on textarea "A library has always been a place to go to read books and learn about the world…" at bounding box center [828, 550] width 1125 height 189
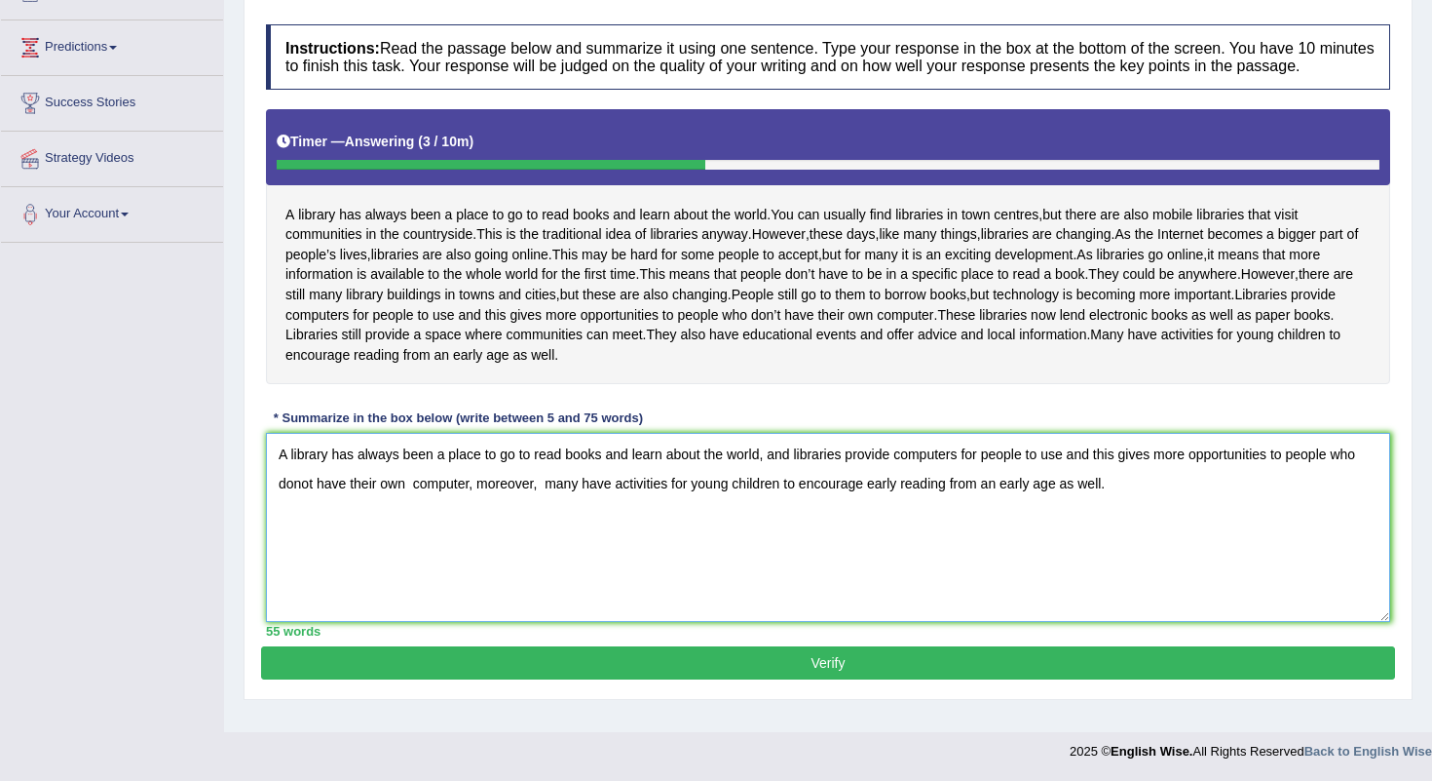
scroll to position [293, 0]
type textarea "A library has always been a place to go to read books and learn about the world…"
click at [842, 679] on button "Verify" at bounding box center [828, 662] width 1134 height 33
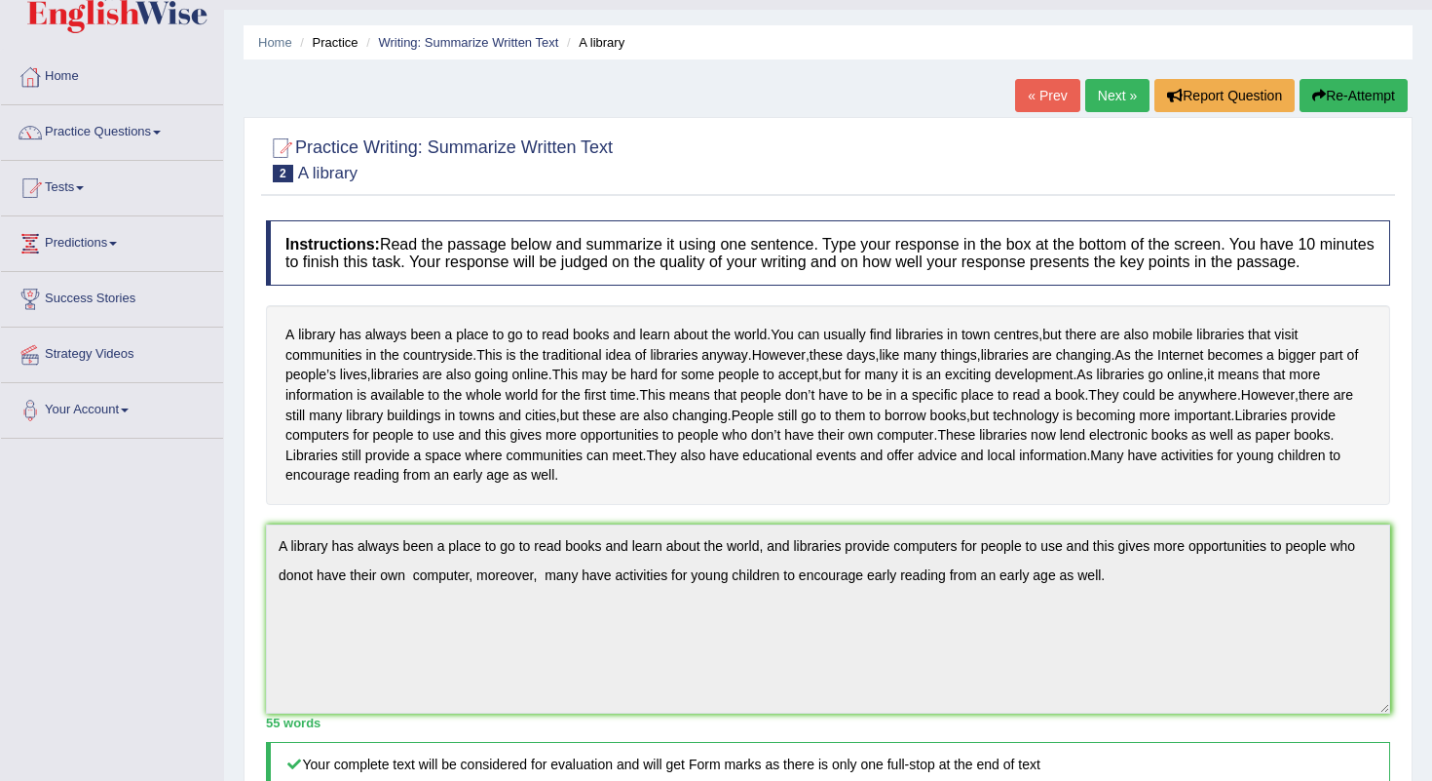
scroll to position [0, 0]
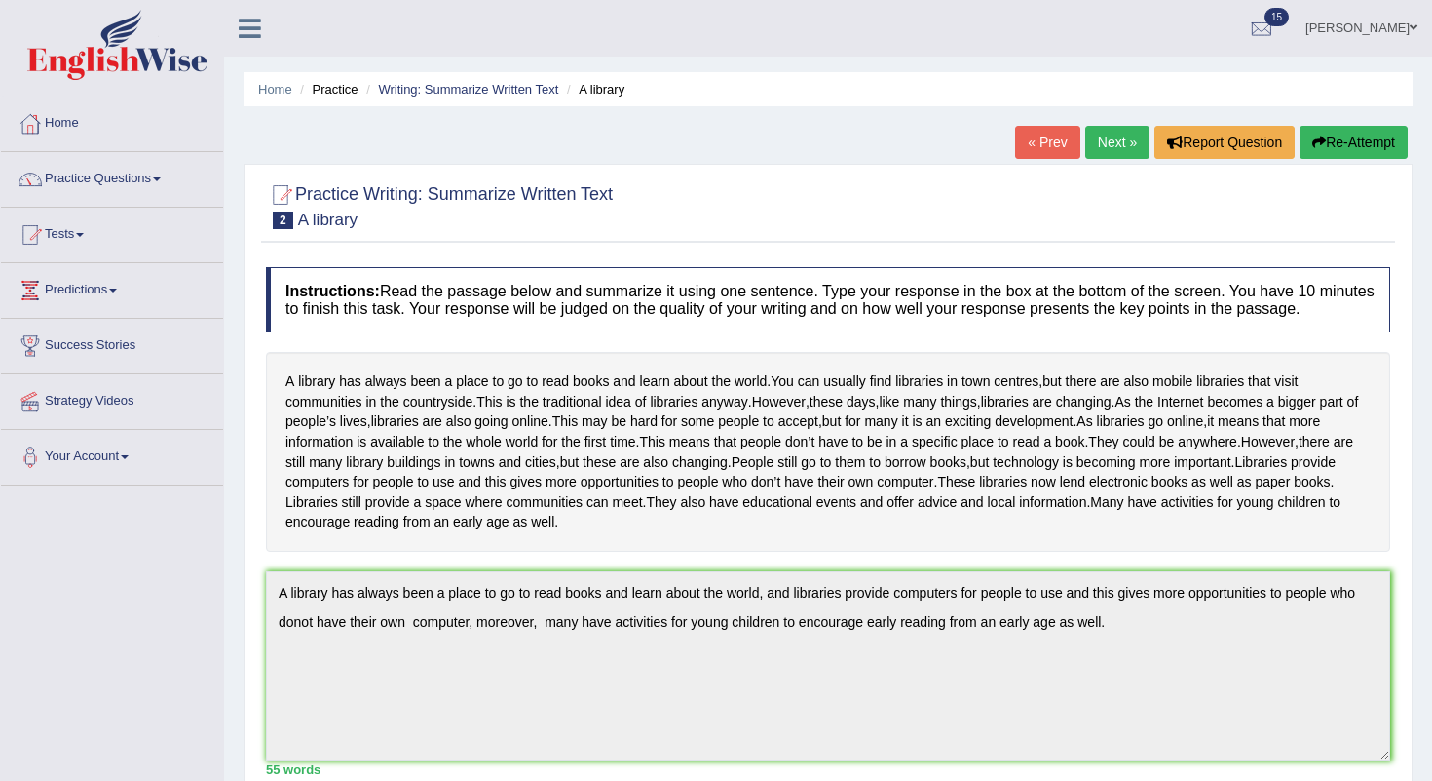
click at [1097, 146] on link "Next »" at bounding box center [1118, 142] width 64 height 33
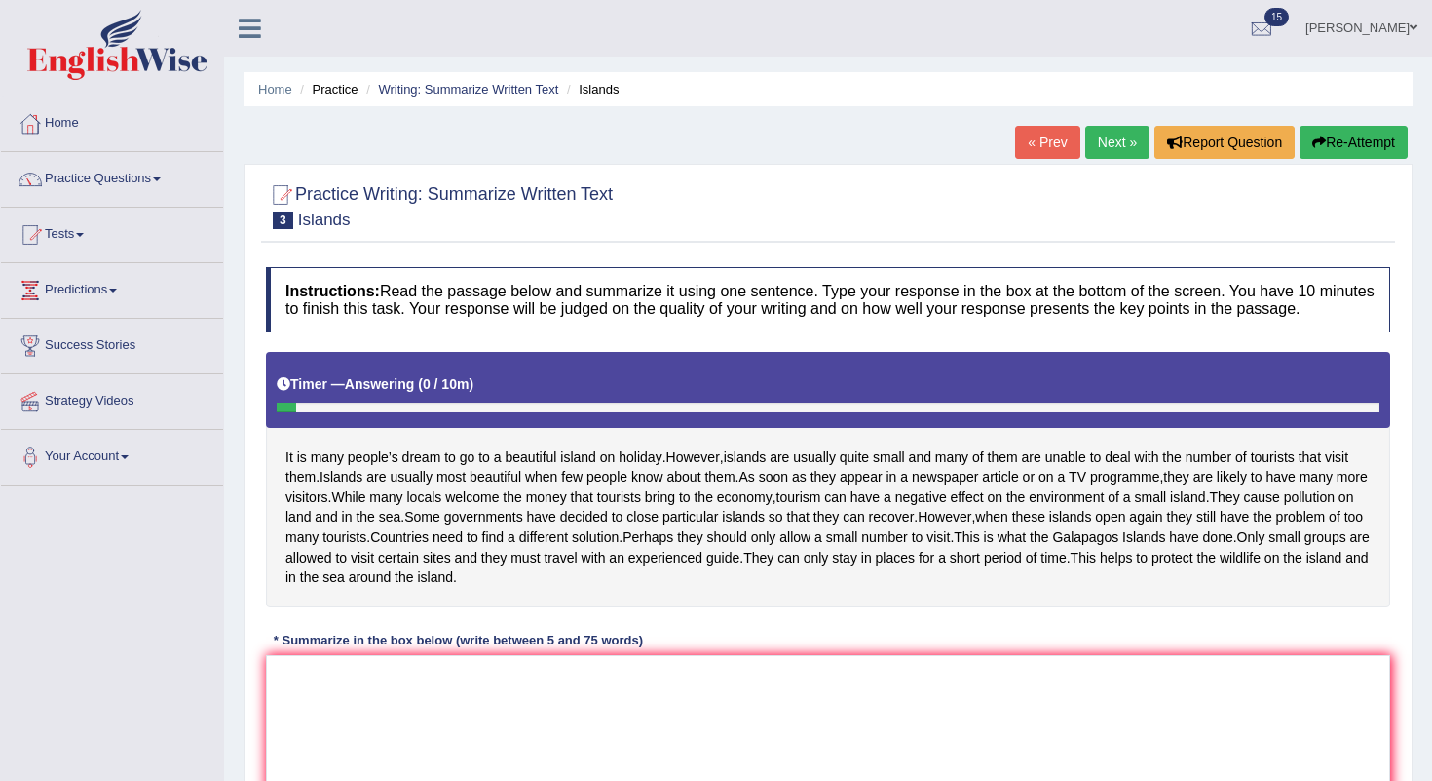
click at [1115, 150] on link "Next »" at bounding box center [1118, 142] width 64 height 33
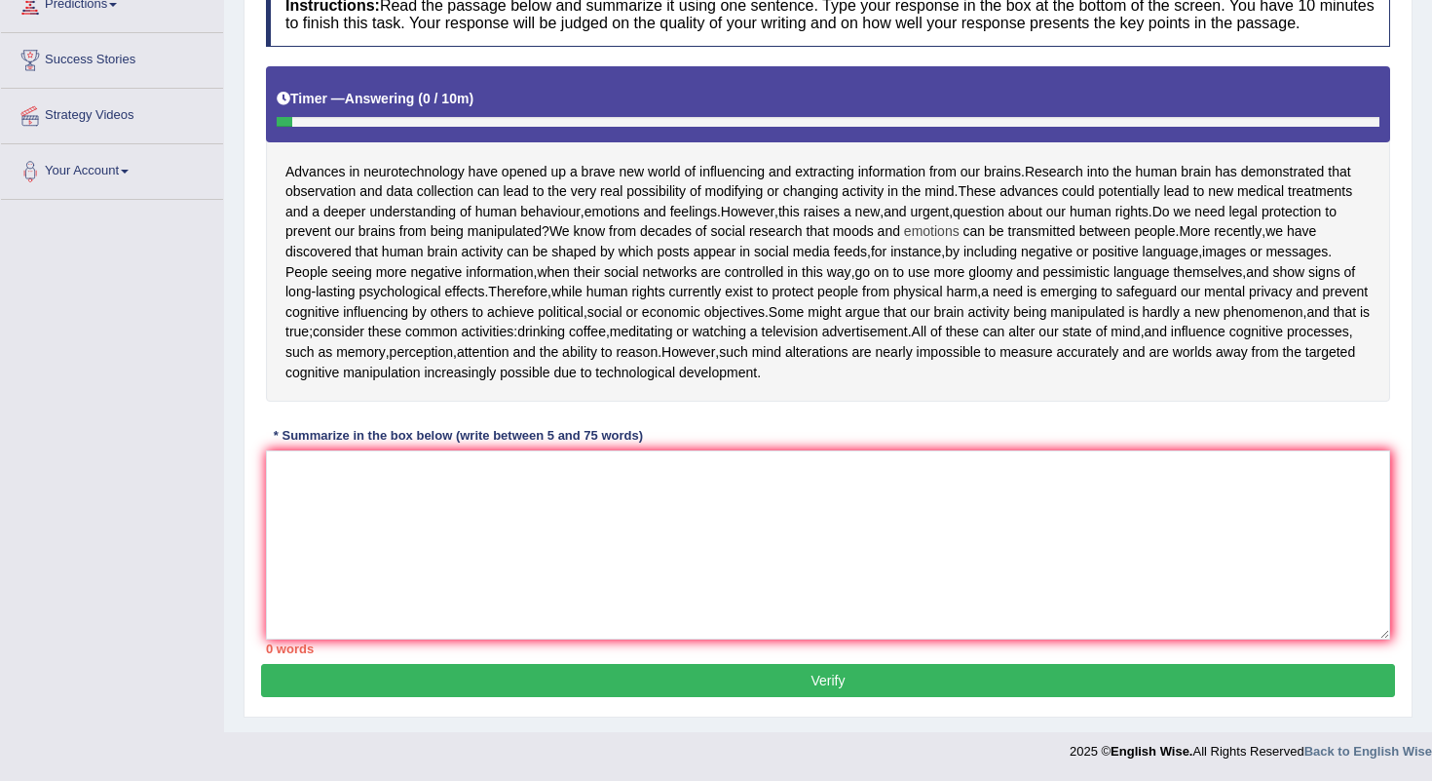
scroll to position [349, 0]
click at [422, 558] on textarea at bounding box center [828, 544] width 1125 height 189
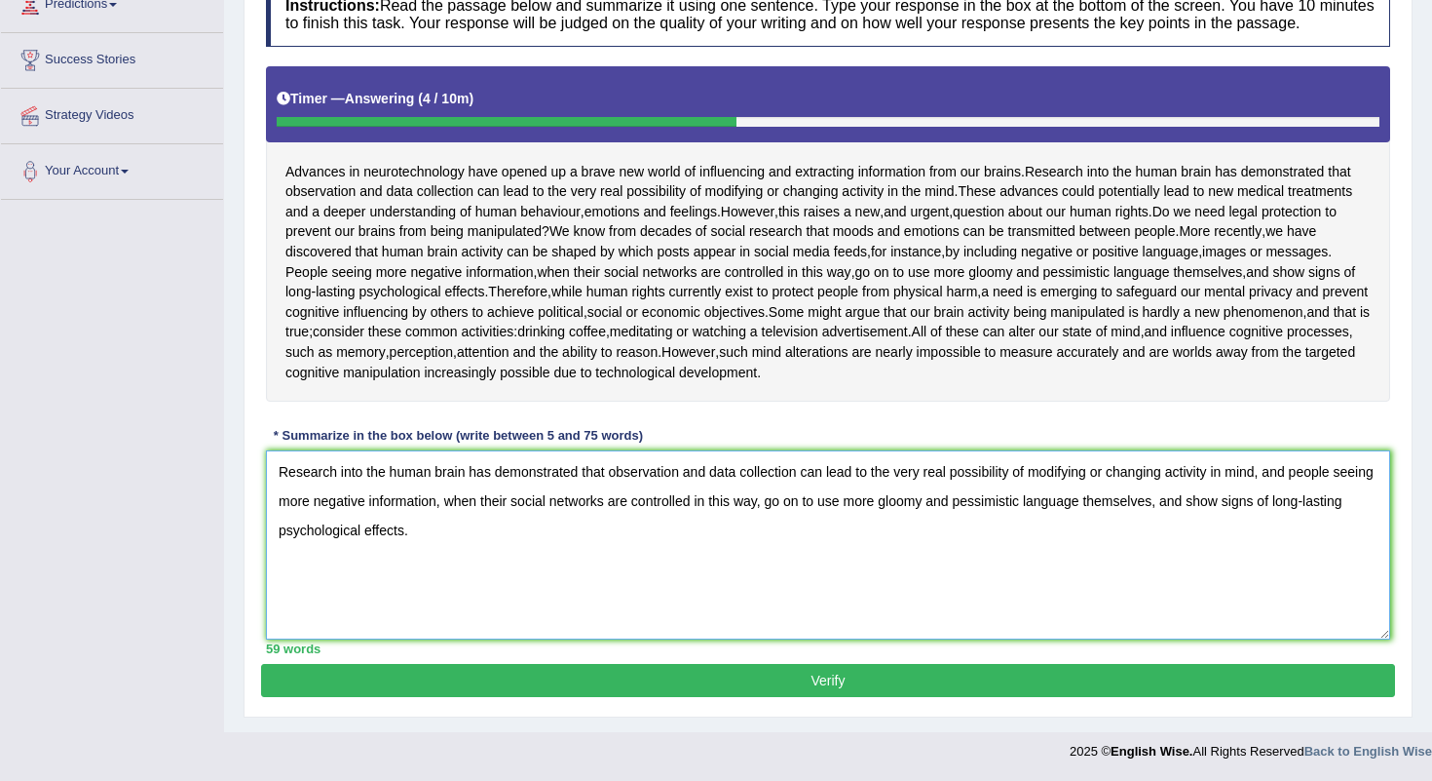
scroll to position [378, 0]
type textarea "Research into the human brain has demonstrated that observation and data collec…"
click at [823, 690] on button "Verify" at bounding box center [828, 680] width 1134 height 33
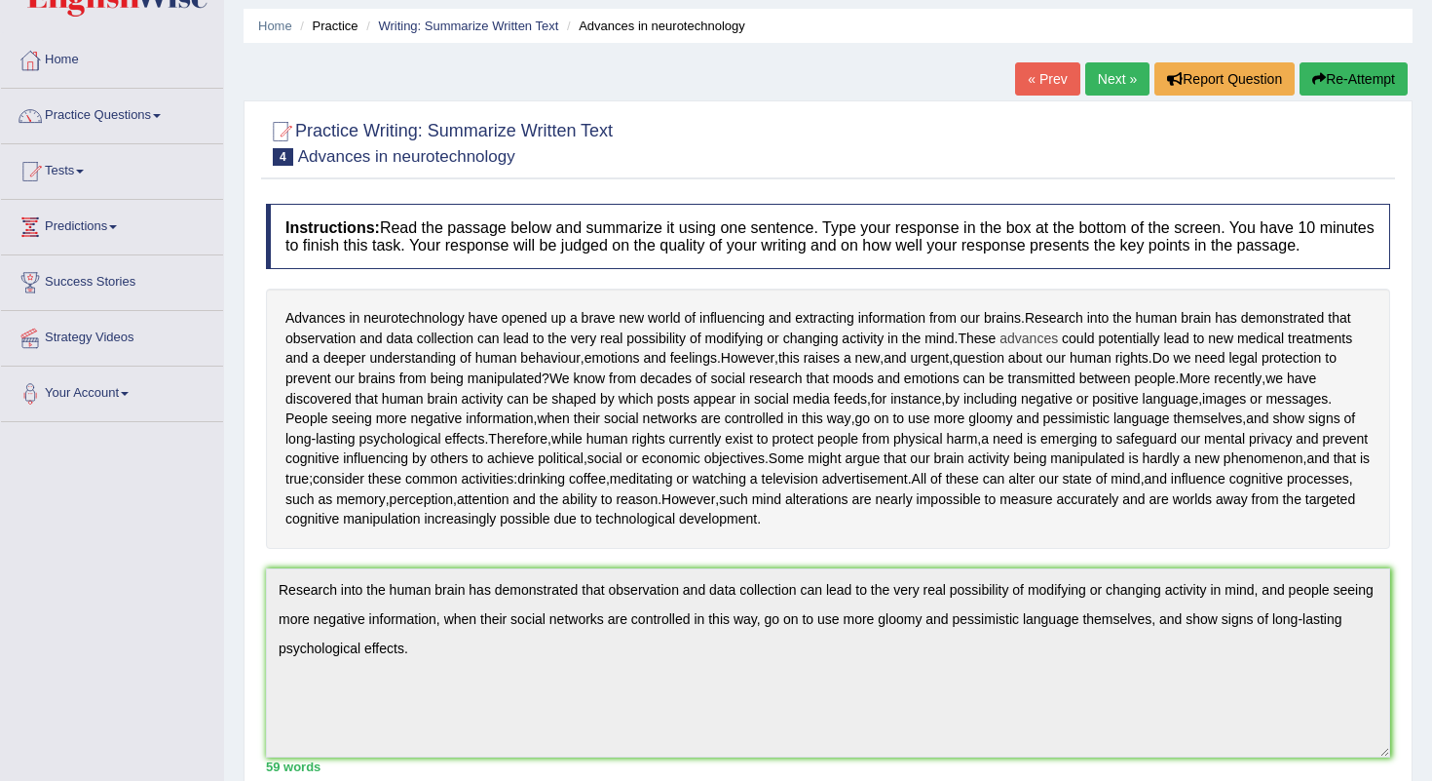
scroll to position [69, 0]
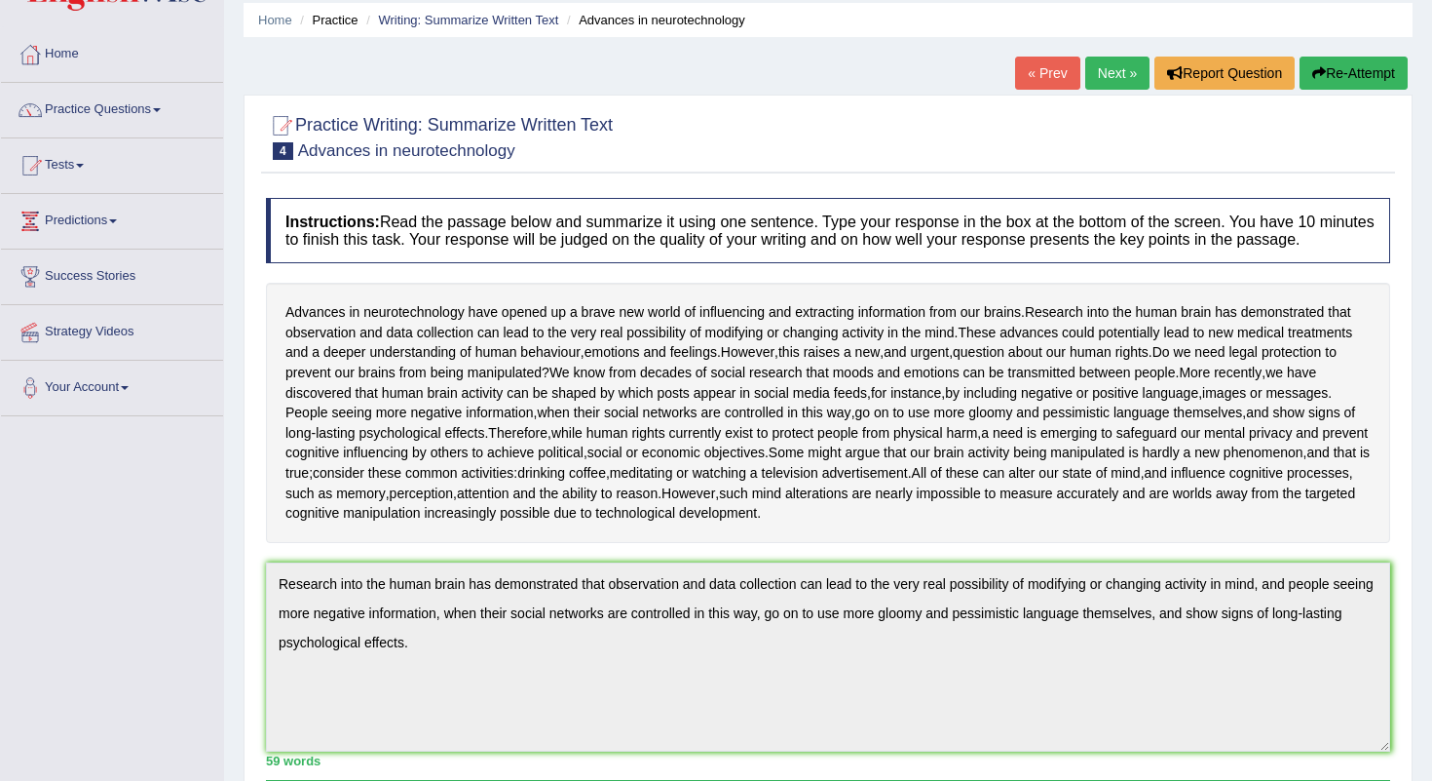
click at [1116, 74] on link "Next »" at bounding box center [1118, 73] width 64 height 33
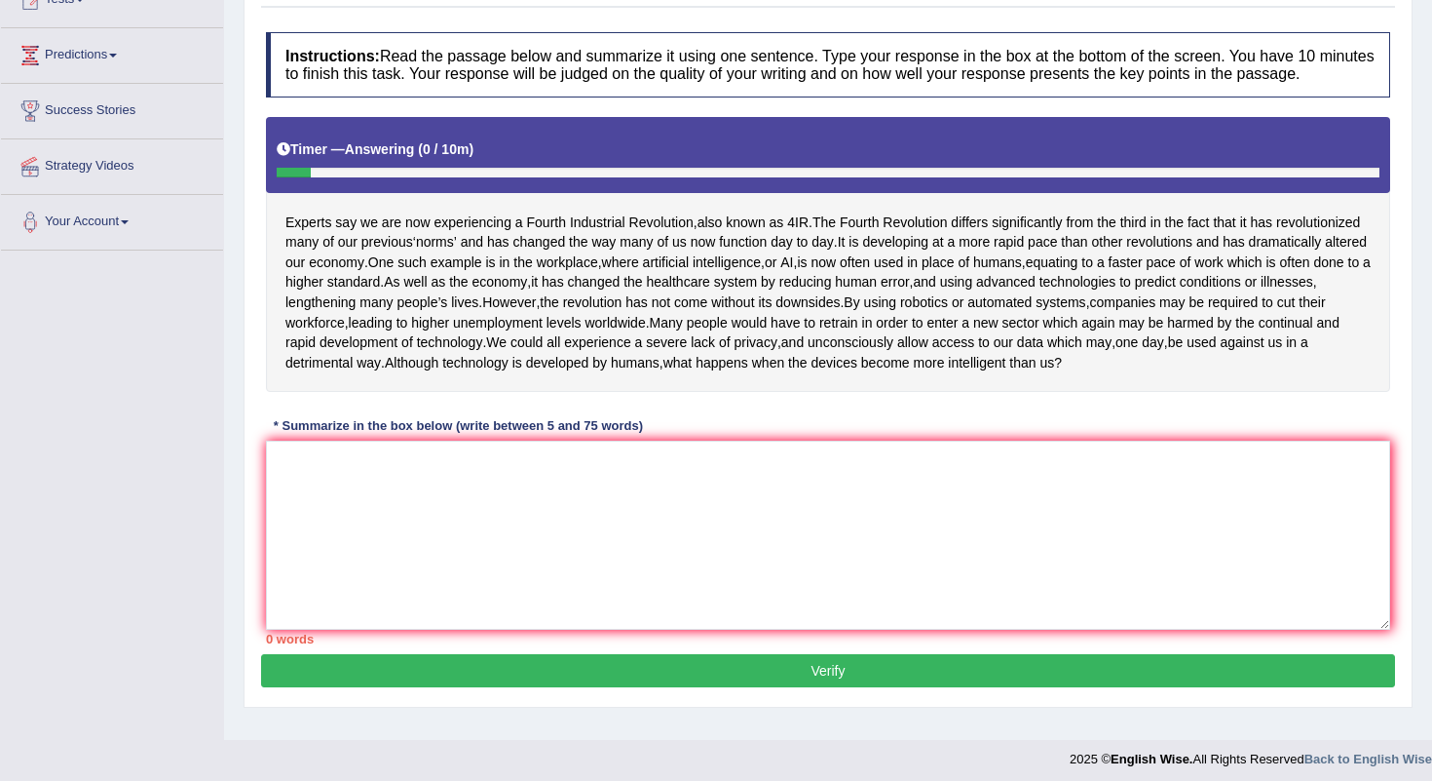
scroll to position [241, 0]
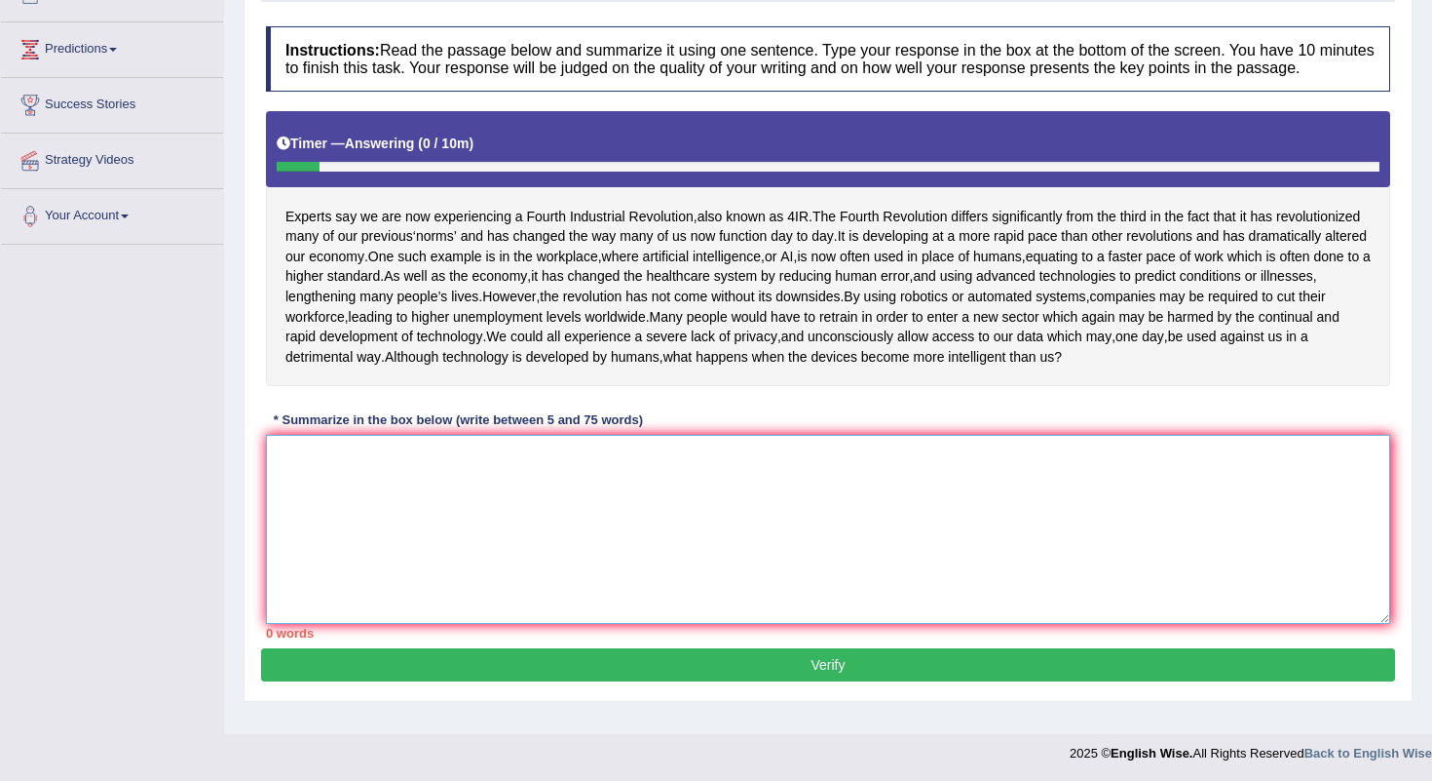
click at [439, 558] on textarea at bounding box center [828, 529] width 1125 height 189
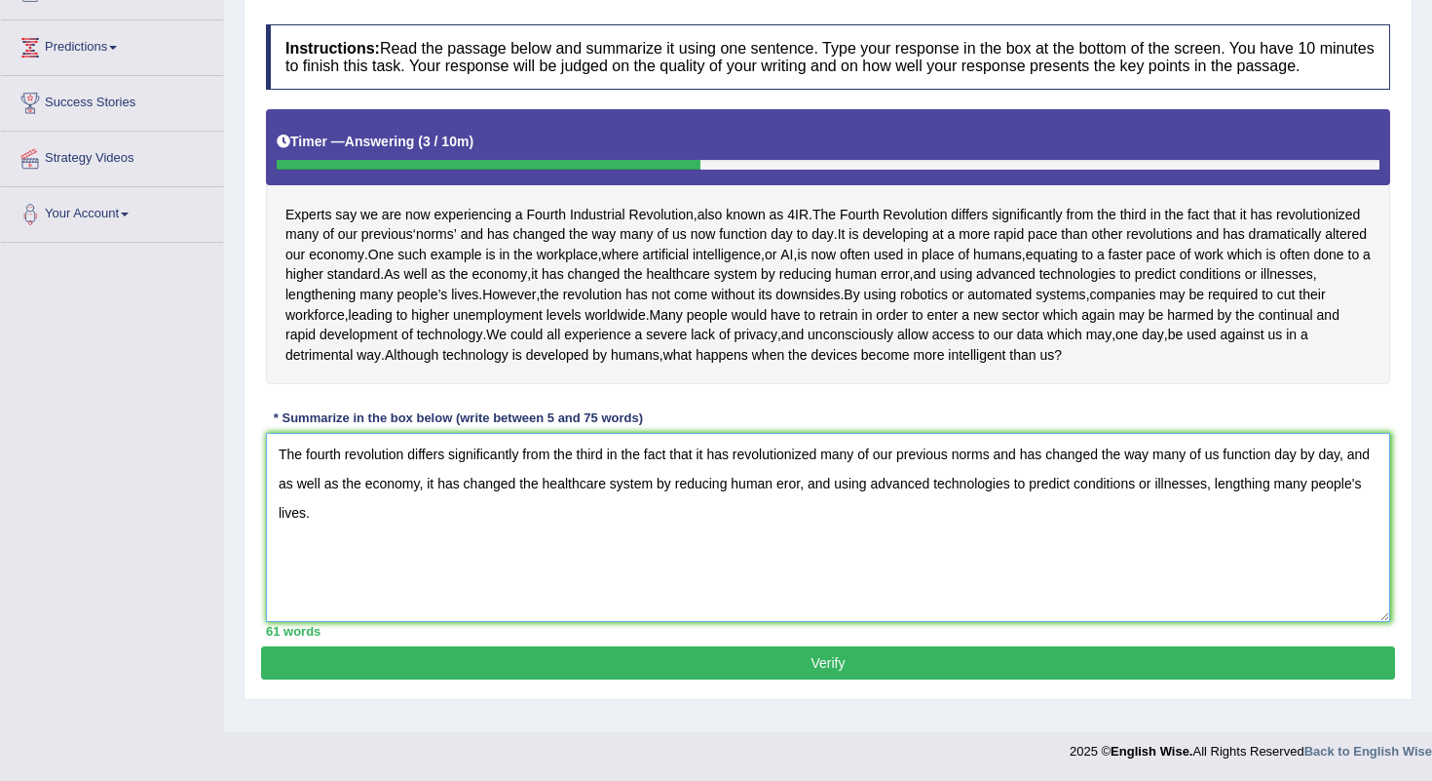
scroll to position [278, 0]
type textarea "The fourth revolution differs significantly from the third in the fact that it …"
click at [800, 675] on button "Verify" at bounding box center [828, 662] width 1134 height 33
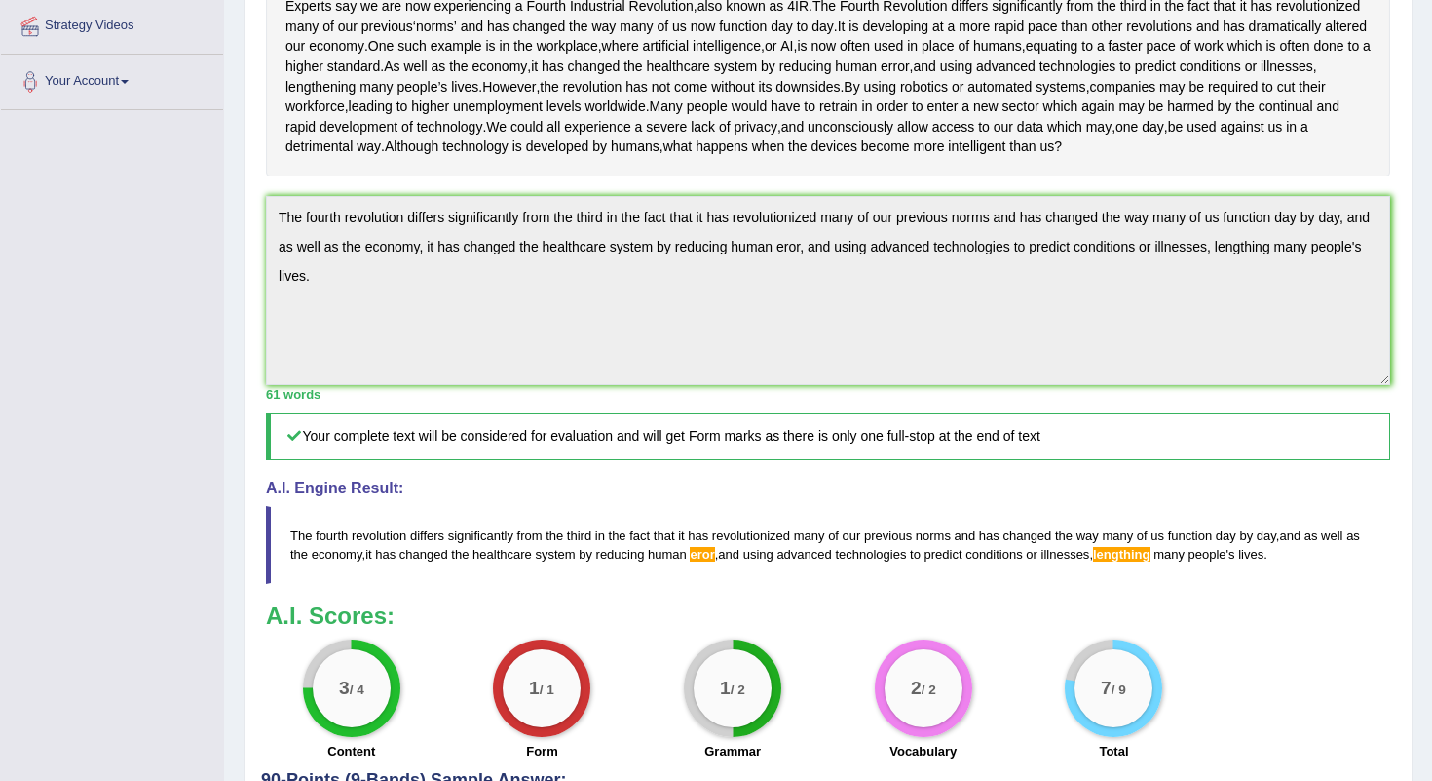
scroll to position [0, 0]
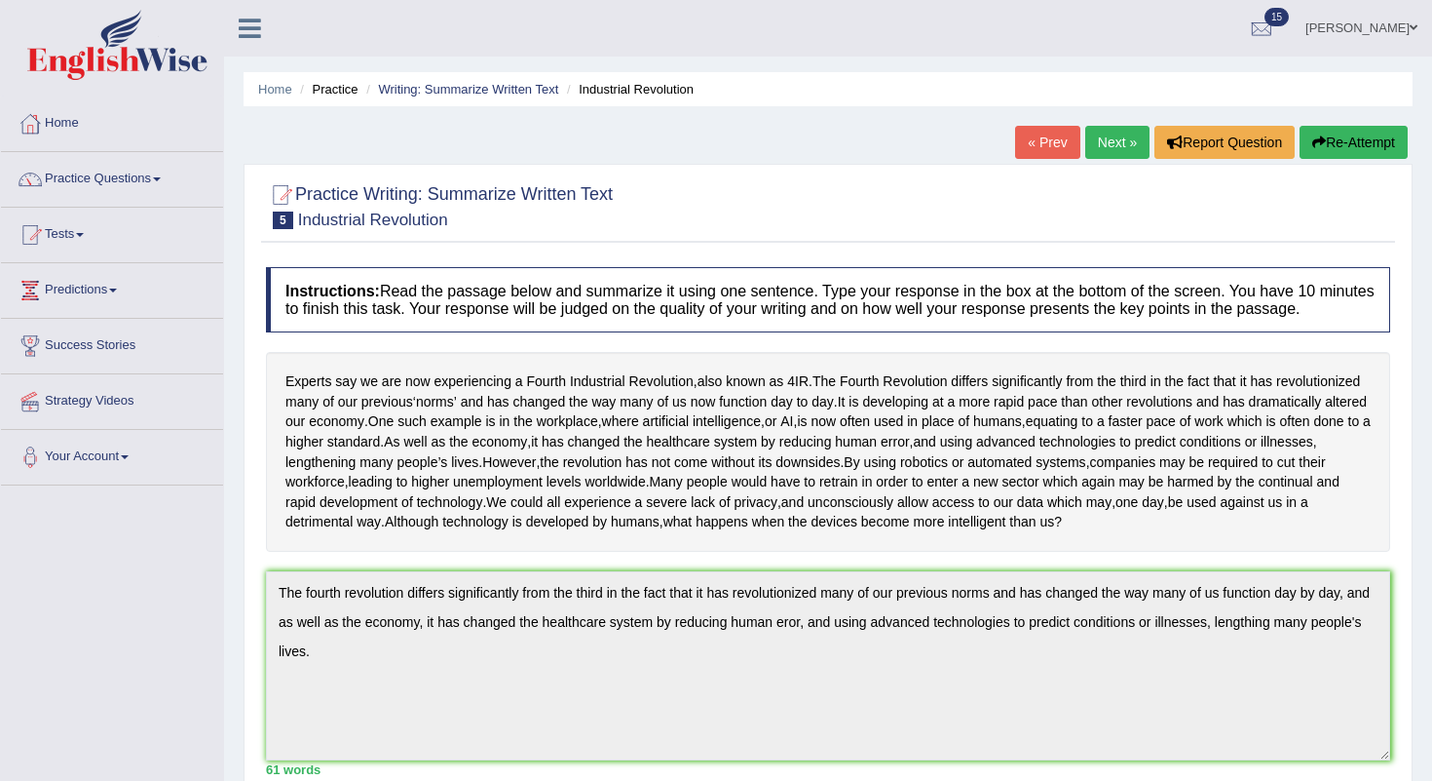
click at [1034, 146] on link "« Prev" at bounding box center [1047, 142] width 64 height 33
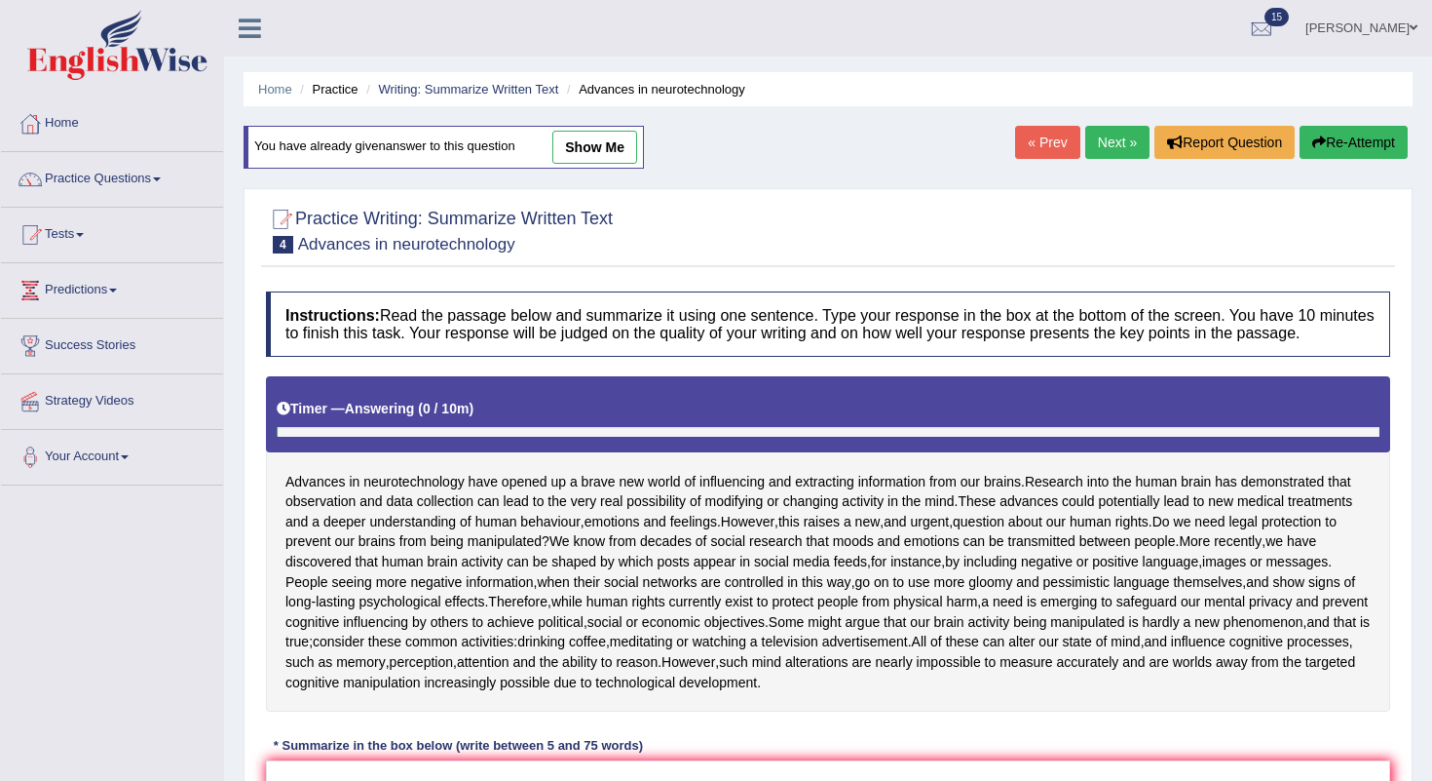
click at [595, 156] on link "show me" at bounding box center [595, 147] width 85 height 33
type textarea "Research into the human brain has demonstrated that observation and data collec…"
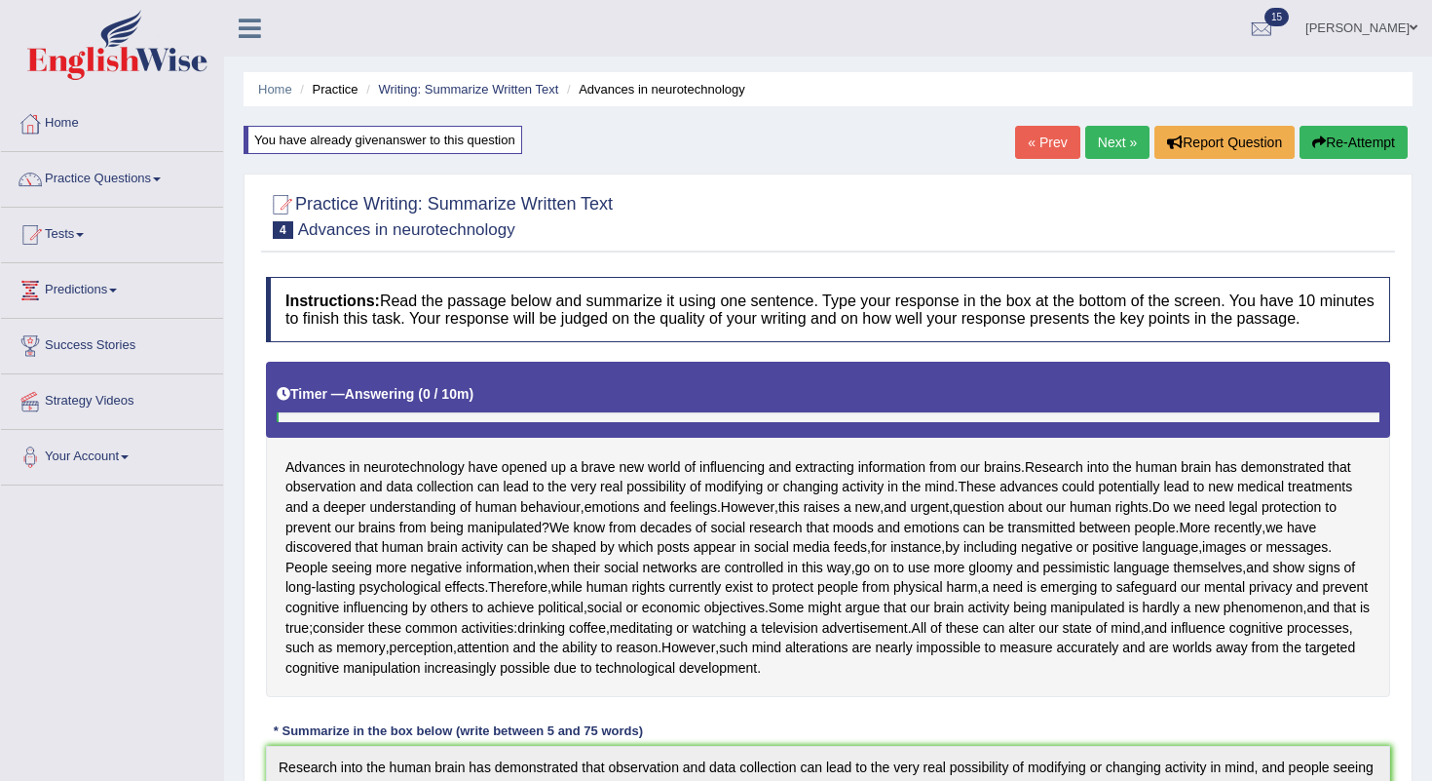
click at [1033, 148] on link "« Prev" at bounding box center [1047, 142] width 64 height 33
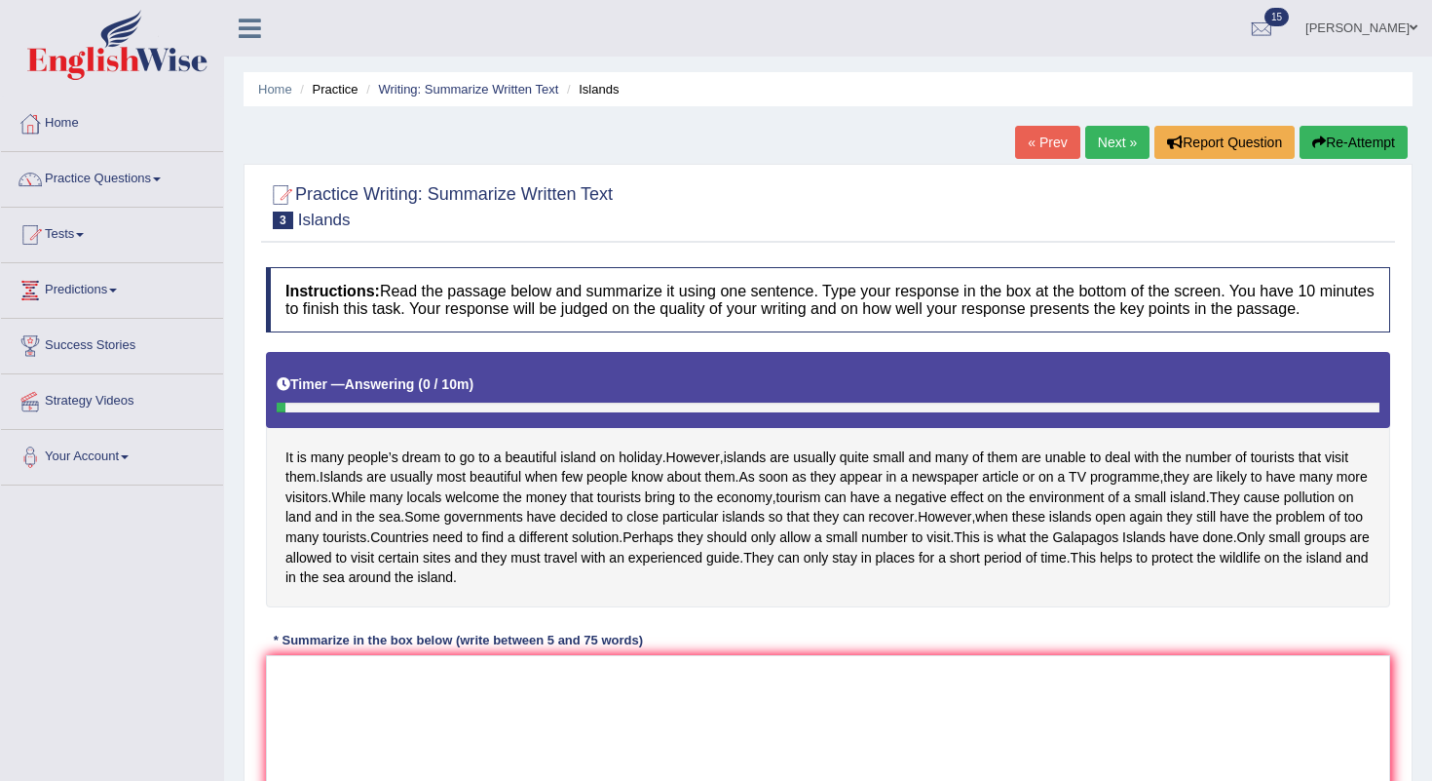
click at [1122, 137] on link "Next »" at bounding box center [1118, 142] width 64 height 33
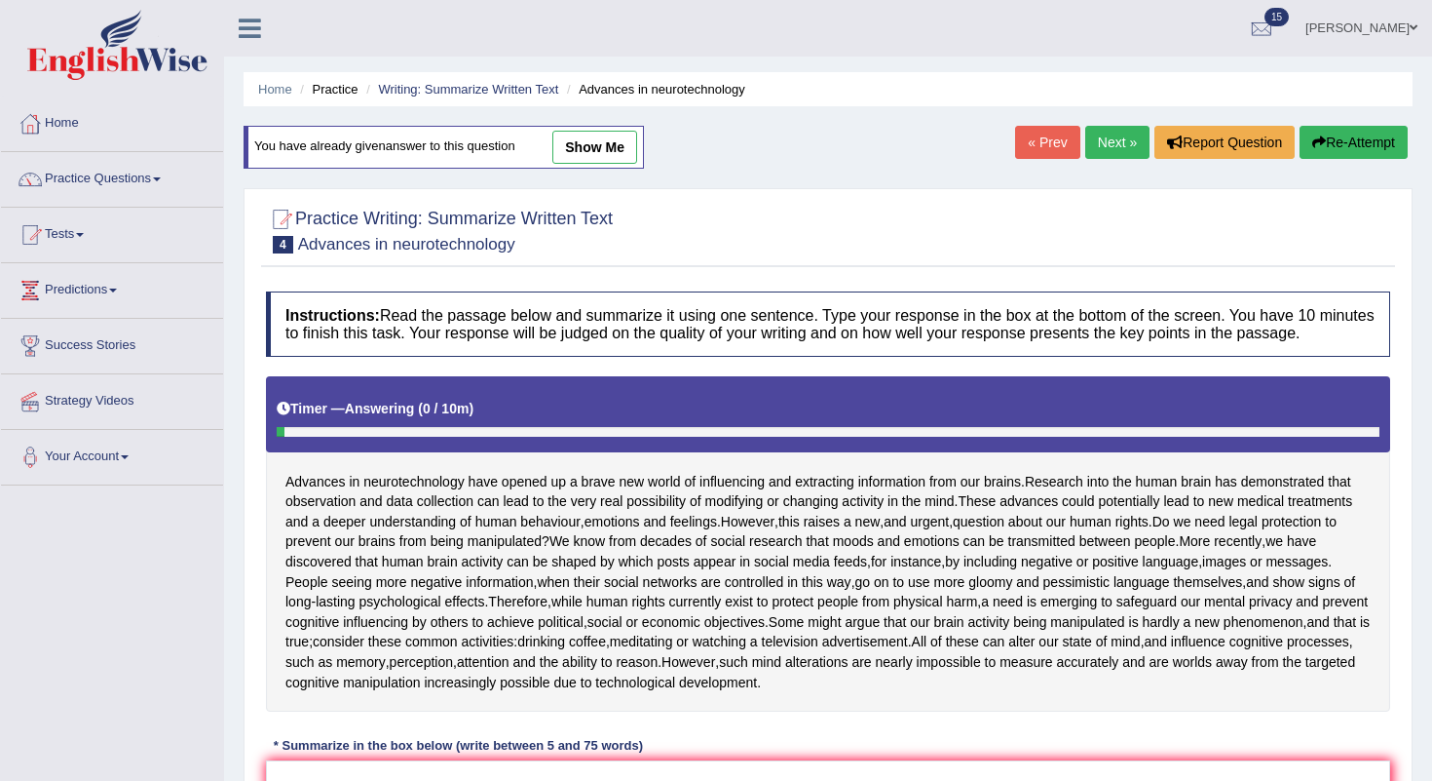
click at [597, 154] on link "show me" at bounding box center [595, 147] width 85 height 33
type textarea "Research into the human brain has demonstrated that observation and data collec…"
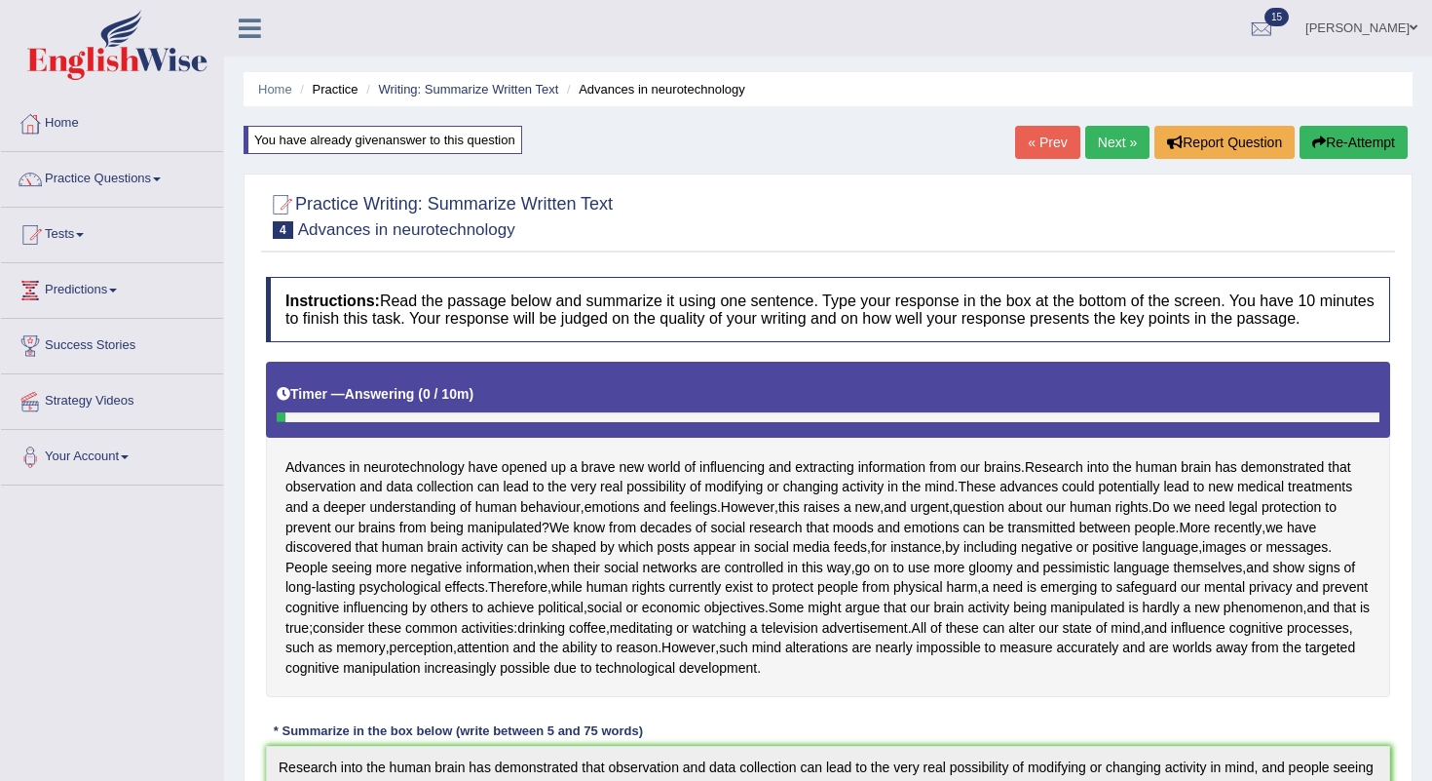
click at [1107, 150] on link "Next »" at bounding box center [1118, 142] width 64 height 33
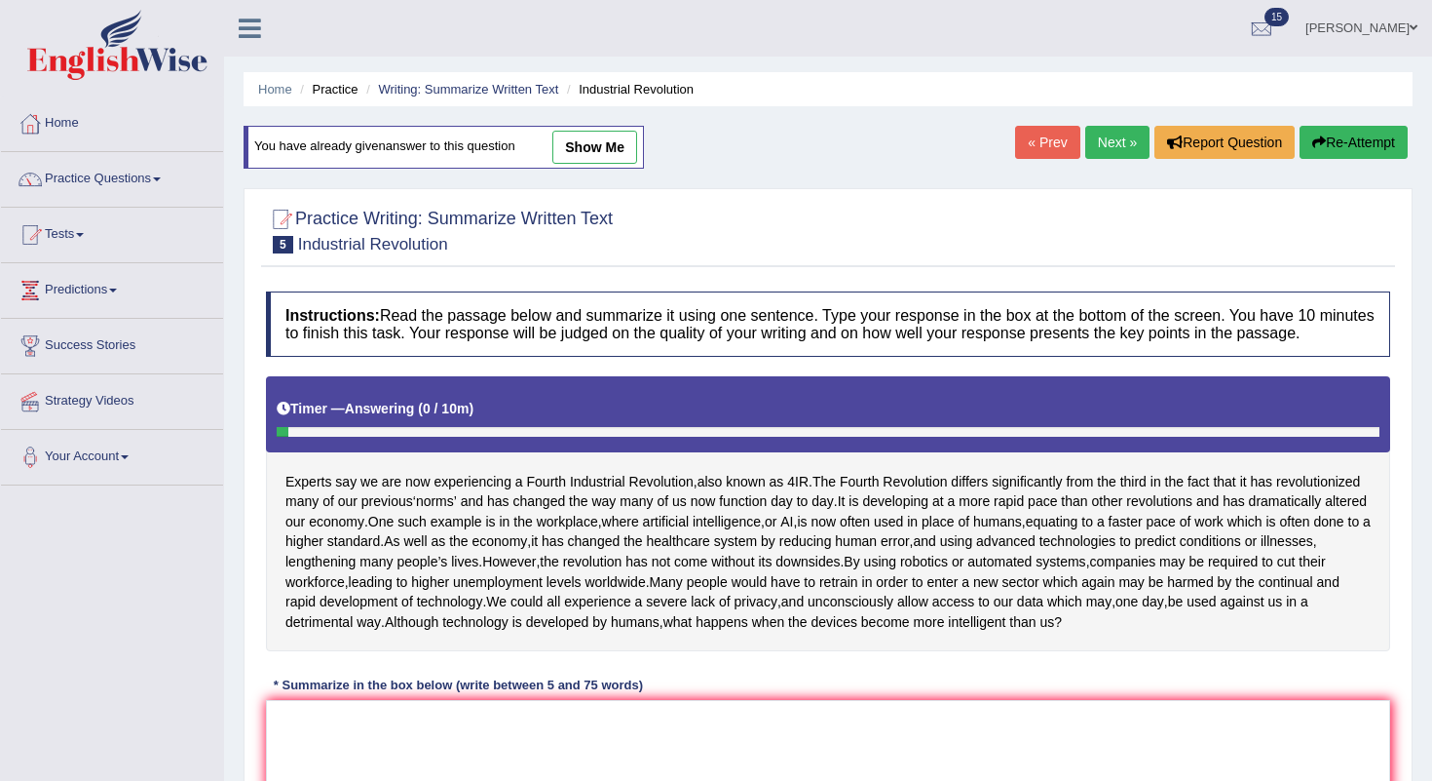
click at [598, 161] on link "show me" at bounding box center [595, 147] width 85 height 33
type textarea "The fourth revolution differs significantly from the third in the fact that it …"
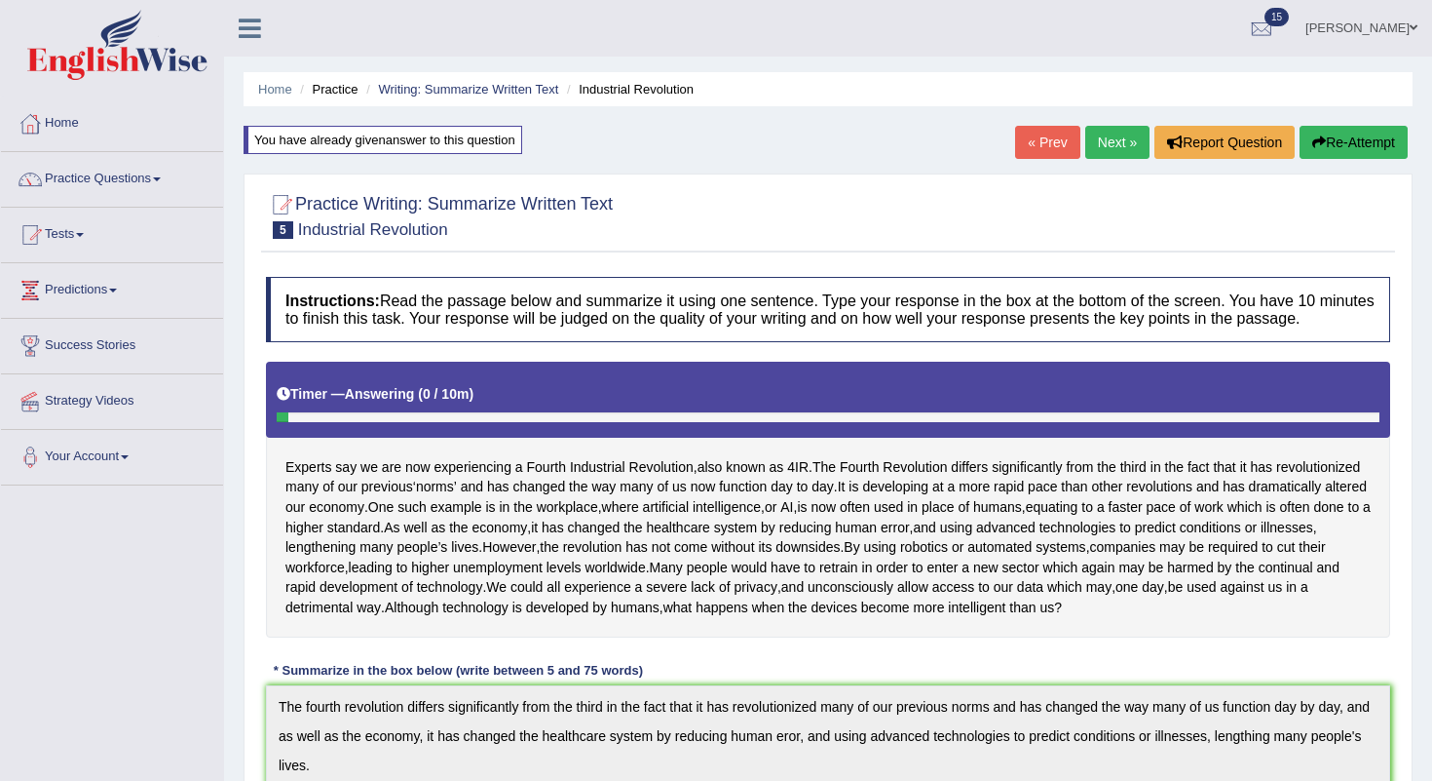
click at [1122, 144] on link "Next »" at bounding box center [1118, 142] width 64 height 33
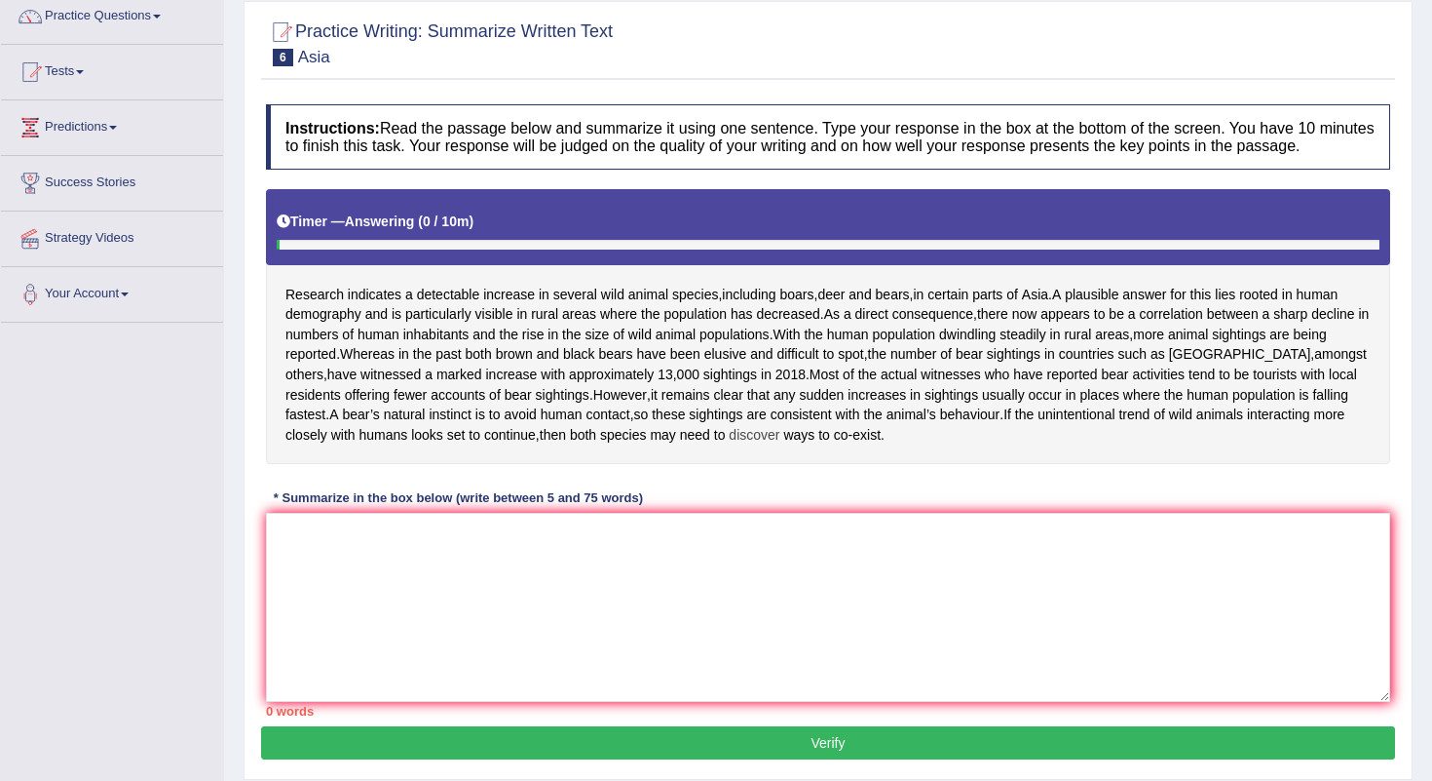
scroll to position [171, 0]
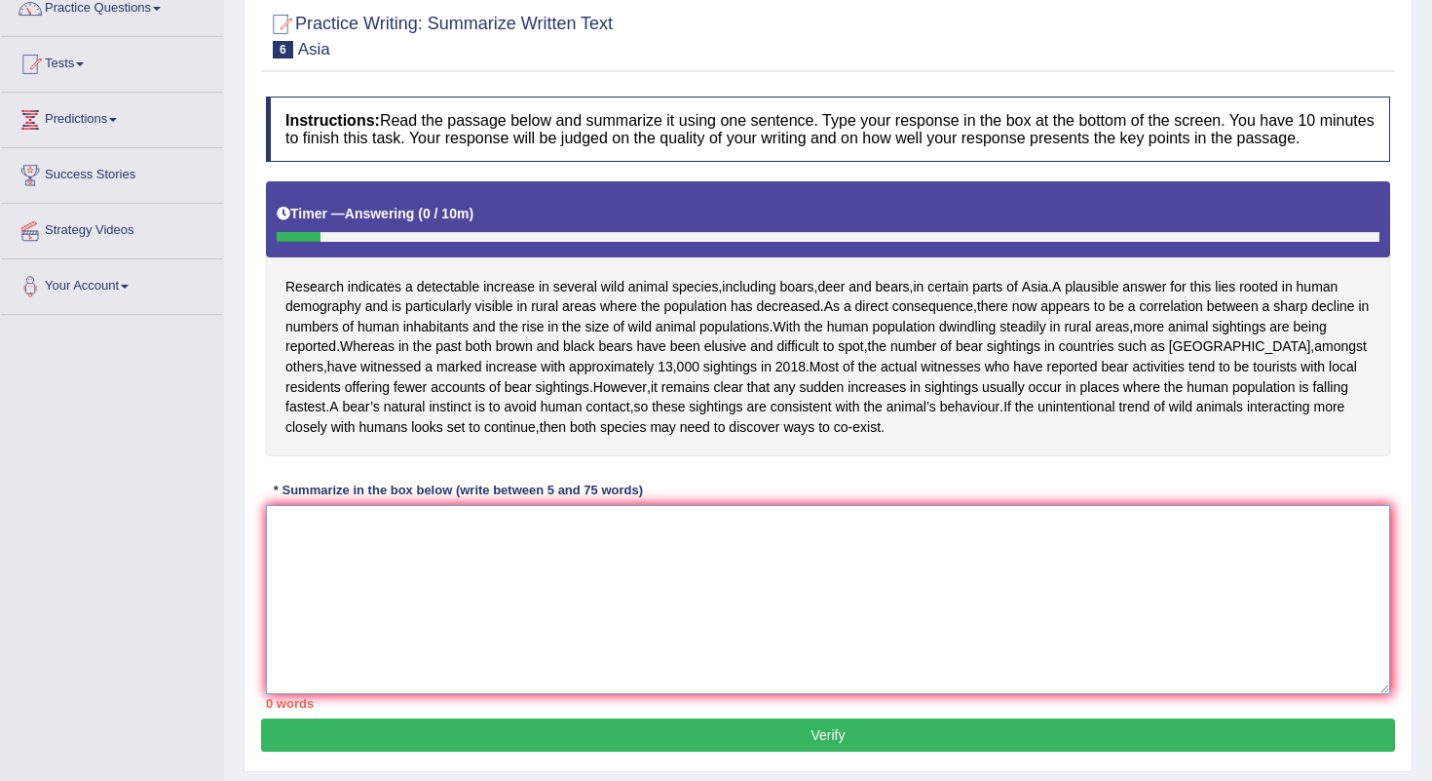
click at [581, 590] on textarea at bounding box center [828, 599] width 1125 height 189
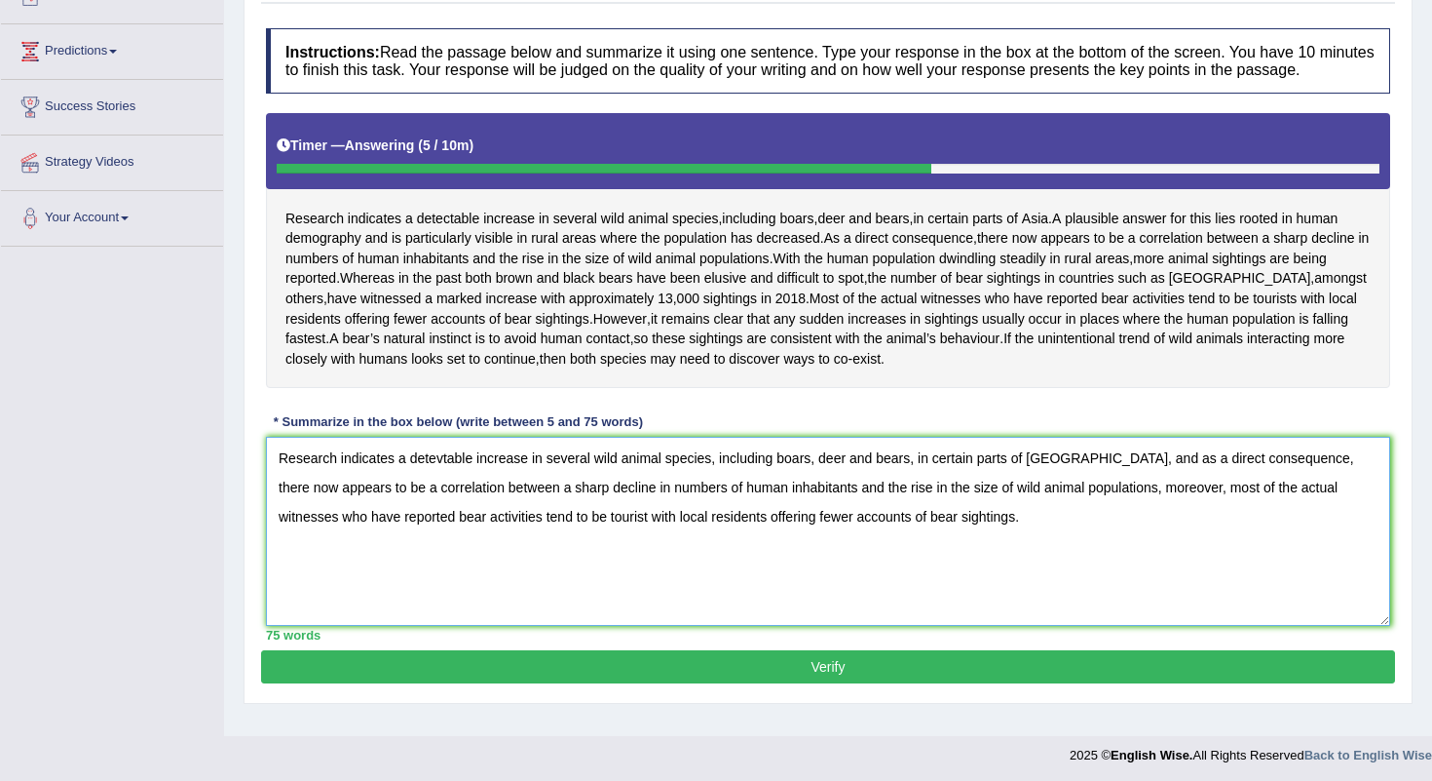
scroll to position [242, 0]
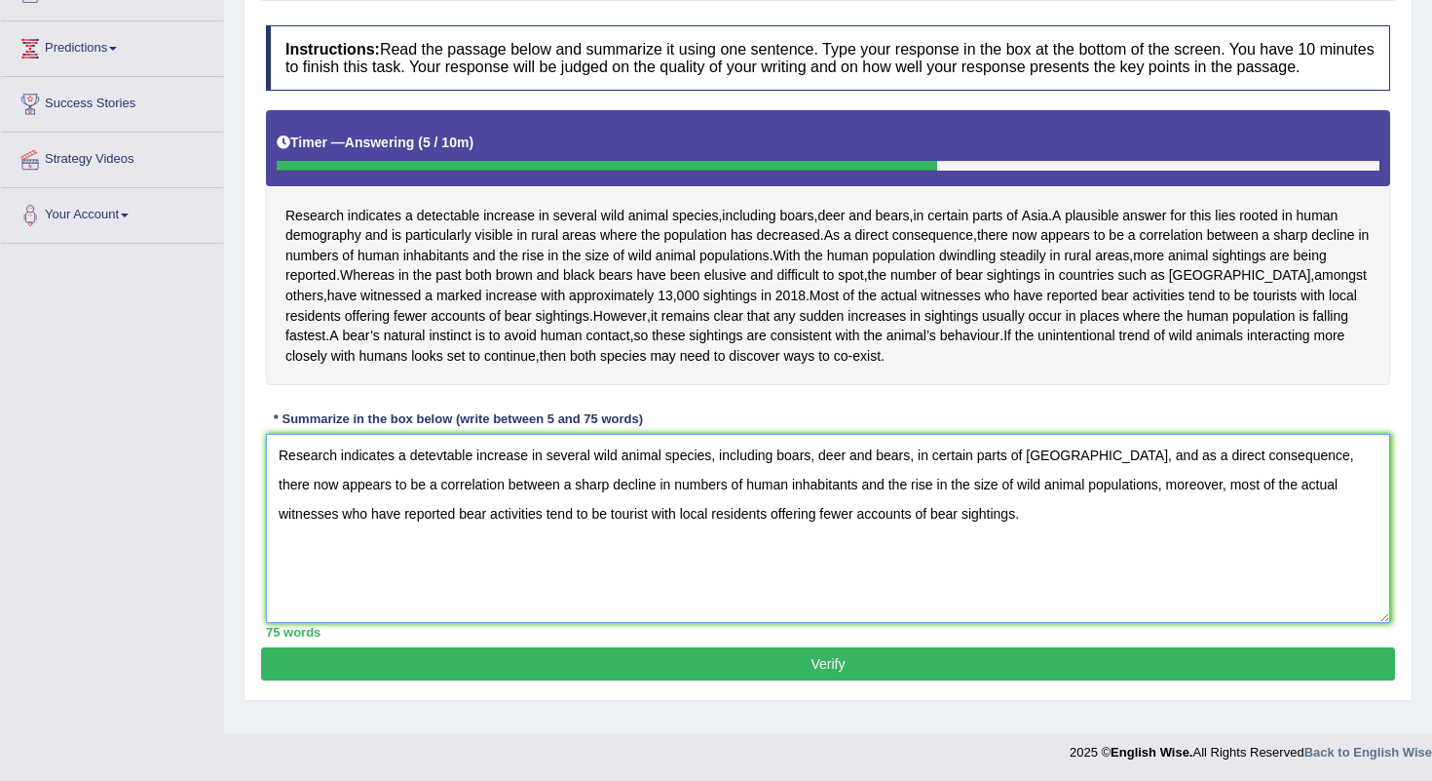
type textarea "Research indicates a detevtable increase in several wild animal species, includ…"
click at [835, 674] on button "Verify" at bounding box center [828, 663] width 1134 height 33
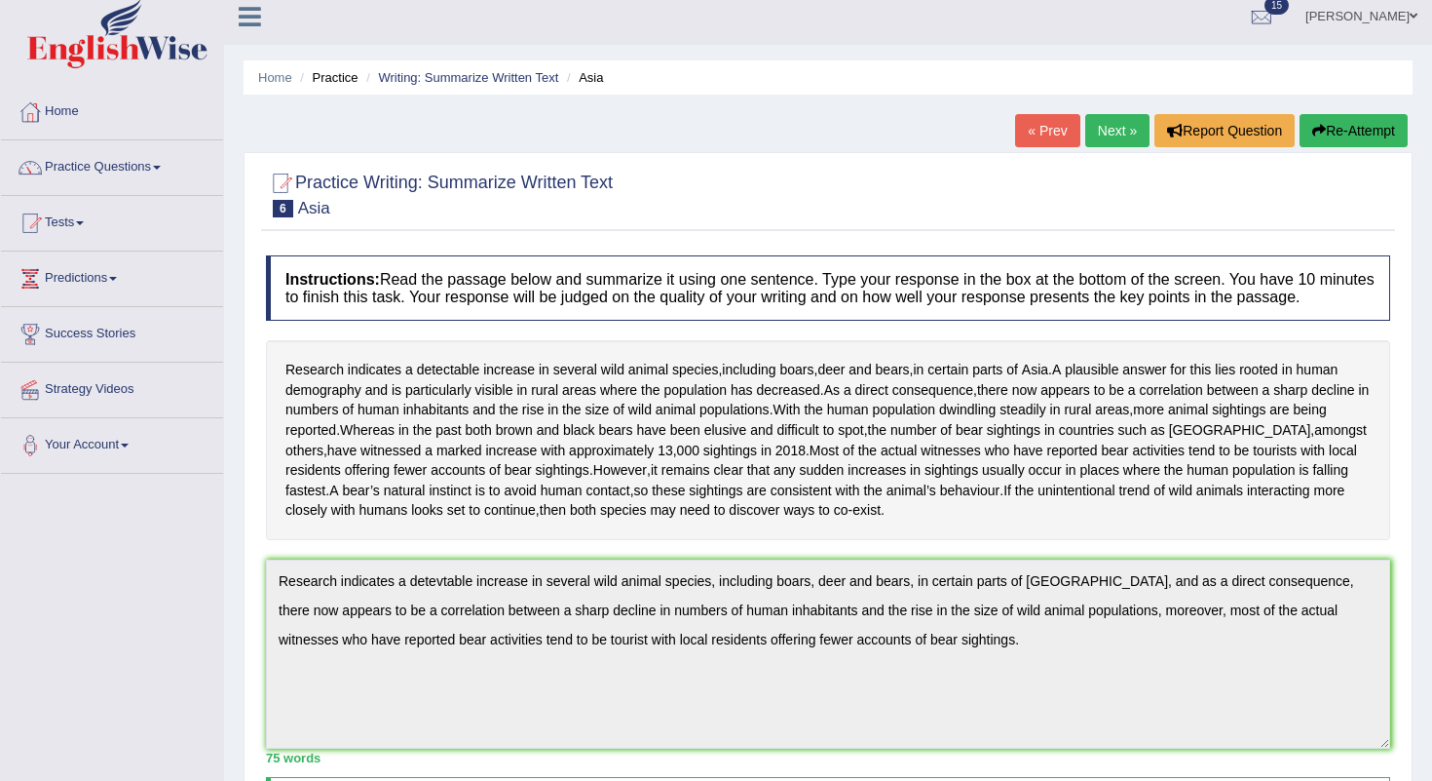
scroll to position [0, 0]
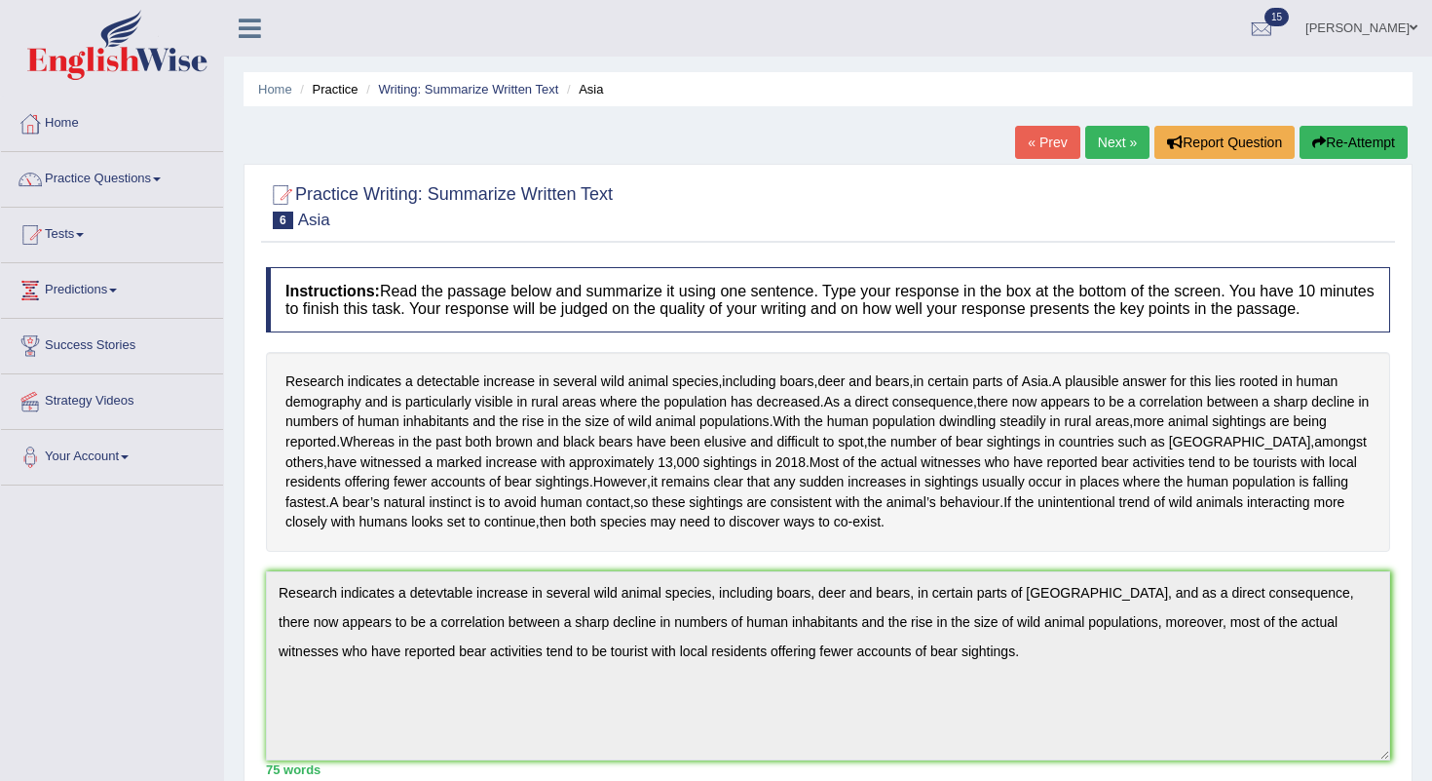
click at [1116, 146] on link "Next »" at bounding box center [1118, 142] width 64 height 33
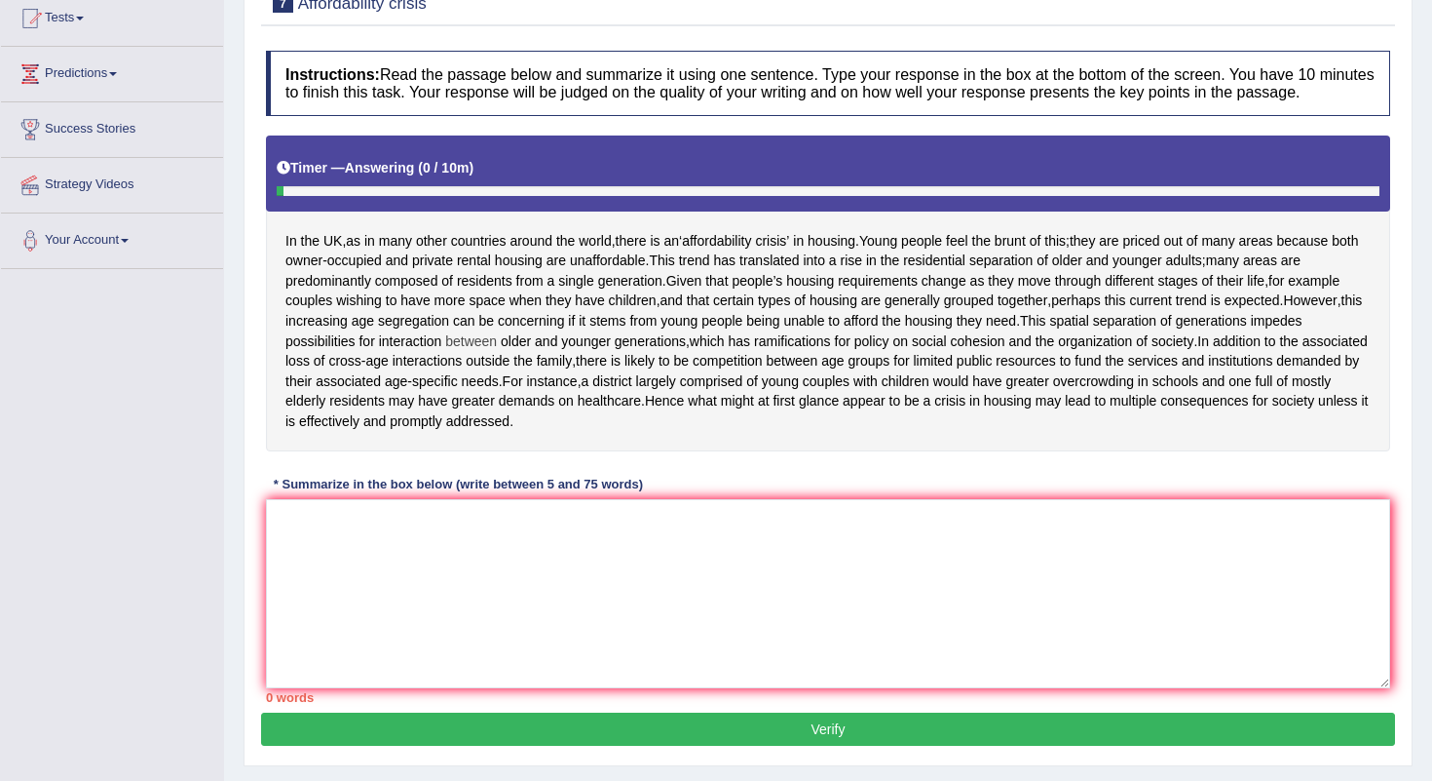
scroll to position [219, 0]
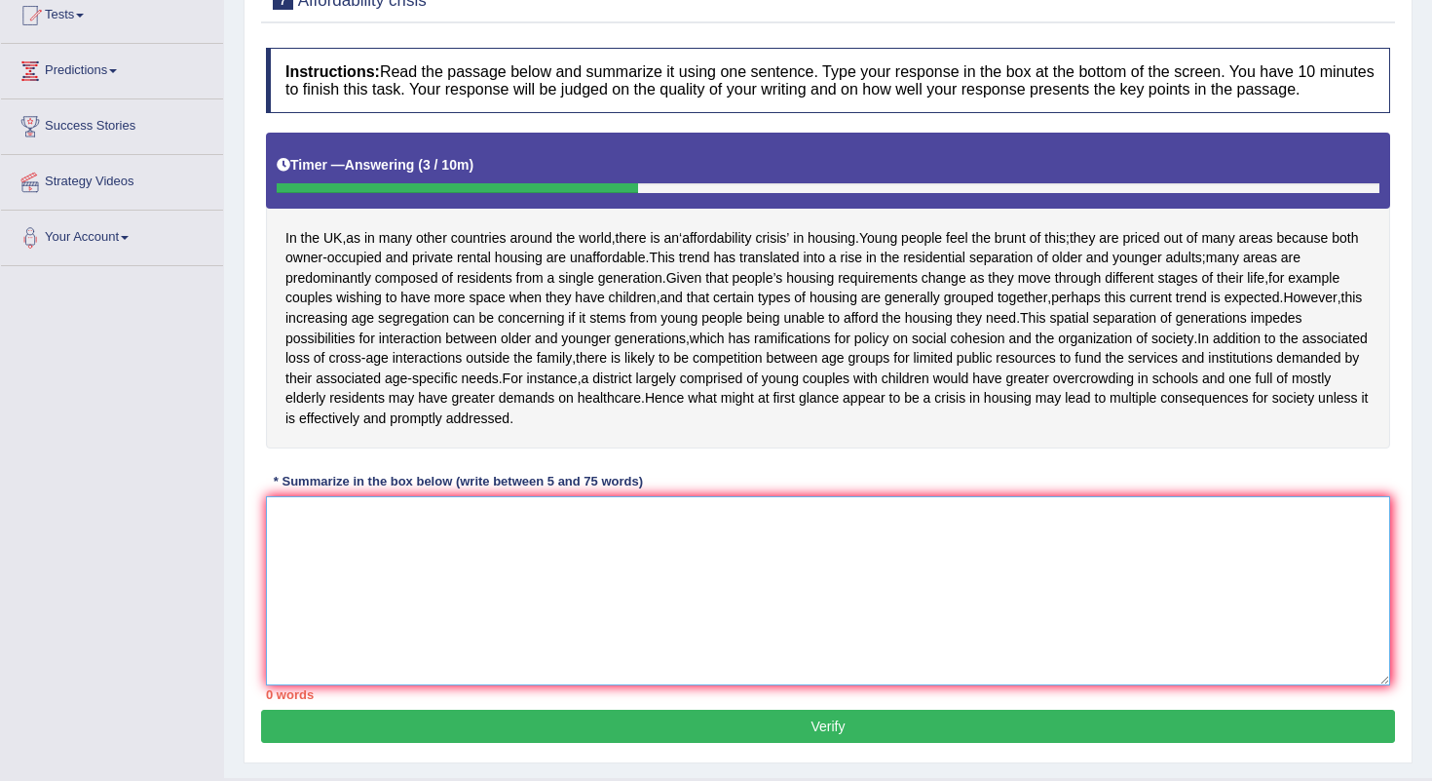
click at [431, 568] on textarea at bounding box center [828, 590] width 1125 height 189
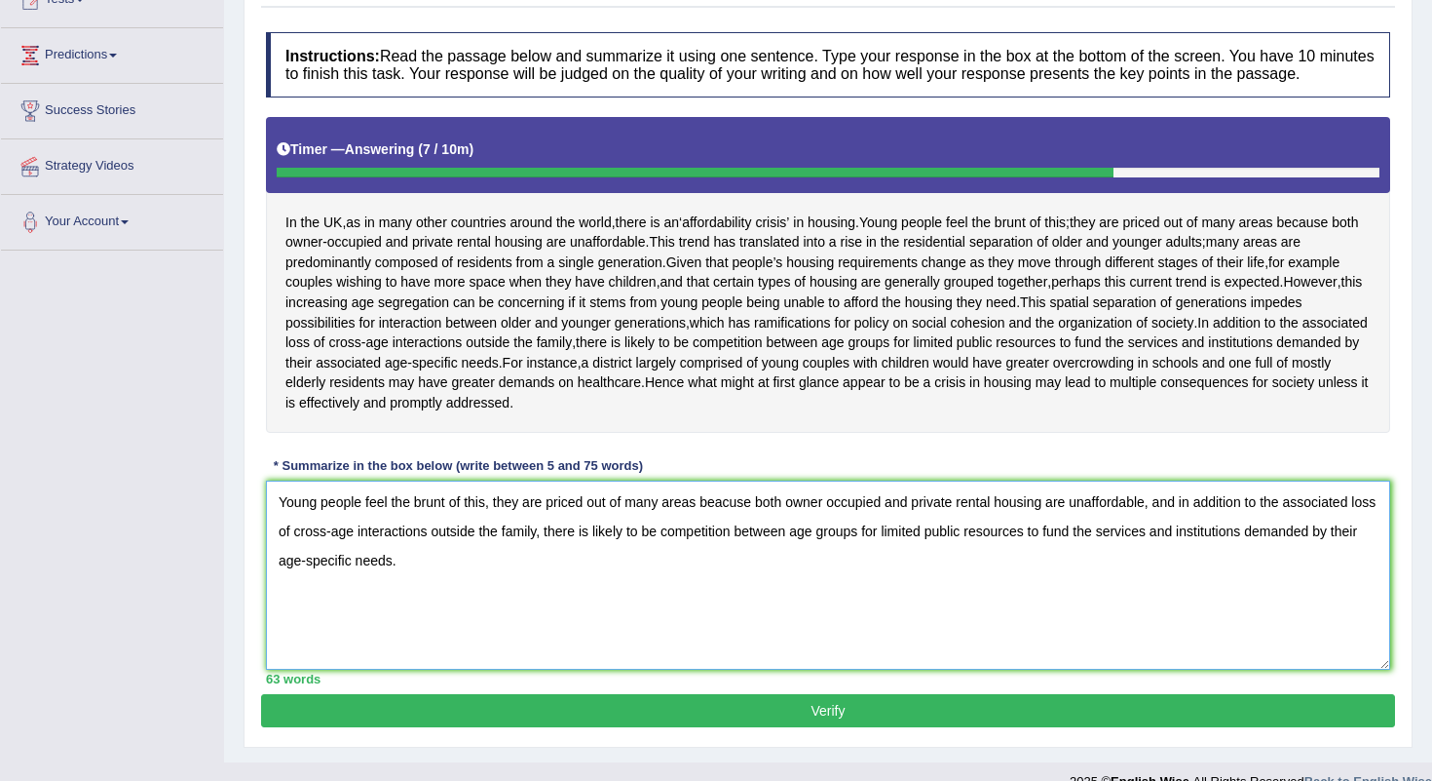
scroll to position [241, 0]
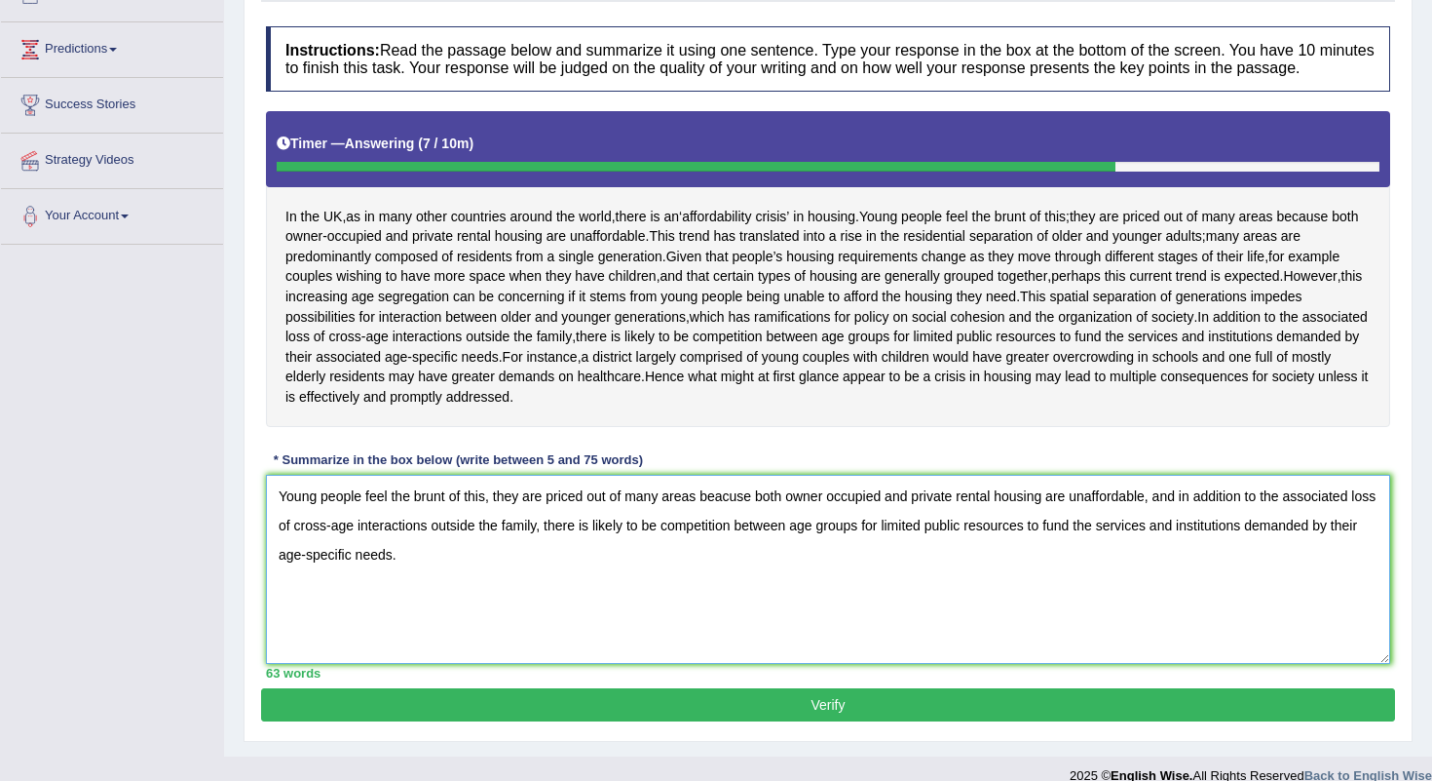
type textarea "Young people feel the brunt of this, they are priced out of many areas beacuse …"
click at [804, 718] on button "Verify" at bounding box center [828, 704] width 1134 height 33
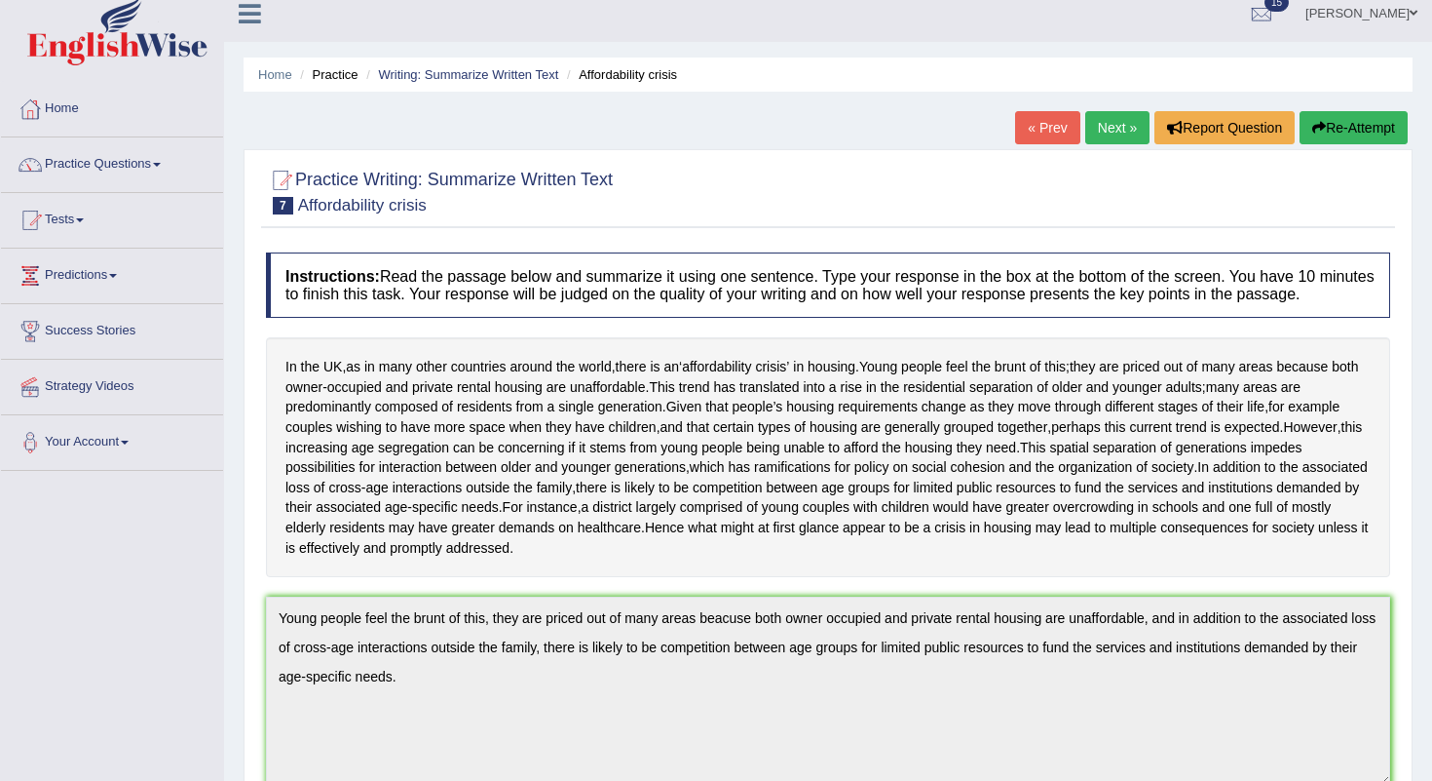
scroll to position [8, 0]
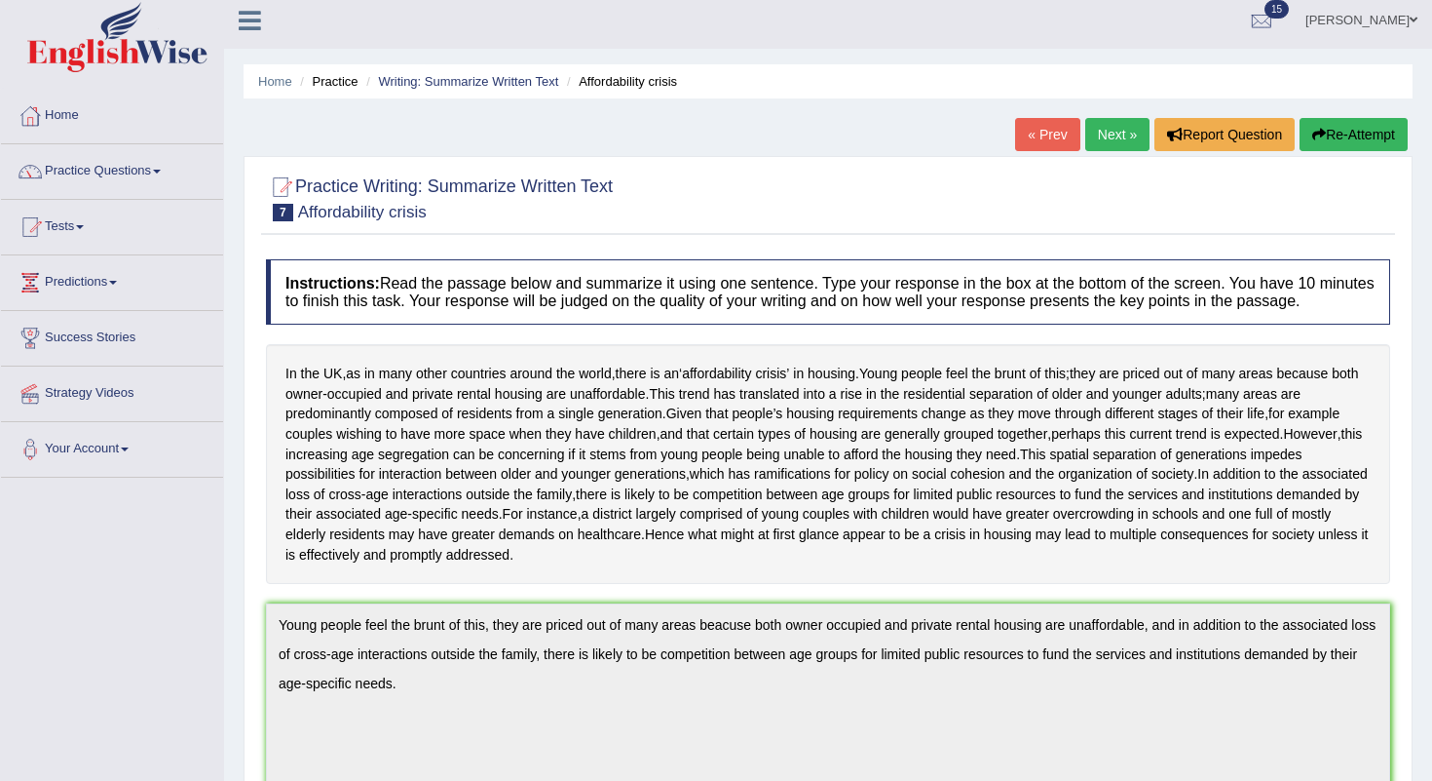
click at [1129, 138] on link "Next »" at bounding box center [1118, 134] width 64 height 33
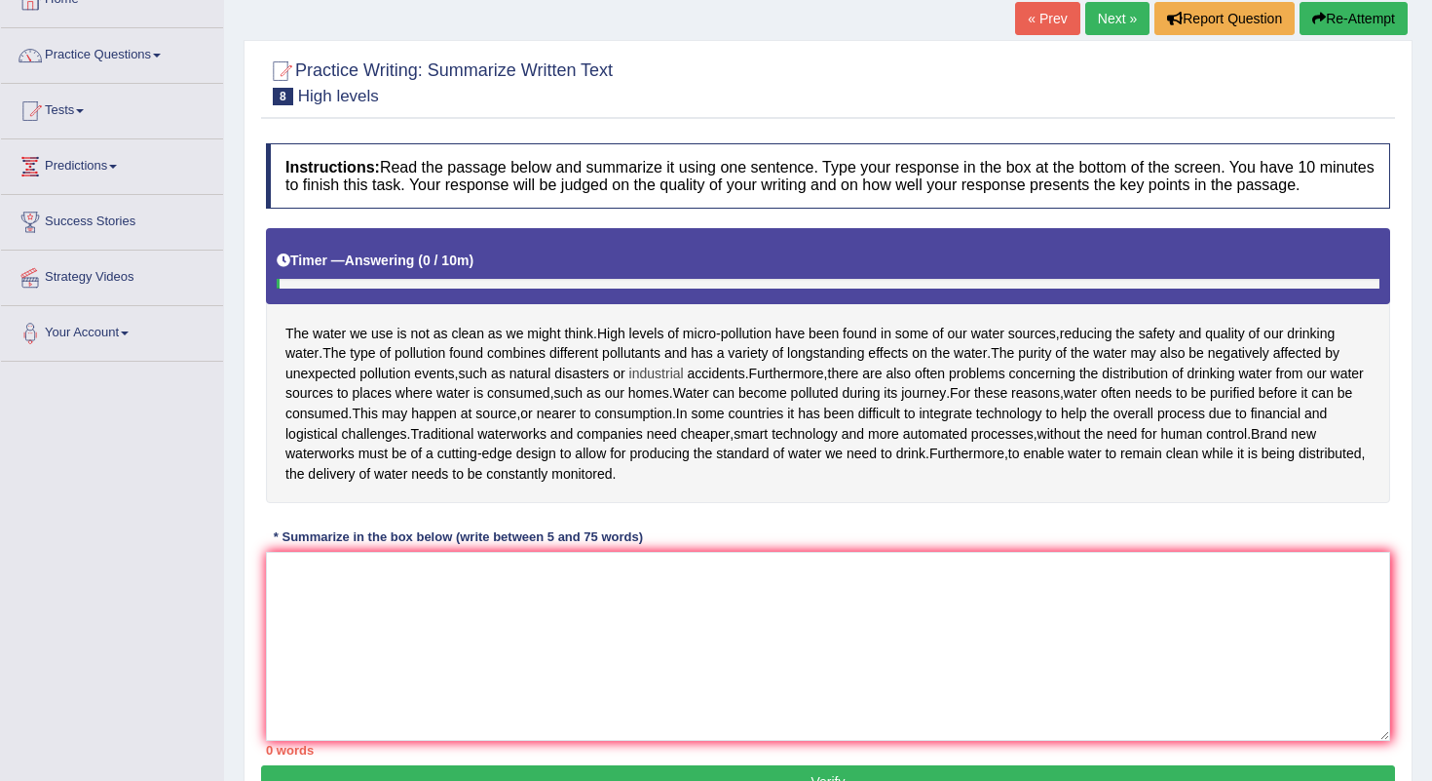
scroll to position [127, 0]
